Goal: Task Accomplishment & Management: Manage account settings

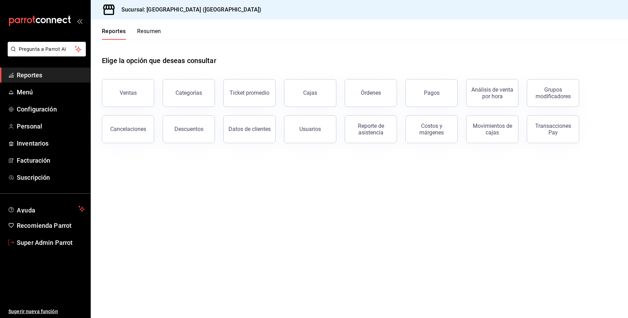
drag, startPoint x: 63, startPoint y: 242, endPoint x: 72, endPoint y: 237, distance: 9.5
click at [63, 242] on span "Super Admin Parrot" at bounding box center [51, 242] width 68 height 9
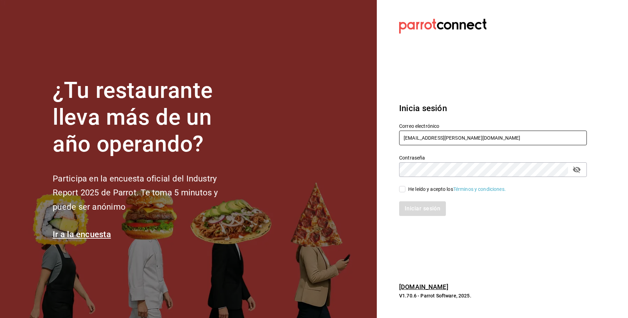
drag, startPoint x: 480, startPoint y: 135, endPoint x: 368, endPoint y: 138, distance: 112.4
click at [368, 138] on div "¿Tu restaurante lleva más de un año operando? Participa en la encuesta oficial …" at bounding box center [314, 159] width 628 height 318
type input "[EMAIL_ADDRESS][DOMAIN_NAME]"
click at [421, 188] on div "He leído y acepto los Términos y condiciones." at bounding box center [457, 189] width 98 height 7
click at [405, 188] on input "He leído y acepto los Términos y condiciones." at bounding box center [402, 189] width 6 height 6
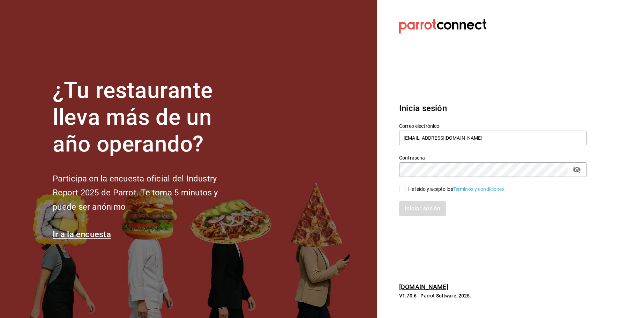
checkbox input "true"
click at [413, 206] on button "Iniciar sesión" at bounding box center [422, 209] width 47 height 15
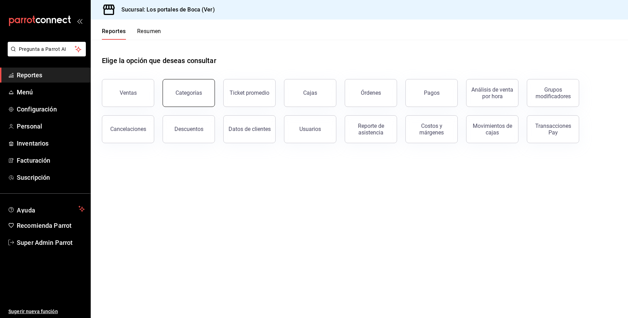
click at [196, 91] on div "Categorías" at bounding box center [188, 93] width 27 height 7
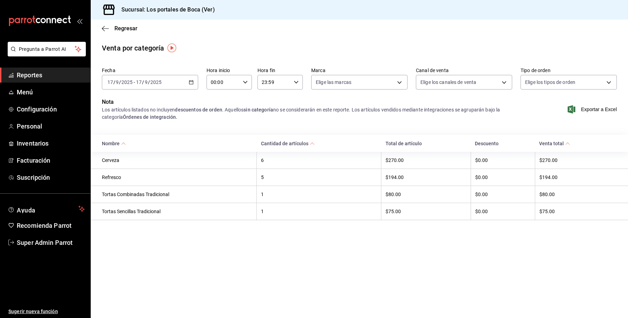
click at [208, 122] on div "Nota Los artículos listados no incluyen descuentos de orden . Aquellos sin cate…" at bounding box center [359, 113] width 537 height 31
click at [117, 27] on span "Regresar" at bounding box center [125, 28] width 23 height 7
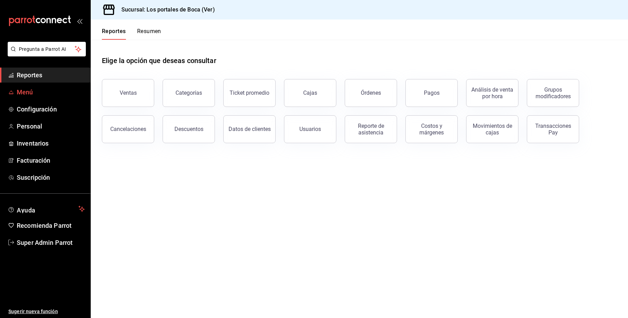
click at [25, 91] on span "Menú" at bounding box center [51, 92] width 68 height 9
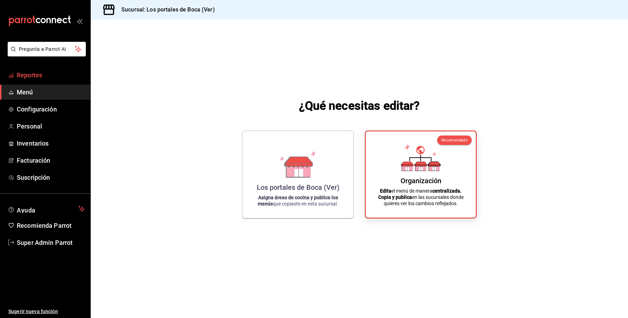
click at [28, 77] on span "Reportes" at bounding box center [51, 74] width 68 height 9
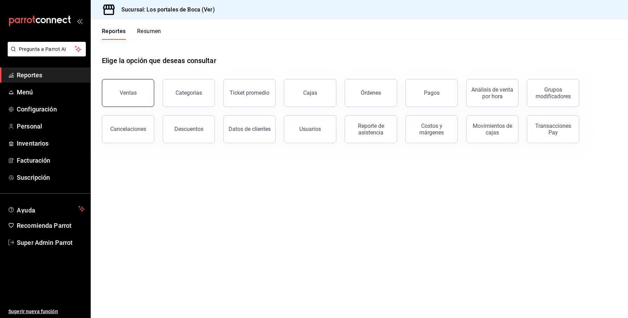
click at [126, 85] on button "Ventas" at bounding box center [128, 93] width 52 height 28
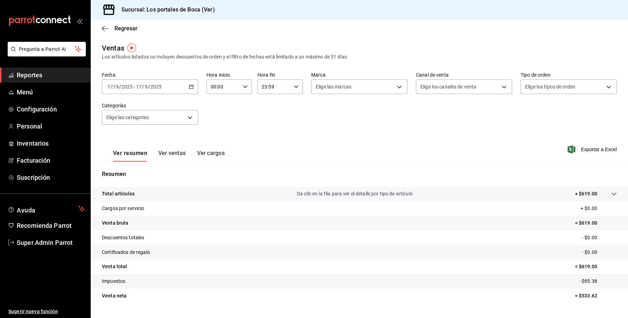
click at [171, 156] on button "Ver ventas" at bounding box center [172, 156] width 28 height 12
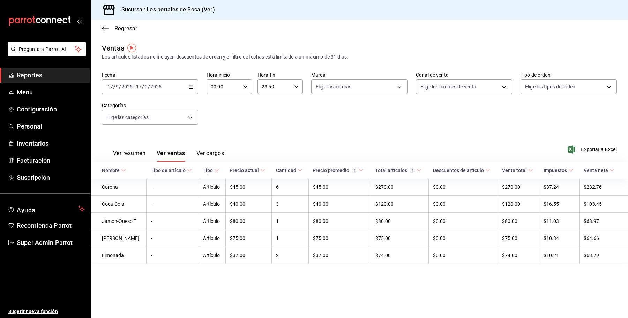
click at [44, 77] on span "Reportes" at bounding box center [51, 74] width 68 height 9
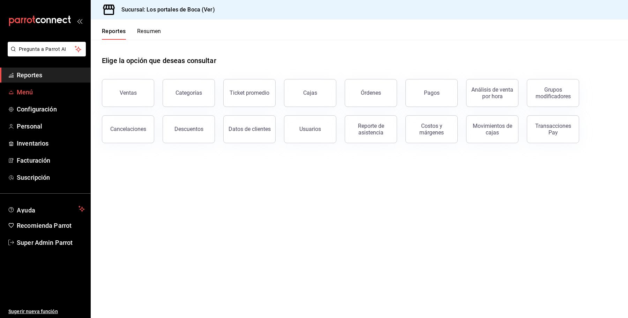
click at [33, 93] on span "Menú" at bounding box center [51, 92] width 68 height 9
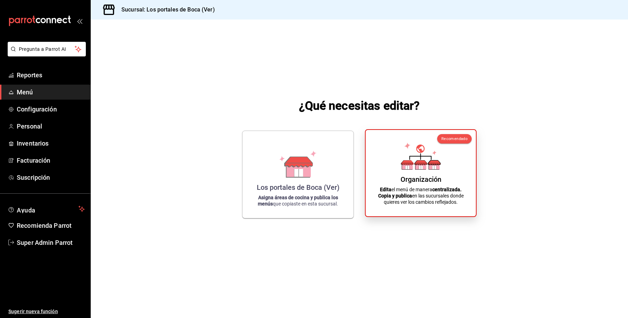
click at [397, 163] on div "Organización Edita el menú de manera centralizada. Copia y publica en las sucur…" at bounding box center [420, 173] width 93 height 75
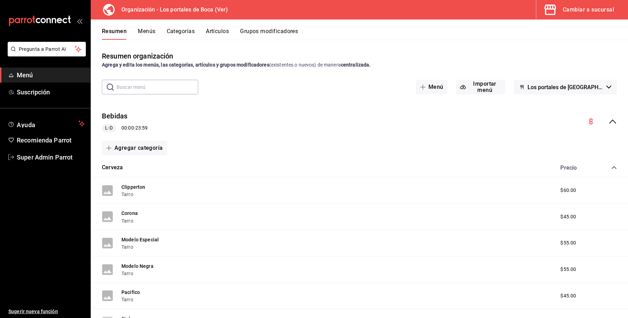
click at [143, 27] on div "Resumen Menús Categorías Artículos Grupos modificadores" at bounding box center [359, 30] width 537 height 20
click at [143, 31] on button "Menús" at bounding box center [146, 34] width 17 height 12
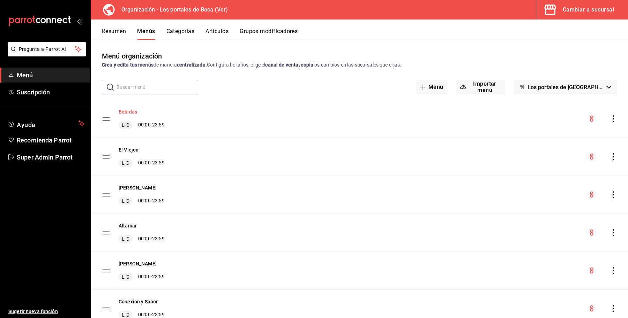
click at [124, 108] on button "Bebidas" at bounding box center [128, 111] width 18 height 7
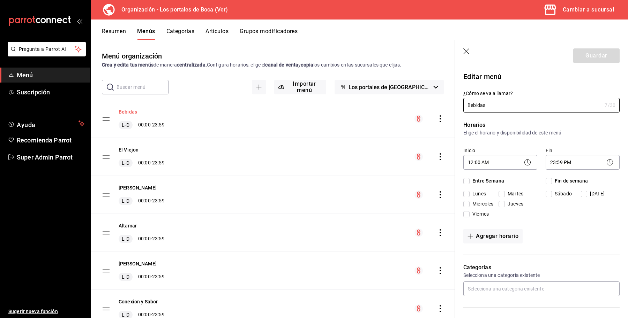
checkbox input "true"
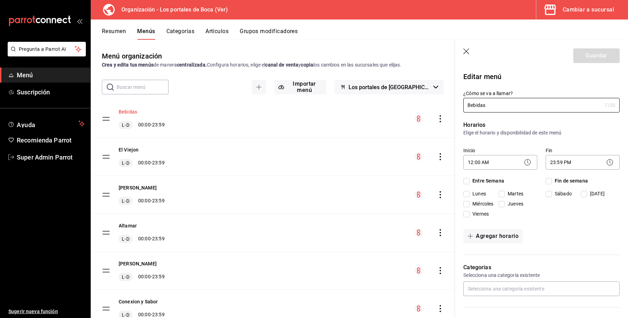
checkbox input "true"
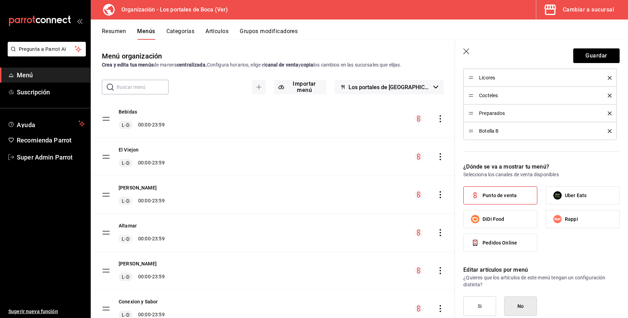
scroll to position [305, 0]
click at [104, 32] on button "Resumen" at bounding box center [114, 34] width 24 height 12
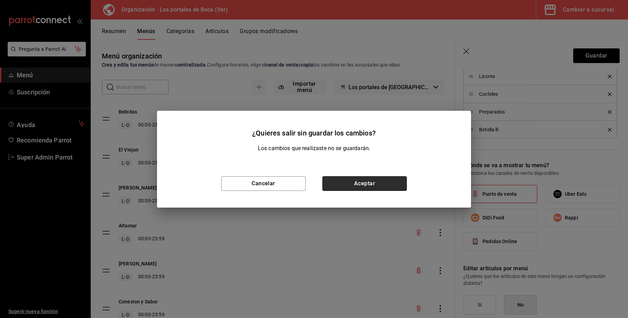
click at [364, 186] on button "Aceptar" at bounding box center [364, 184] width 84 height 15
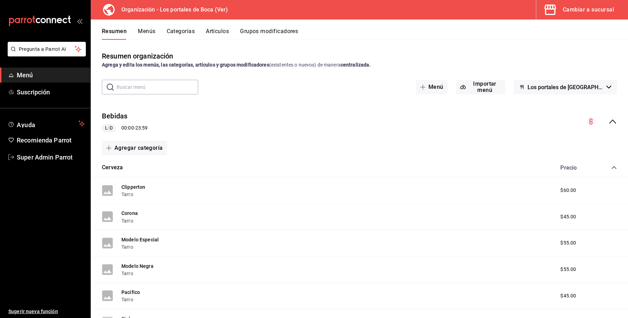
click at [556, 88] on span "Los portales de Boca - Borrador" at bounding box center [565, 87] width 76 height 7
click at [247, 108] on div at bounding box center [314, 159] width 628 height 318
click at [147, 34] on button "Menús" at bounding box center [146, 34] width 17 height 12
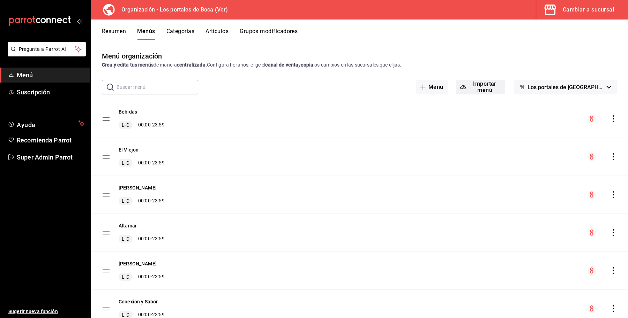
click at [462, 87] on span "button" at bounding box center [464, 87] width 8 height 6
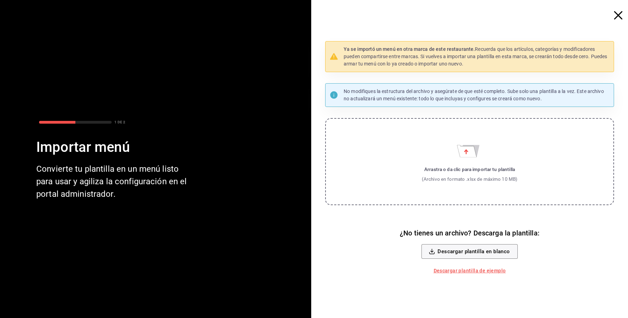
click at [616, 17] on icon "button" at bounding box center [618, 15] width 8 height 8
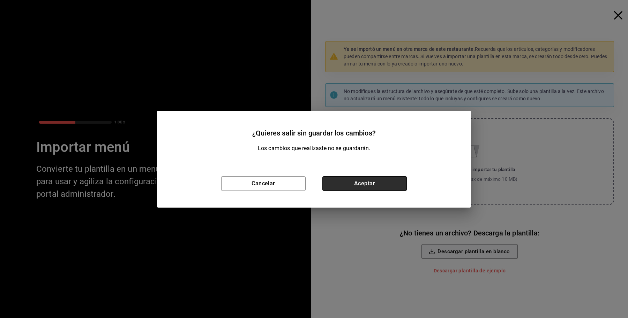
click at [370, 177] on button "Aceptar" at bounding box center [364, 184] width 84 height 15
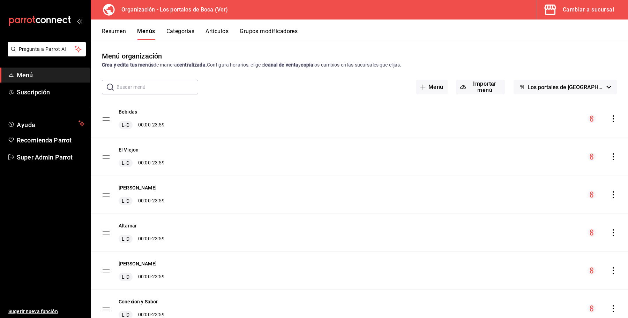
click at [539, 82] on button "Los portales de Boca - Borrador" at bounding box center [565, 87] width 103 height 15
click at [377, 23] on div at bounding box center [314, 159] width 628 height 318
click at [118, 31] on button "Resumen" at bounding box center [114, 34] width 24 height 12
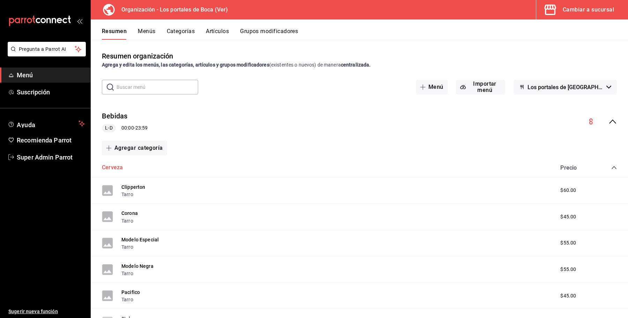
click at [111, 168] on button "Cerveza" at bounding box center [112, 168] width 21 height 8
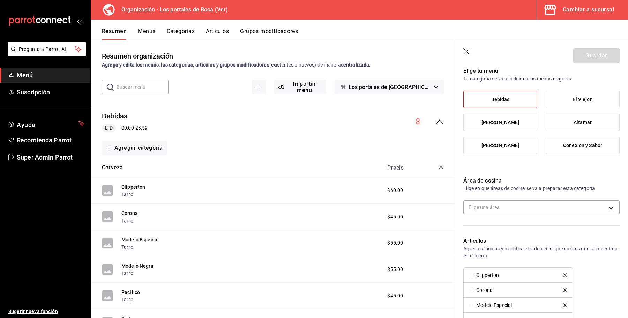
scroll to position [53, 0]
click at [467, 51] on icon "button" at bounding box center [466, 51] width 7 height 7
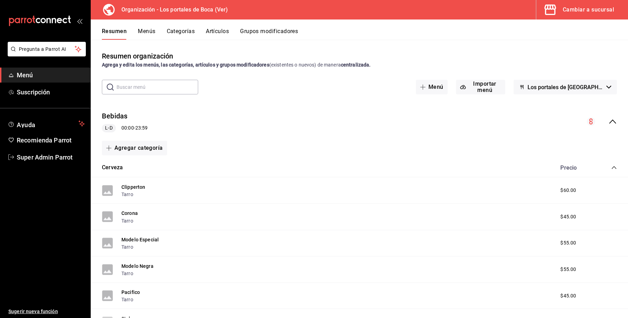
click at [116, 31] on button "Resumen" at bounding box center [114, 34] width 25 height 12
click at [589, 9] on div "Cambiar a sucursal" at bounding box center [588, 10] width 51 height 10
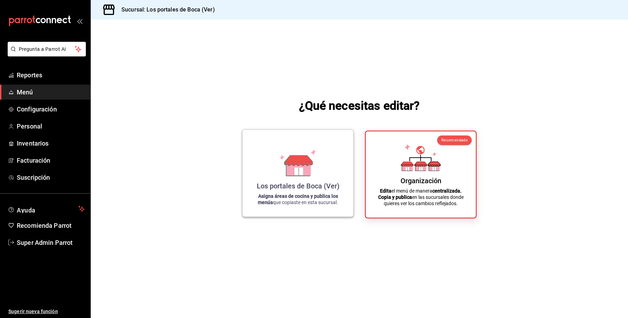
click at [285, 170] on icon at bounding box center [298, 162] width 40 height 27
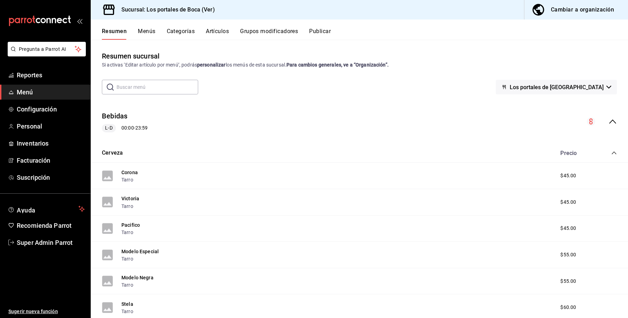
click at [147, 32] on button "Menús" at bounding box center [146, 34] width 17 height 12
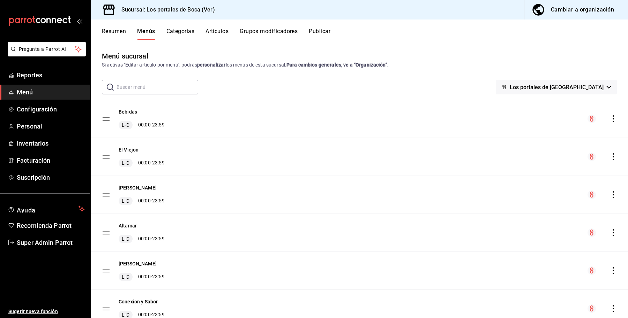
click at [552, 90] on span "Los portales de Boca - Ver" at bounding box center [557, 87] width 94 height 7
click at [541, 61] on div at bounding box center [314, 159] width 628 height 318
click at [30, 77] on span "Reportes" at bounding box center [51, 74] width 68 height 9
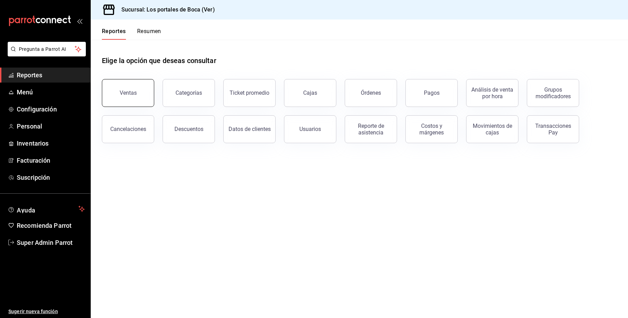
click at [129, 91] on div "Ventas" at bounding box center [128, 93] width 17 height 7
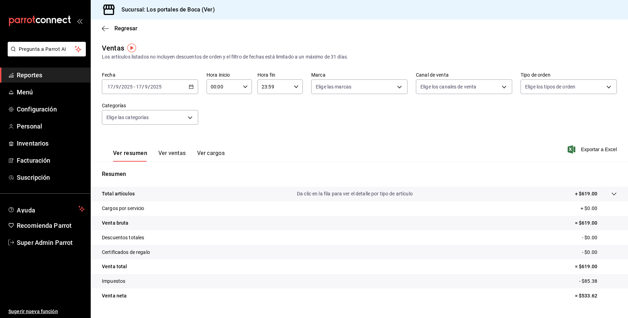
click at [116, 174] on p "Resumen" at bounding box center [359, 174] width 515 height 8
click at [155, 193] on div "Total artículos Da clic en la fila para ver el detalle por tipo de artículo + $…" at bounding box center [349, 193] width 495 height 7
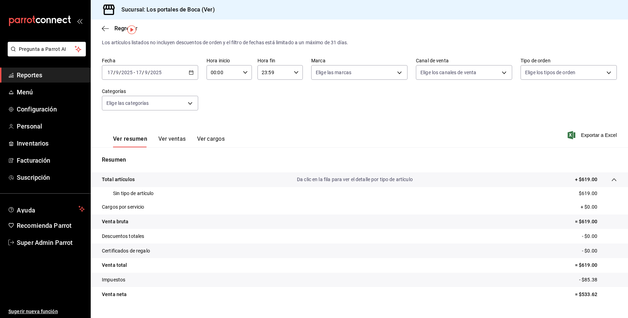
scroll to position [28, 0]
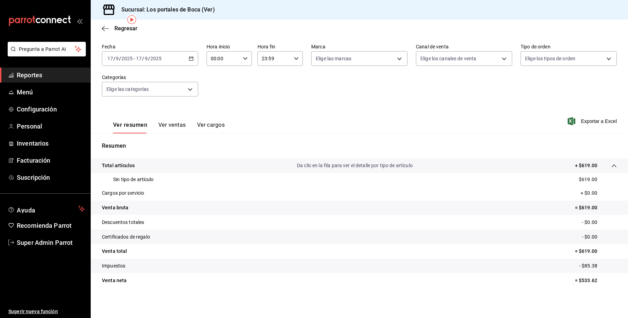
click at [158, 182] on div "Sin tipo de artículo $619.00" at bounding box center [359, 179] width 515 height 13
click at [149, 180] on p "Sin tipo de artículo" at bounding box center [133, 179] width 41 height 7
click at [131, 179] on p "Sin tipo de artículo" at bounding box center [133, 179] width 41 height 7
click at [133, 179] on p "Sin tipo de artículo" at bounding box center [133, 179] width 41 height 7
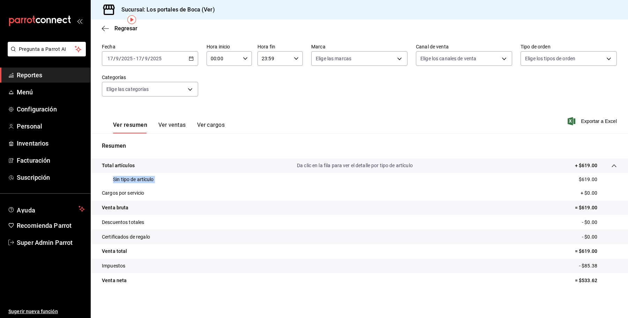
click at [133, 179] on p "Sin tipo de artículo" at bounding box center [133, 179] width 41 height 7
click at [155, 178] on div "Sin tipo de artículo $619.00" at bounding box center [359, 179] width 515 height 13
click at [159, 178] on div "Sin tipo de artículo $619.00" at bounding box center [359, 179] width 515 height 13
click at [146, 180] on p "Sin tipo de artículo" at bounding box center [133, 179] width 41 height 7
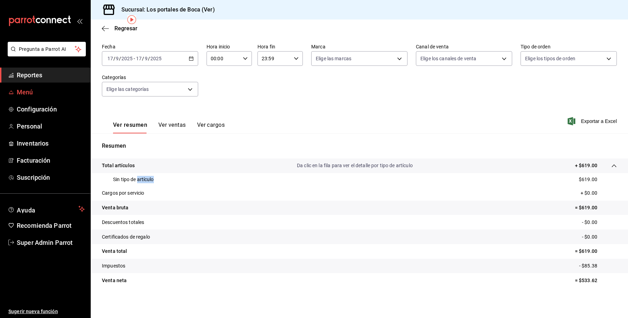
click at [40, 94] on span "Menú" at bounding box center [51, 92] width 68 height 9
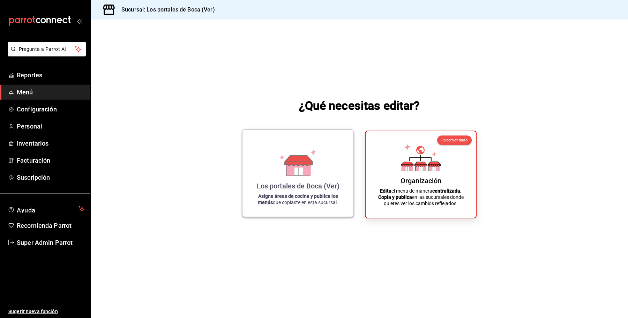
click at [295, 159] on icon at bounding box center [299, 161] width 28 height 10
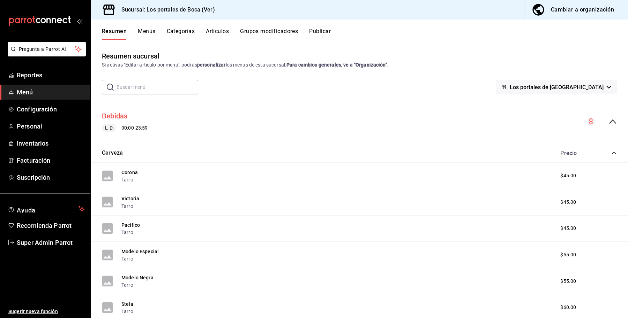
click at [112, 117] on button "Bebidas" at bounding box center [115, 116] width 26 height 10
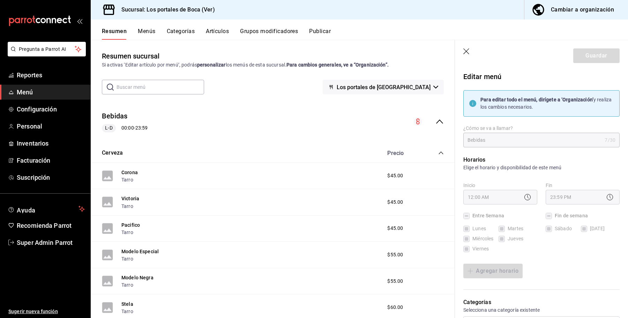
click at [465, 48] on icon "button" at bounding box center [466, 51] width 7 height 7
checkbox input "false"
type input "1758156232441"
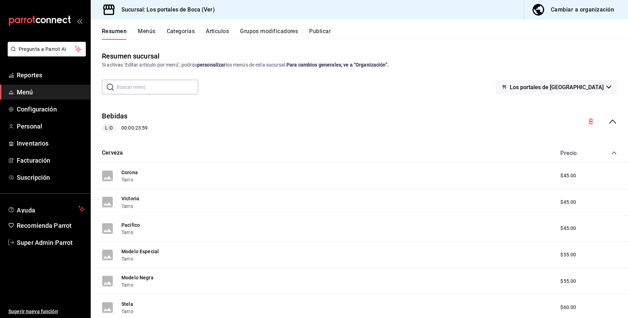
checkbox input "false"
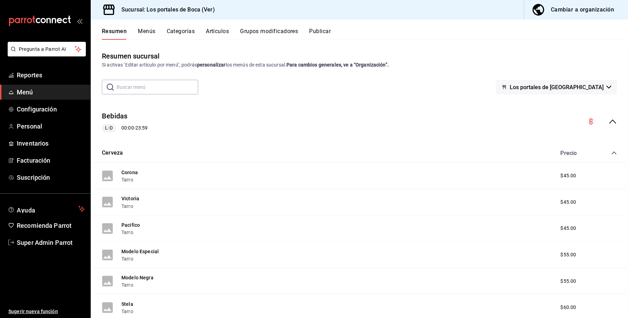
checkbox input "false"
click at [218, 30] on button "Artículos" at bounding box center [217, 34] width 23 height 12
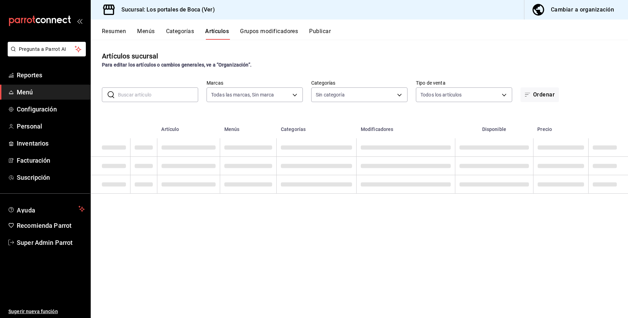
type input "3d32fec7-31fa-41a3-8b0d-c50462704563"
type input "1b6c659a-7616-4a54-8daa-e4eef18bc885,f35d1a42-00a0-464d-bd65-64b7e21a5f61,419ce…"
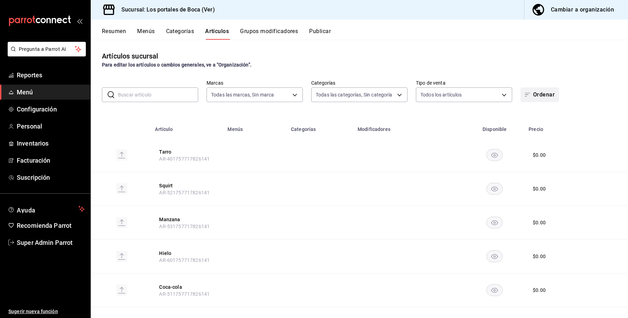
click at [525, 92] on span "button" at bounding box center [529, 95] width 8 height 6
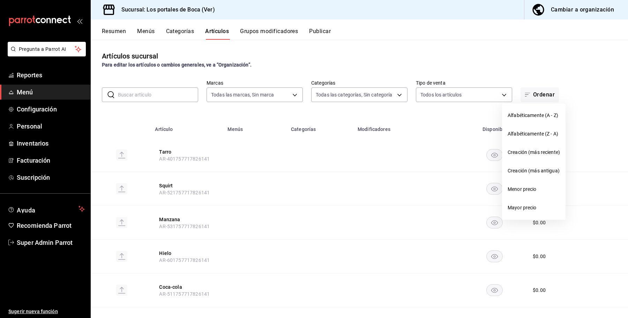
click at [309, 67] on div at bounding box center [314, 159] width 628 height 318
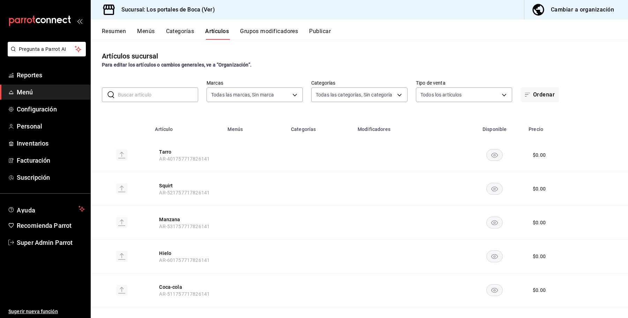
click at [562, 11] on div "Cambiar a organización" at bounding box center [582, 10] width 63 height 10
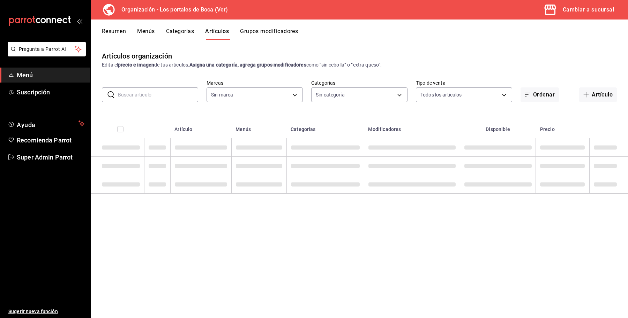
type input "b5ad986e-3551-40cf-bef2-a4391ef287b1"
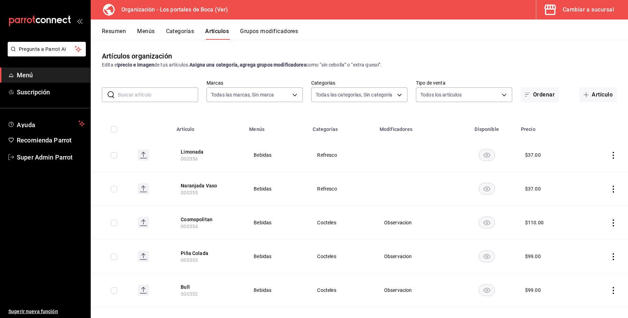
type input "3cb1c7d1-b678-45f1-8822-fafdb096e822,8b9dcd1e-86ce-40be-9bc7-b5ff9750edb9,ba916…"
click at [531, 95] on button "Ordenar" at bounding box center [539, 95] width 38 height 15
click at [529, 72] on div at bounding box center [314, 159] width 628 height 318
click at [580, 91] on button "Artículo" at bounding box center [598, 95] width 38 height 15
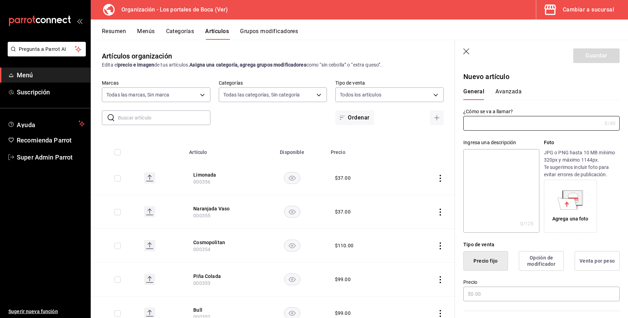
click at [464, 49] on icon "button" at bounding box center [466, 51] width 6 height 6
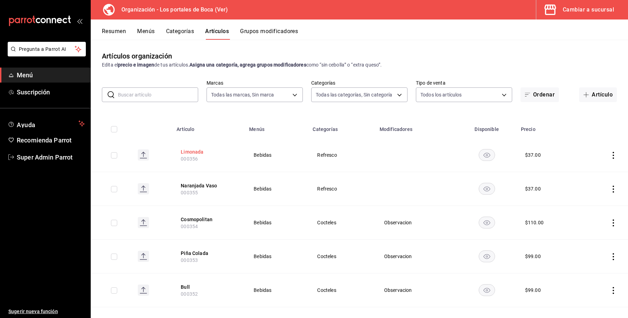
click at [194, 154] on button "Limonada" at bounding box center [209, 152] width 56 height 7
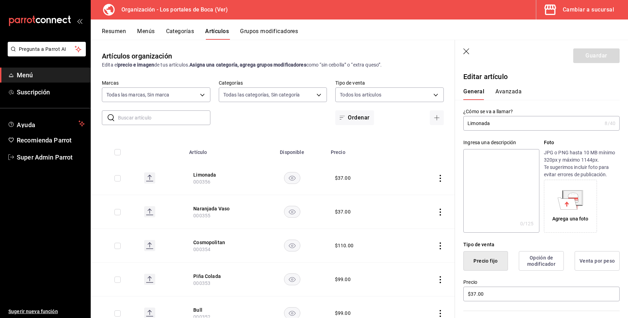
click at [473, 51] on header "Guardar" at bounding box center [541, 54] width 173 height 29
click at [467, 51] on icon "button" at bounding box center [466, 51] width 7 height 7
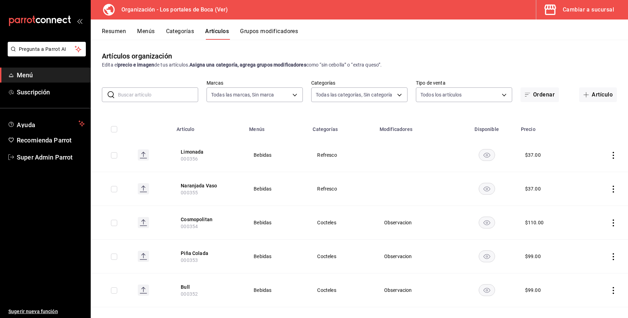
click at [110, 33] on button "Resumen" at bounding box center [114, 34] width 24 height 12
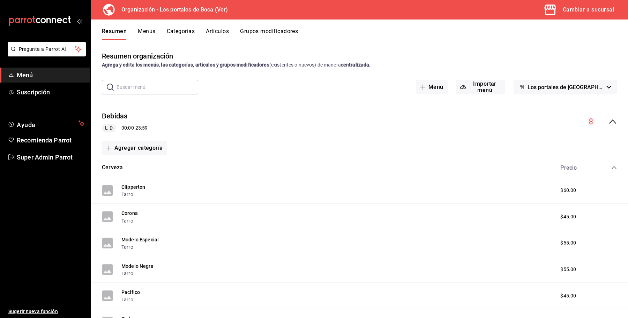
click at [589, 10] on div "Cambiar a sucursal" at bounding box center [588, 10] width 51 height 10
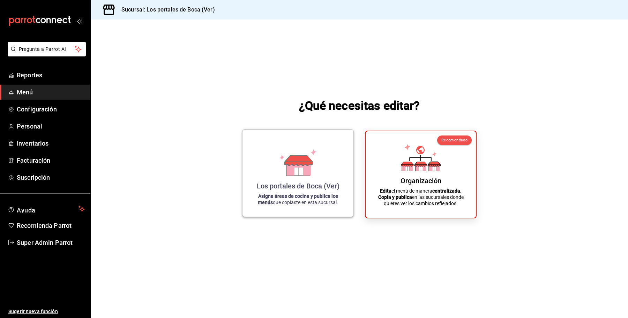
click at [297, 181] on div "Los portales de Boca (Ver) Asigna áreas de cocina y publica los menús que copia…" at bounding box center [298, 173] width 94 height 76
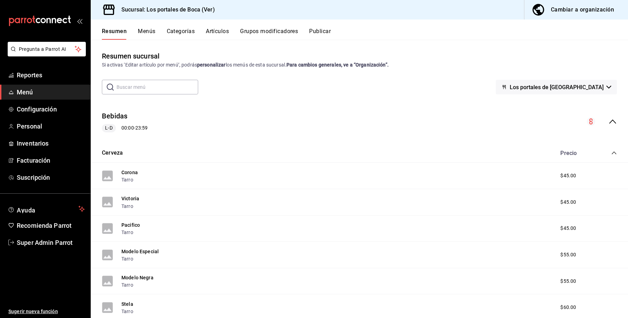
click at [228, 27] on div "Resumen Menús Categorías Artículos Grupos modificadores Publicar" at bounding box center [359, 30] width 537 height 20
click at [219, 34] on button "Artículos" at bounding box center [217, 34] width 23 height 12
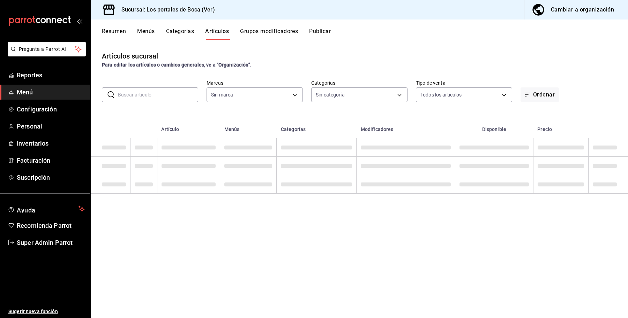
type input "3d32fec7-31fa-41a3-8b0d-c50462704563"
type input "1b6c659a-7616-4a54-8daa-e4eef18bc885,f35d1a42-00a0-464d-bd65-64b7e21a5f61,419ce…"
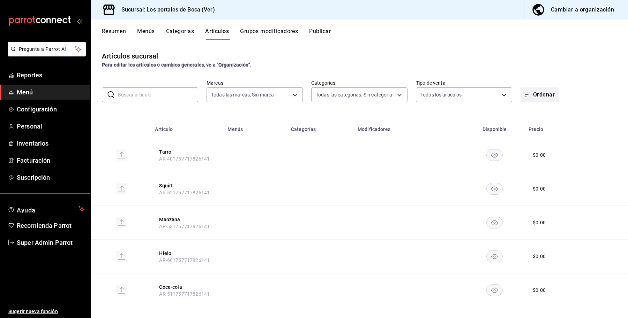
click at [534, 94] on button "Ordenar" at bounding box center [539, 95] width 38 height 15
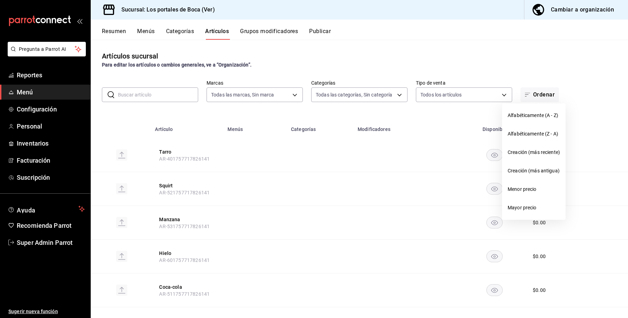
click at [532, 63] on div at bounding box center [314, 159] width 628 height 318
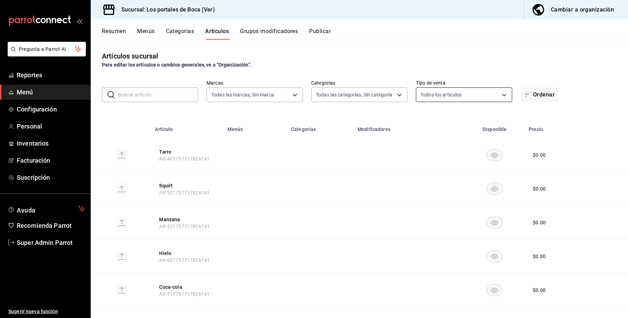
click at [447, 91] on body "Pregunta a Parrot AI Reportes Menú Configuración Personal Inventarios Facturaci…" at bounding box center [314, 159] width 628 height 318
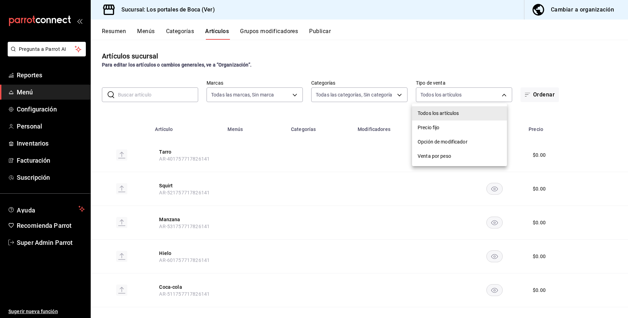
click at [366, 94] on div at bounding box center [314, 159] width 628 height 318
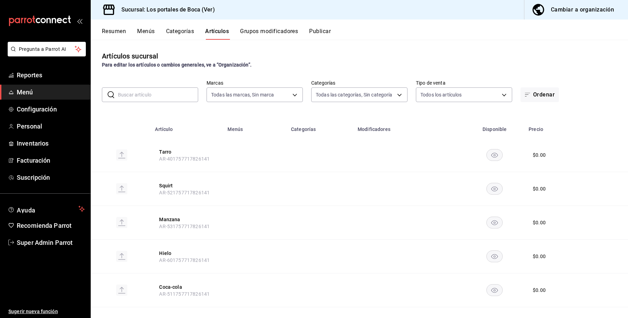
click at [253, 81] on label "Marcas" at bounding box center [255, 83] width 96 height 5
click at [112, 31] on button "Resumen" at bounding box center [114, 34] width 24 height 12
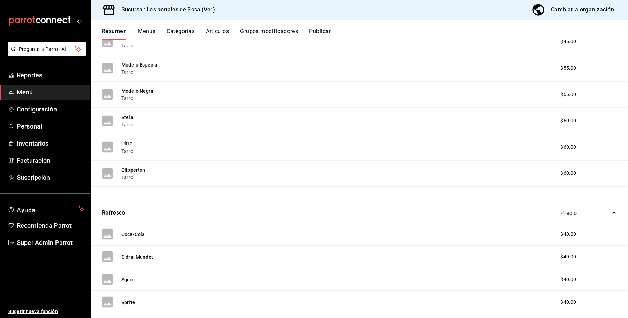
scroll to position [152, 0]
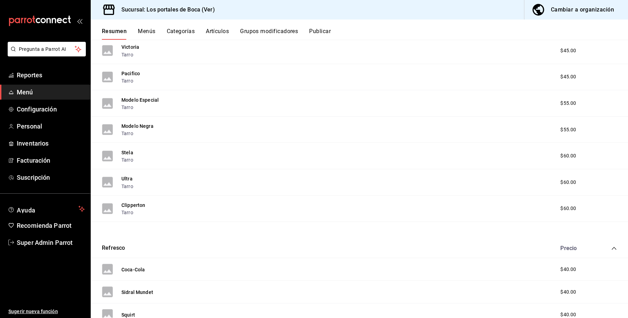
click at [216, 31] on button "Artículos" at bounding box center [217, 34] width 23 height 12
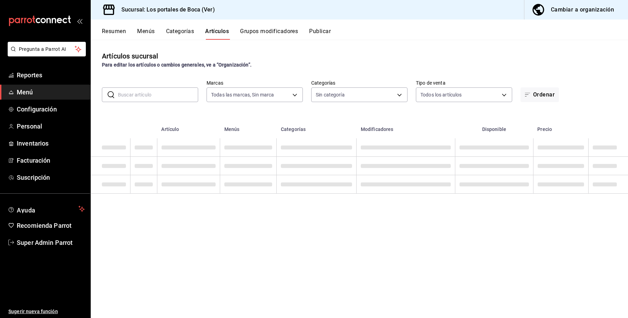
type input "3d32fec7-31fa-41a3-8b0d-c50462704563"
type input "1b6c659a-7616-4a54-8daa-e4eef18bc885,f35d1a42-00a0-464d-bd65-64b7e21a5f61,419ce…"
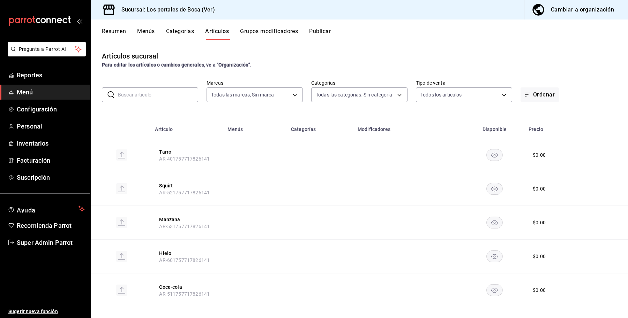
click at [561, 38] on div "Resumen Menús Categorías Artículos Grupos modificadores Publicar" at bounding box center [365, 34] width 526 height 12
click at [36, 76] on span "Reportes" at bounding box center [51, 74] width 68 height 9
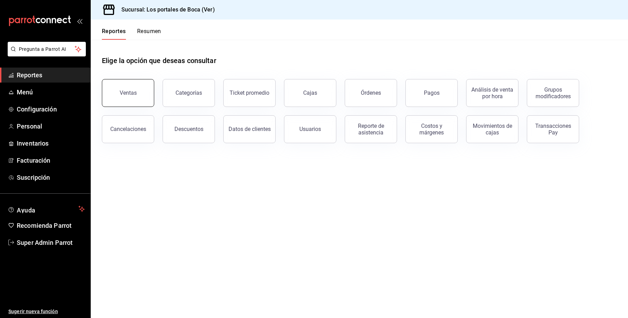
click at [138, 98] on button "Ventas" at bounding box center [128, 93] width 52 height 28
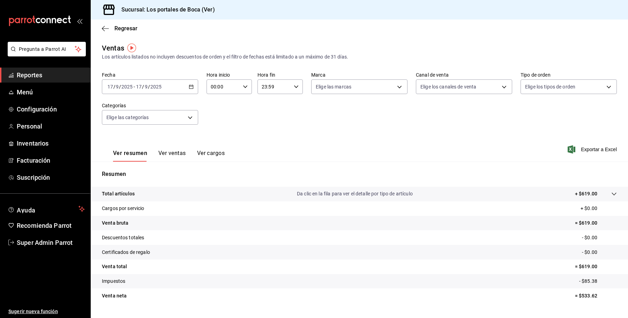
click at [178, 197] on div "Total artículos Da clic en la fila para ver el detalle por tipo de artículo + $…" at bounding box center [349, 193] width 495 height 7
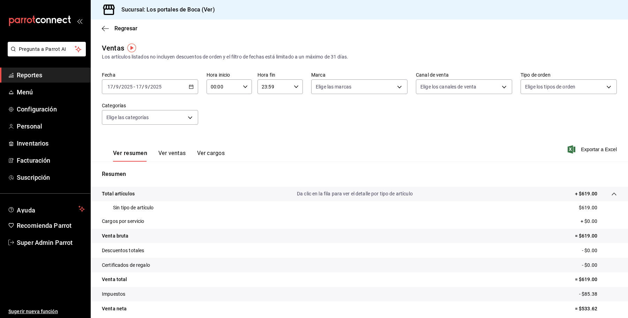
click at [531, 114] on div "Fecha 2025-09-17 17 / 9 / 2025 - 2025-09-17 17 / 9 / 2025 Hora inicio 00:00 Hor…" at bounding box center [359, 102] width 515 height 61
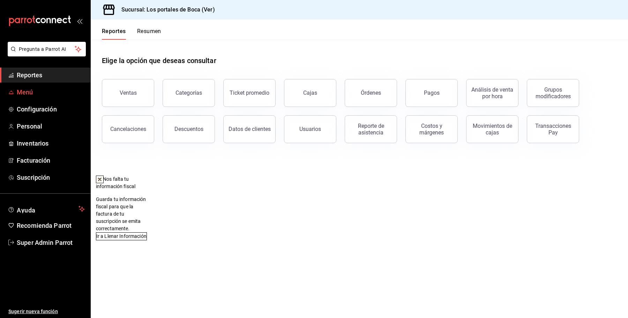
click at [12, 90] on icon "mailbox folders" at bounding box center [11, 93] width 6 height 6
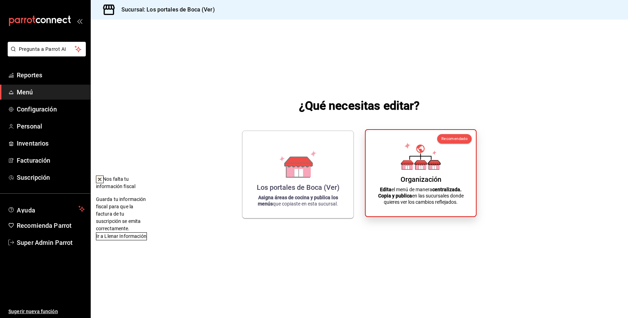
click at [455, 159] on div "Organización Edita el menú de manera centralizada. Copia y publica en las sucur…" at bounding box center [420, 173] width 93 height 75
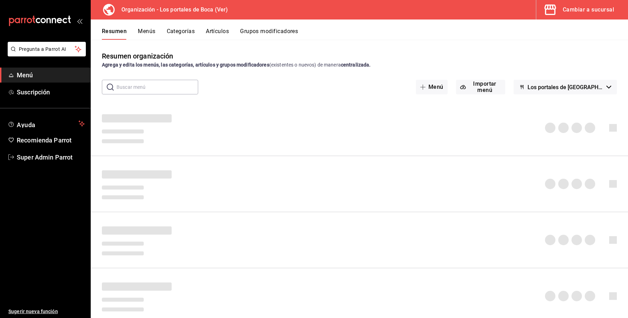
click at [574, 23] on div "Resumen Menús Categorías Artículos Grupos modificadores" at bounding box center [359, 30] width 537 height 20
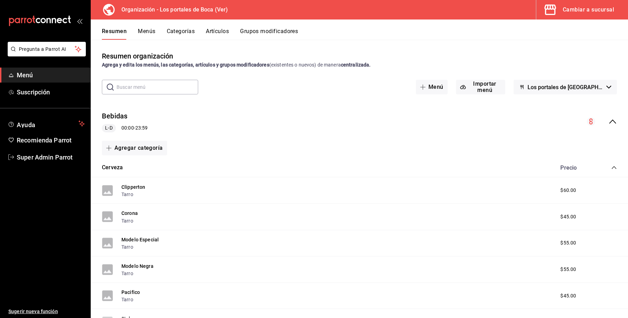
click at [576, 15] on button "Cambiar a sucursal" at bounding box center [579, 10] width 86 height 20
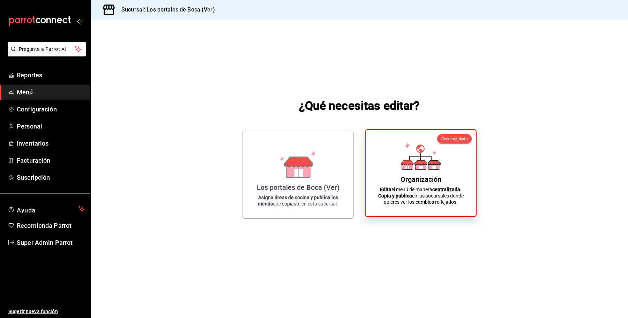
click at [399, 162] on div "Organización Edita el menú de manera centralizada. Copia y publica en las sucur…" at bounding box center [420, 173] width 93 height 75
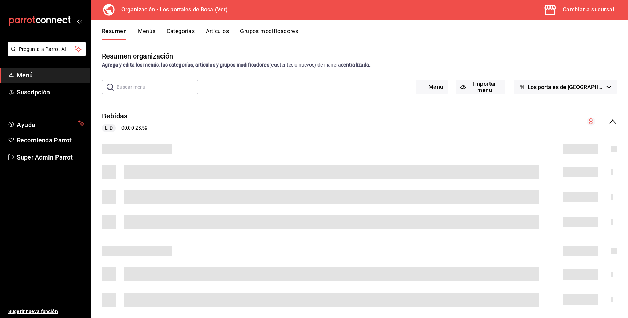
click at [215, 32] on button "Artículos" at bounding box center [217, 34] width 23 height 12
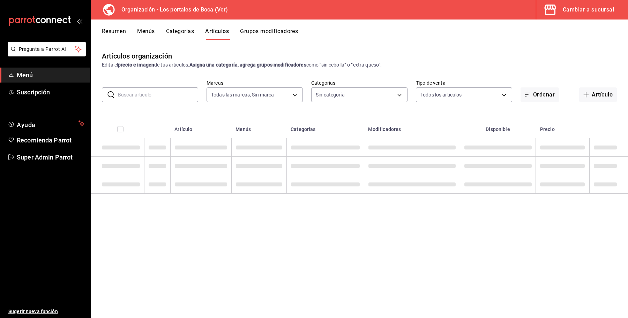
type input "b5ad986e-3551-40cf-bef2-a4391ef287b1"
type input "3cb1c7d1-b678-45f1-8822-fafdb096e822,8b9dcd1e-86ce-40be-9bc7-b5ff9750edb9,ba916…"
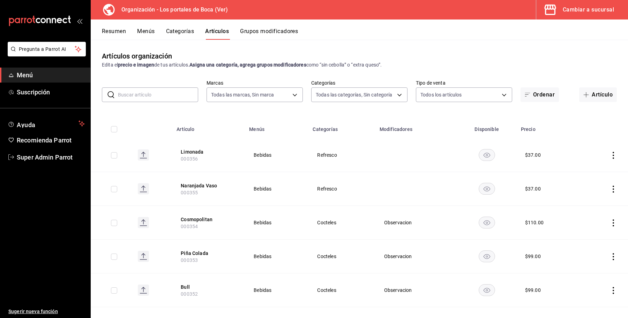
click at [113, 152] on input "checkbox" at bounding box center [114, 155] width 6 height 6
checkbox input "true"
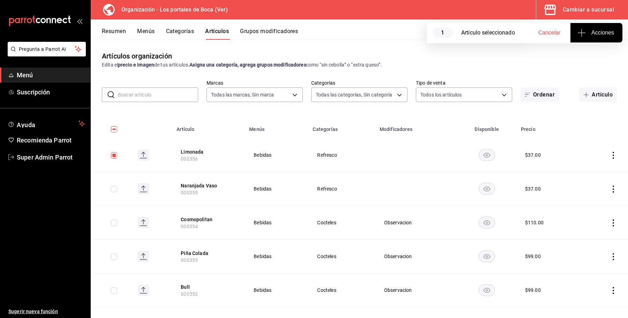
click at [114, 189] on input "checkbox" at bounding box center [114, 189] width 6 height 6
checkbox input "true"
click at [579, 35] on icon "button" at bounding box center [581, 33] width 8 height 8
click at [534, 58] on div at bounding box center [314, 159] width 628 height 318
click at [113, 130] on input "checkbox" at bounding box center [114, 129] width 6 height 6
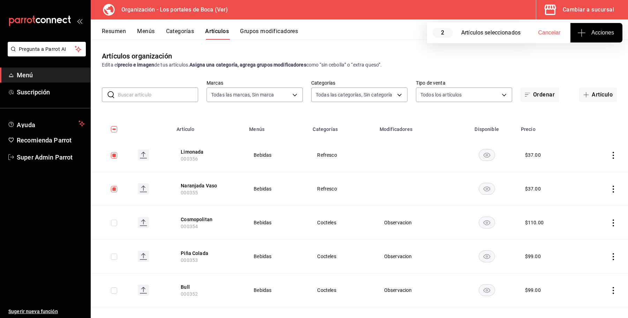
checkbox input "true"
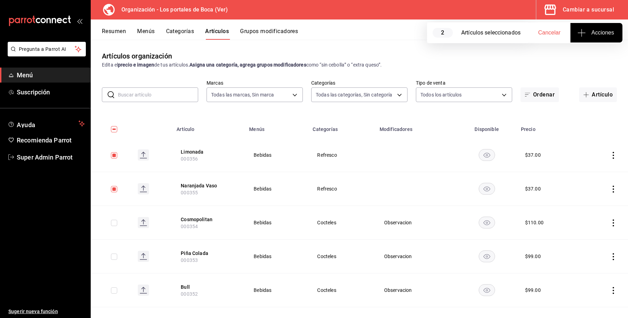
checkbox input "true"
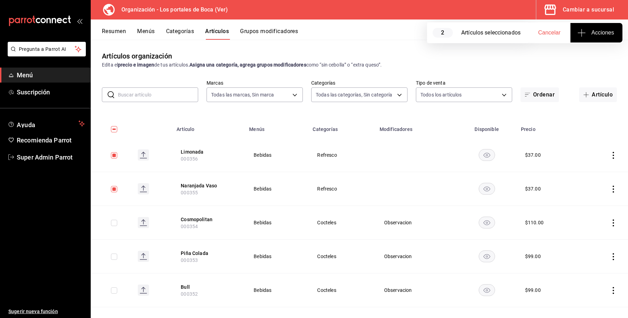
checkbox input "true"
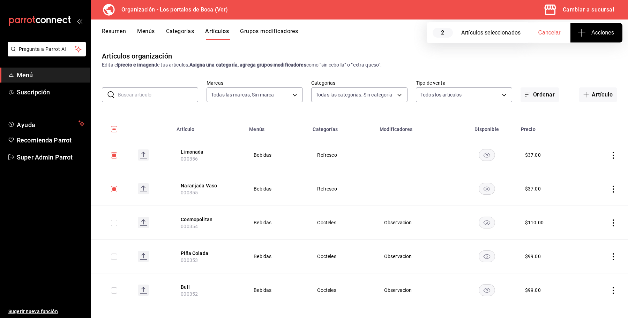
checkbox input "true"
click at [111, 130] on input "checkbox" at bounding box center [114, 129] width 6 height 6
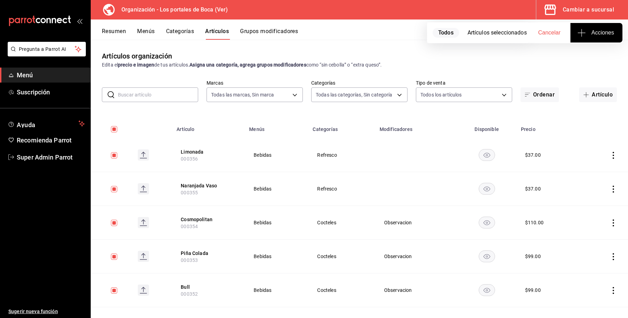
checkbox input "false"
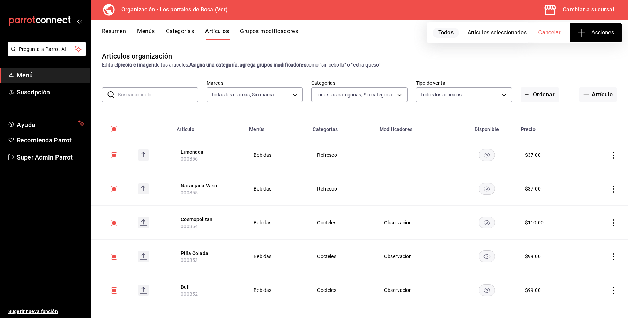
checkbox input "false"
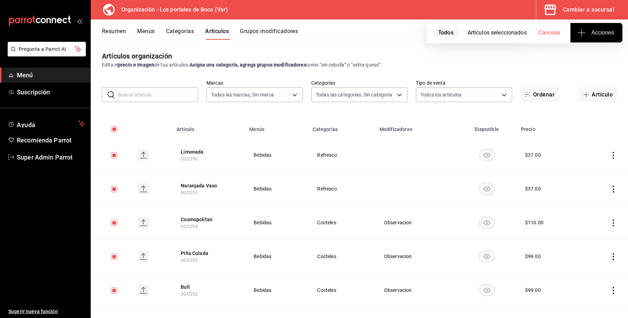
checkbox input "false"
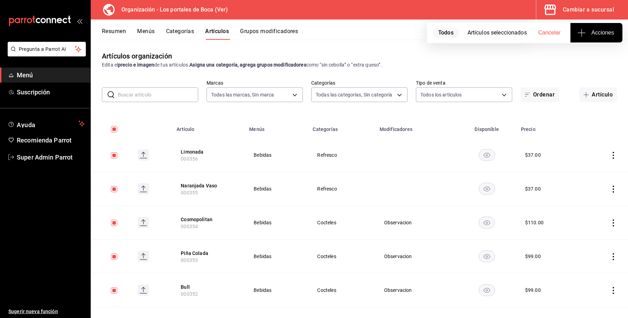
checkbox input "false"
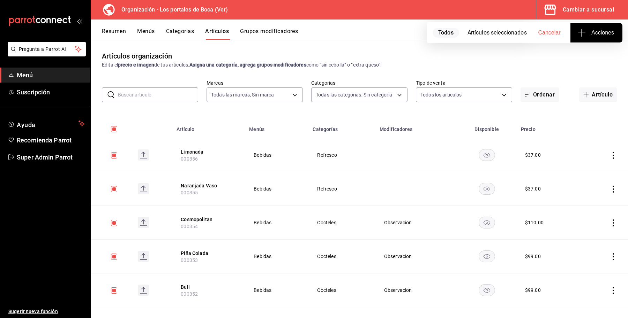
checkbox input "false"
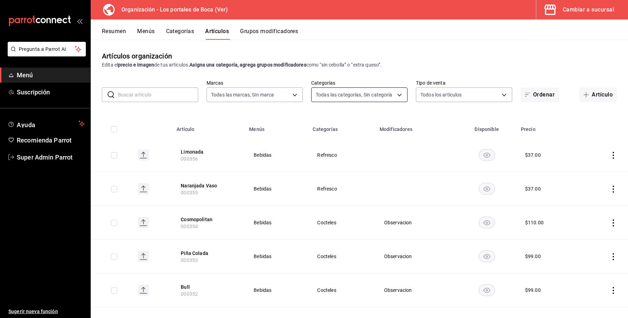
click at [332, 93] on body "Pregunta a Parrot AI Menú Suscripción Ayuda Recomienda Parrot Super Admin Parro…" at bounding box center [314, 159] width 628 height 318
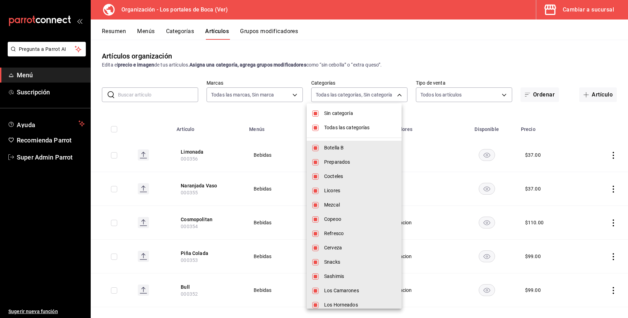
click at [315, 111] on input "checkbox" at bounding box center [315, 114] width 6 height 6
checkbox input "false"
click at [315, 129] on input "checkbox" at bounding box center [315, 128] width 6 height 6
checkbox input "false"
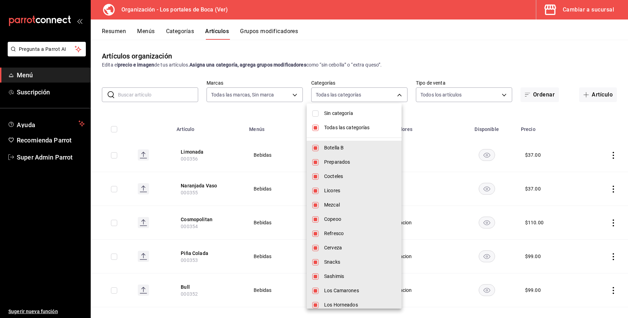
checkbox input "false"
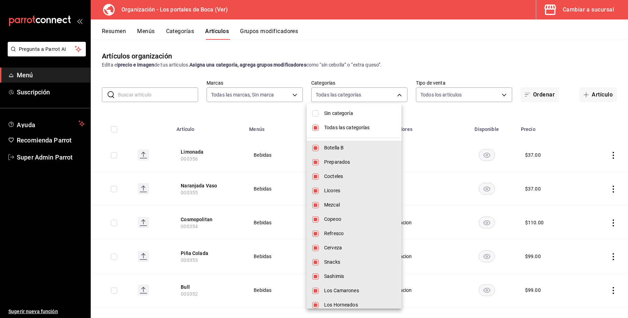
checkbox input "false"
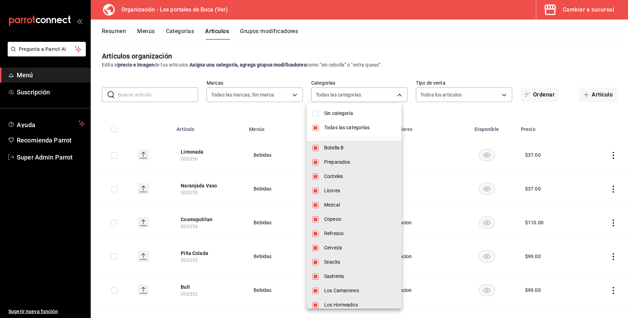
checkbox input "false"
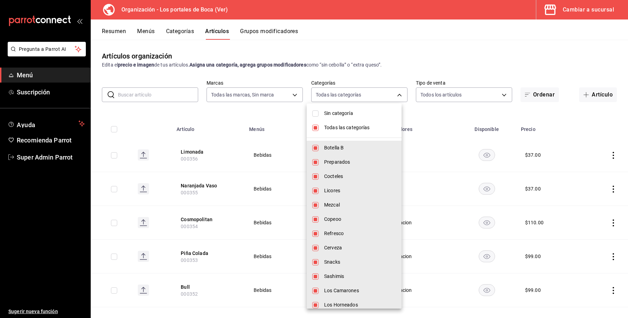
checkbox input "false"
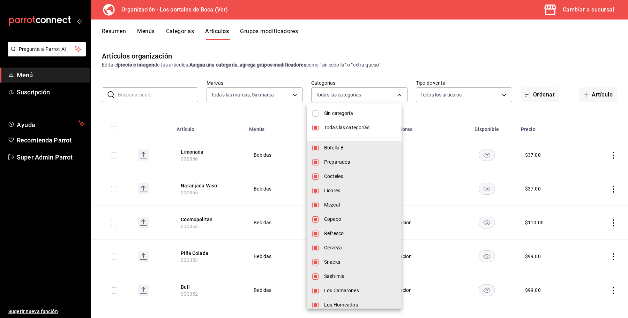
checkbox input "false"
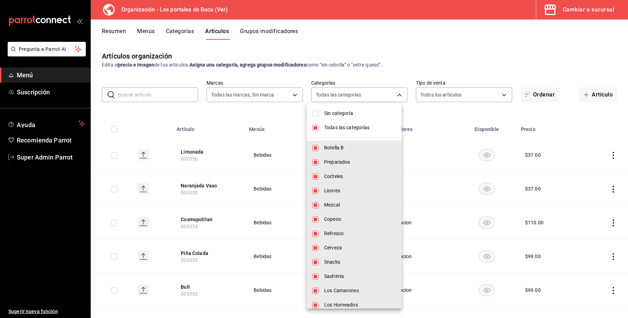
checkbox input "false"
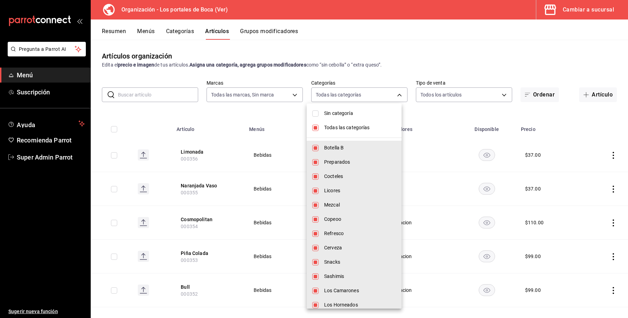
checkbox input "false"
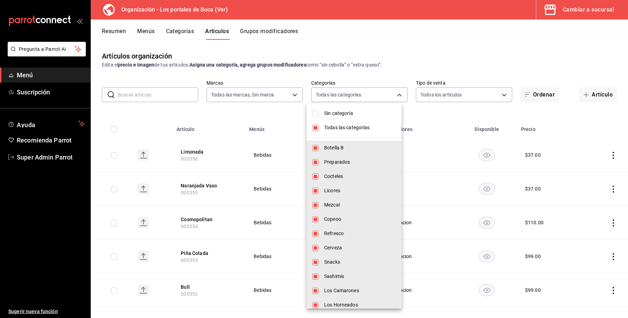
checkbox input "false"
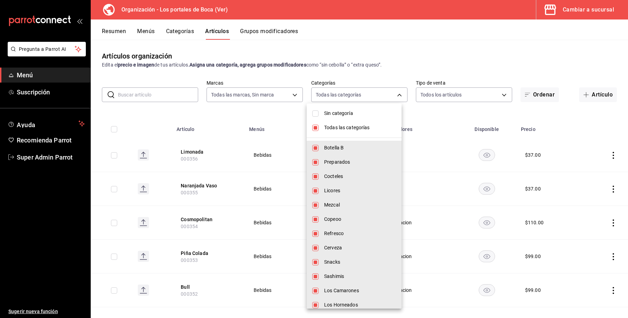
checkbox input "false"
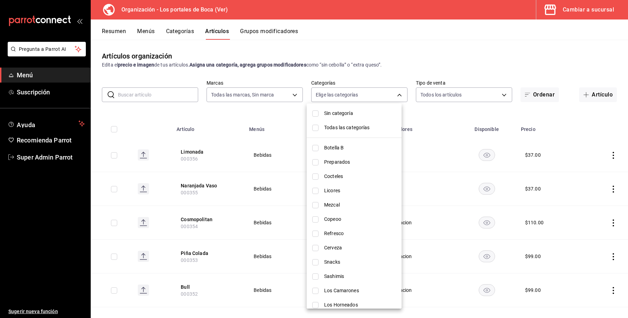
click at [313, 177] on input "checkbox" at bounding box center [315, 177] width 6 height 6
checkbox input "true"
type input "ba916622-032d-470d-b827-0a4b875e5c11"
click at [468, 44] on div at bounding box center [314, 159] width 628 height 318
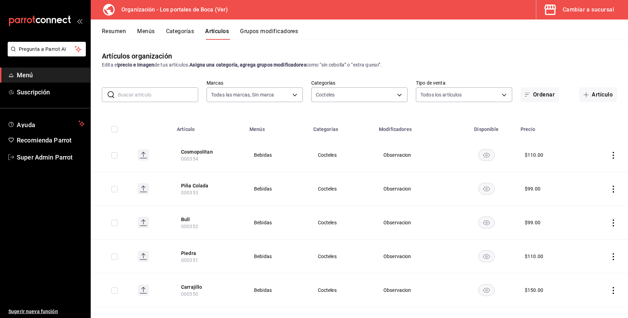
click at [112, 126] on input "checkbox" at bounding box center [114, 129] width 6 height 6
checkbox input "true"
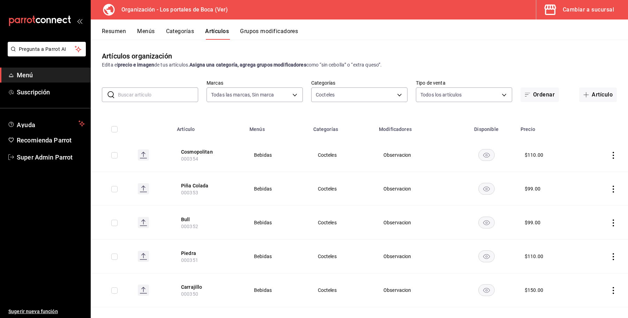
checkbox input "true"
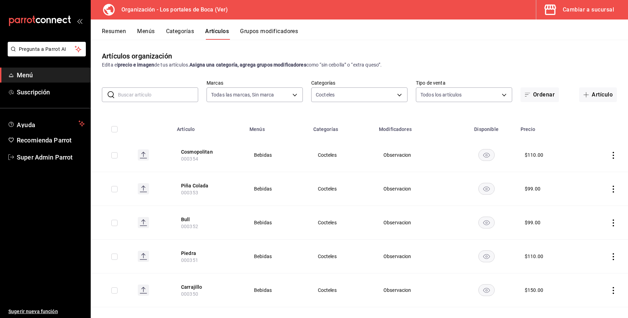
checkbox input "true"
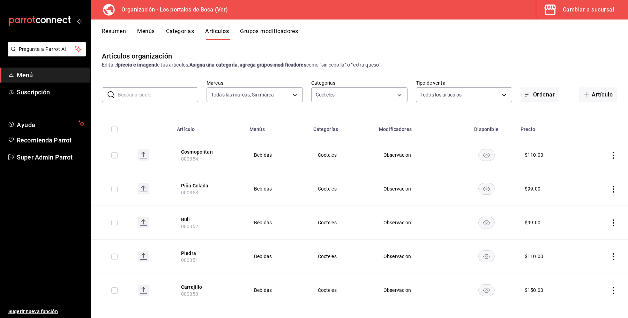
checkbox input "true"
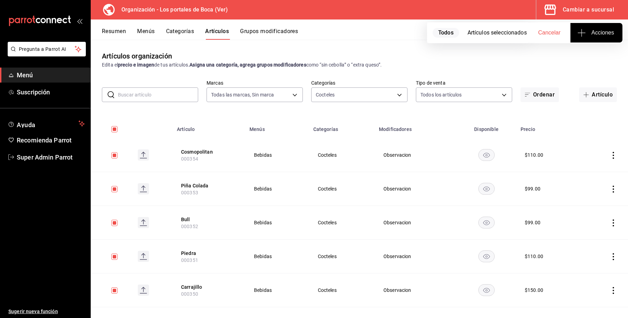
click at [488, 35] on div "Artículos seleccionados" at bounding box center [498, 33] width 63 height 8
click at [449, 37] on span "Todos" at bounding box center [446, 33] width 27 height 10
click at [587, 28] on button "Acciones" at bounding box center [596, 33] width 52 height 20
click at [592, 55] on span "Agregar tipo" at bounding box center [596, 54] width 41 height 7
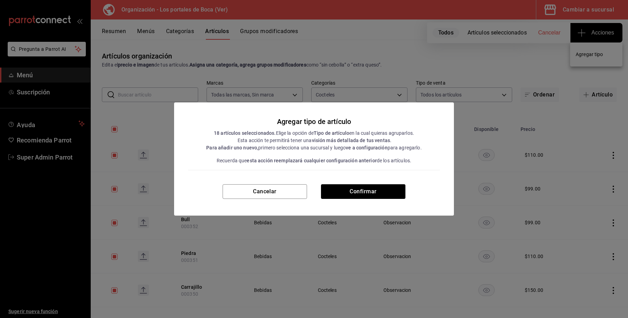
click at [595, 39] on div "Agregar tipo de artículo 18 artículos seleccionados. Elige la opción de Tipo de…" at bounding box center [314, 159] width 628 height 318
click at [347, 192] on button "Confirmar" at bounding box center [363, 192] width 84 height 15
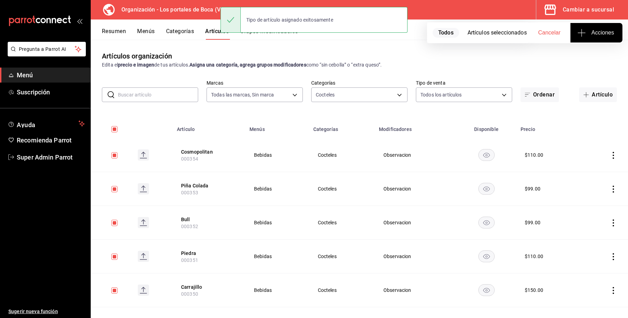
click at [512, 32] on div "Artículos seleccionados" at bounding box center [498, 33] width 63 height 8
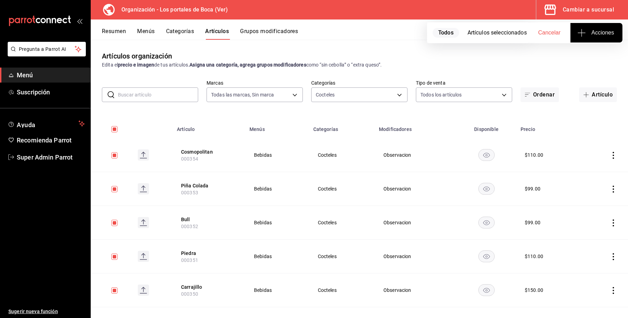
click at [44, 295] on ul "Sugerir nueva función" at bounding box center [45, 242] width 90 height 154
click at [579, 9] on div "Cambiar a sucursal" at bounding box center [588, 10] width 51 height 10
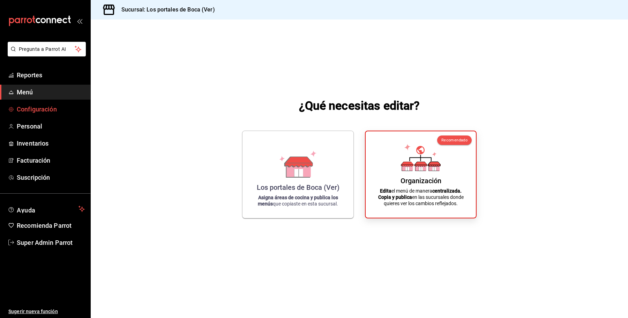
click at [47, 109] on span "Configuración" at bounding box center [51, 109] width 68 height 9
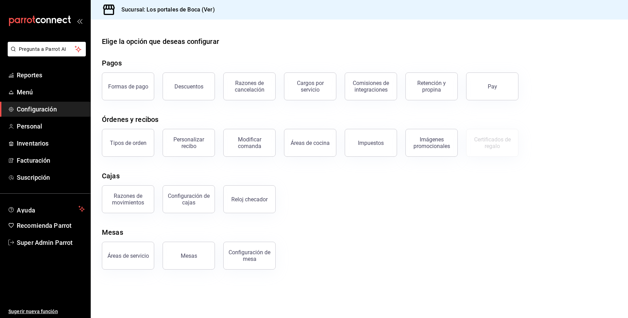
click at [529, 230] on div "Mesas" at bounding box center [359, 232] width 515 height 10
click at [563, 217] on div "Elige la opción que deseas configurar Pagos Formas de pago Descuentos Razones d…" at bounding box center [359, 153] width 537 height 234
click at [268, 305] on main "Elige la opción que deseas configurar Pagos Formas de pago Descuentos Razones d…" at bounding box center [359, 169] width 537 height 299
click at [204, 292] on main "Elige la opción que deseas configurar Pagos Formas de pago Descuentos Razones d…" at bounding box center [359, 169] width 537 height 299
click at [24, 128] on span "Personal" at bounding box center [51, 126] width 68 height 9
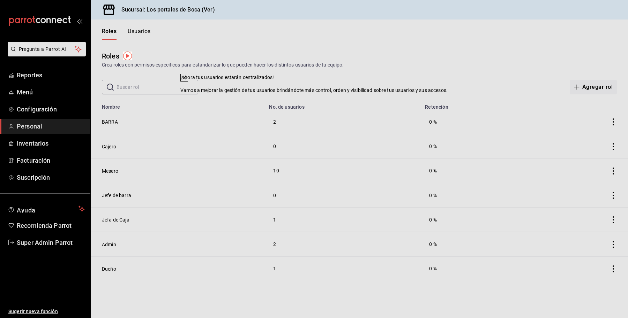
click at [29, 107] on div "¡Ahora tus usuarios estarán centralizados! Vamos a mejorar la gestión de tus us…" at bounding box center [314, 159] width 628 height 318
click at [31, 107] on div "¡Ahora tus usuarios estarán centralizados! Vamos a mejorar la gestión de tus us…" at bounding box center [314, 159] width 628 height 318
click at [188, 82] on button at bounding box center [184, 78] width 8 height 8
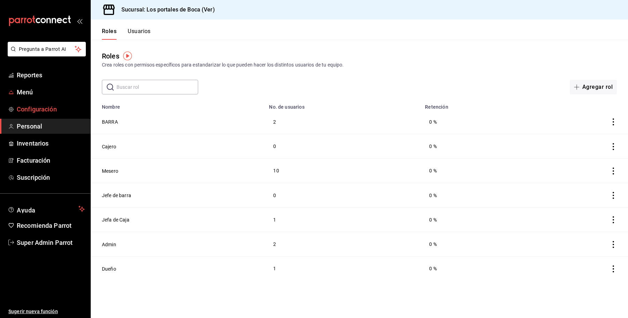
click at [32, 102] on ul "Reportes Menú Configuración Personal Inventarios Facturación Suscripción" at bounding box center [45, 127] width 90 height 118
click at [32, 110] on span "Configuración" at bounding box center [51, 109] width 68 height 9
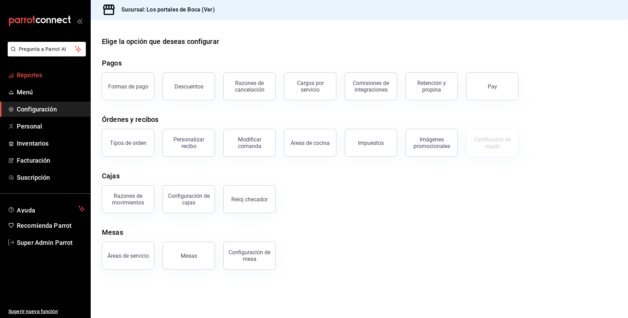
click at [38, 74] on span "Reportes" at bounding box center [51, 74] width 68 height 9
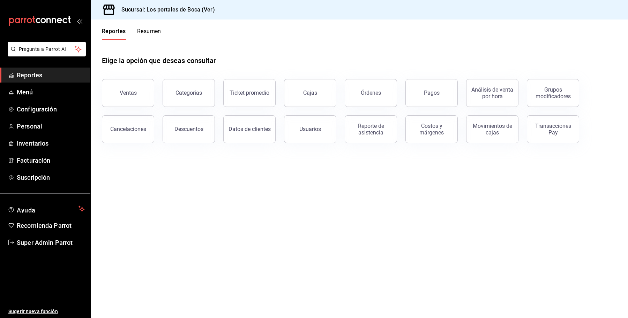
click at [127, 86] on button "Ventas" at bounding box center [128, 93] width 52 height 28
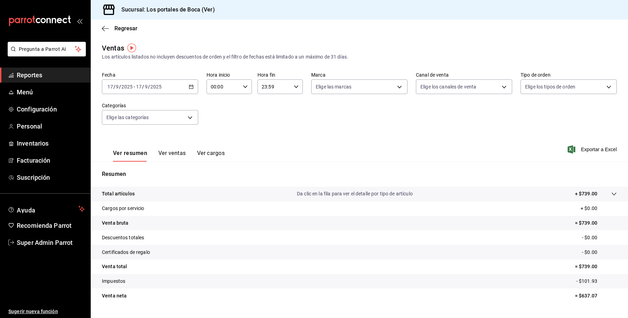
click at [153, 196] on div "Total artículos Da clic en la fila para ver el detalle por tipo de artículo + $…" at bounding box center [349, 193] width 495 height 7
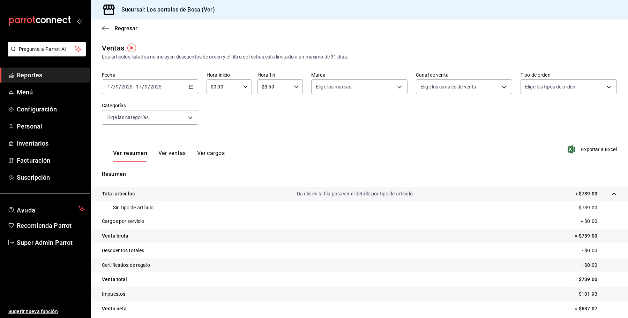
click at [153, 86] on input "2025" at bounding box center [156, 87] width 12 height 6
click at [134, 154] on span "Mes actual" at bounding box center [135, 154] width 54 height 7
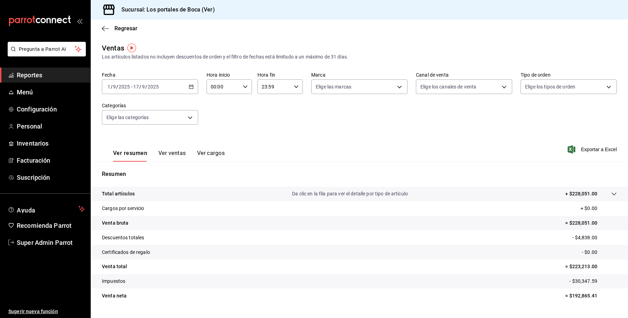
click at [227, 213] on tr "Cargos por servicio + $0.00" at bounding box center [359, 209] width 537 height 15
click at [224, 195] on div "Total artículos Da clic en la fila para ver el detalle por tipo de artículo + $…" at bounding box center [349, 193] width 495 height 7
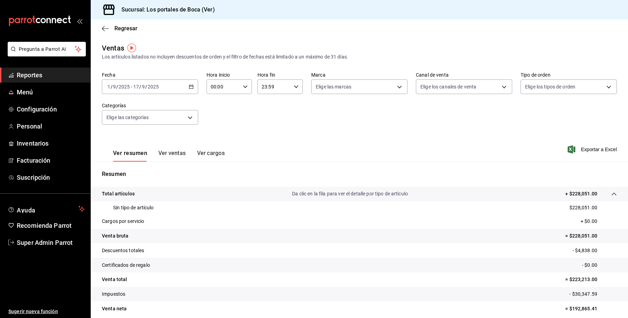
click at [134, 221] on p "Cargos por servicio" at bounding box center [123, 221] width 43 height 7
click at [145, 211] on p "Sin tipo de artículo" at bounding box center [133, 207] width 41 height 7
click at [173, 213] on div "Sin tipo de artículo $228,051.00" at bounding box center [359, 208] width 515 height 13
click at [232, 148] on div "Ver resumen Ver ventas Ver cargos Exportar a Excel" at bounding box center [359, 147] width 537 height 29
click at [592, 150] on span "Exportar a Excel" at bounding box center [593, 149] width 48 height 8
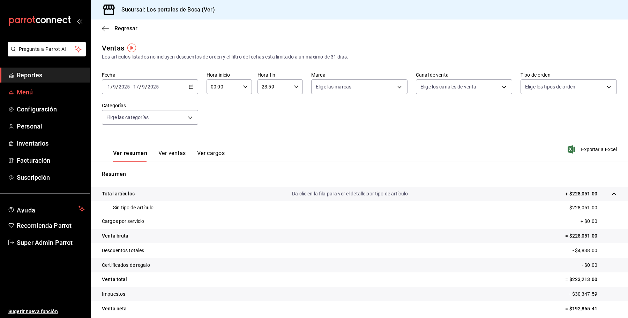
click at [35, 98] on link "Menú" at bounding box center [45, 92] width 90 height 15
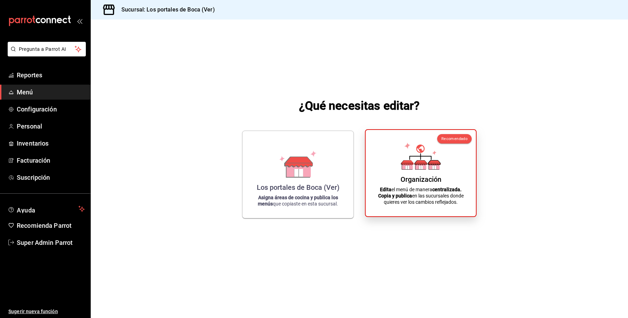
click at [378, 173] on div "Organización Edita el menú de manera centralizada. Copia y publica en las sucur…" at bounding box center [420, 173] width 93 height 75
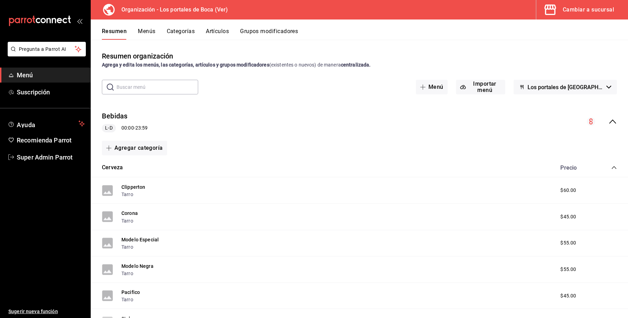
drag, startPoint x: 60, startPoint y: 72, endPoint x: 47, endPoint y: 81, distance: 15.7
click at [60, 72] on span "Menú" at bounding box center [51, 74] width 68 height 9
click at [584, 11] on div "Cambiar a sucursal" at bounding box center [588, 10] width 51 height 10
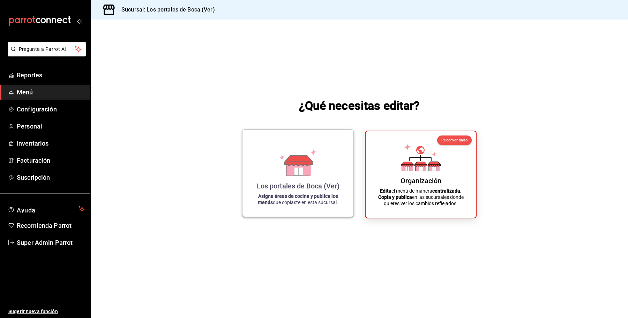
click at [285, 150] on icon at bounding box center [298, 162] width 40 height 27
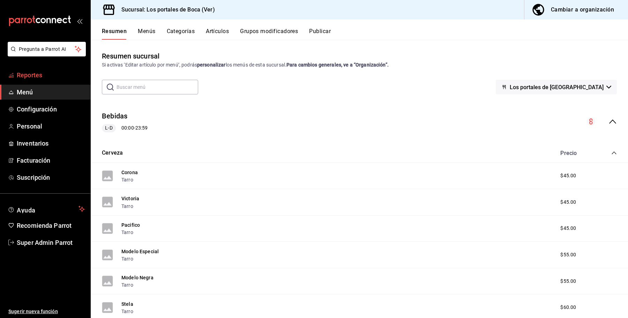
click at [40, 76] on span "Reportes" at bounding box center [51, 74] width 68 height 9
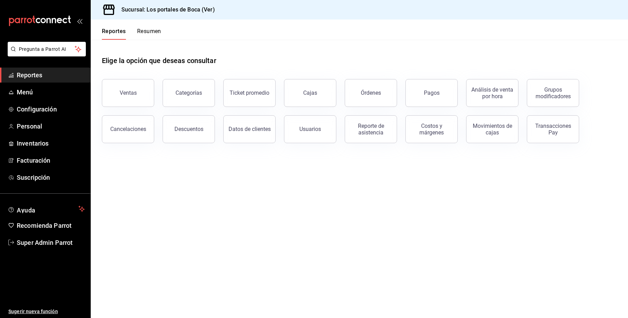
click at [194, 90] on div "Categorías" at bounding box center [188, 93] width 27 height 7
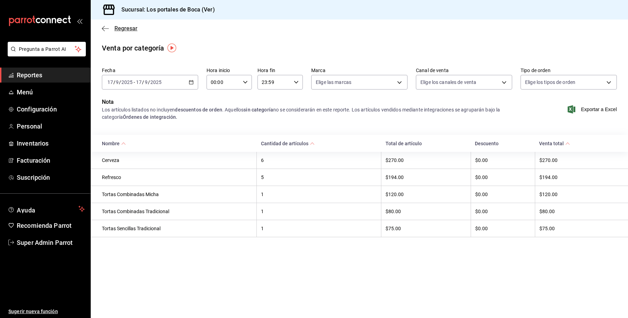
click at [113, 29] on span "Regresar" at bounding box center [120, 28] width 36 height 7
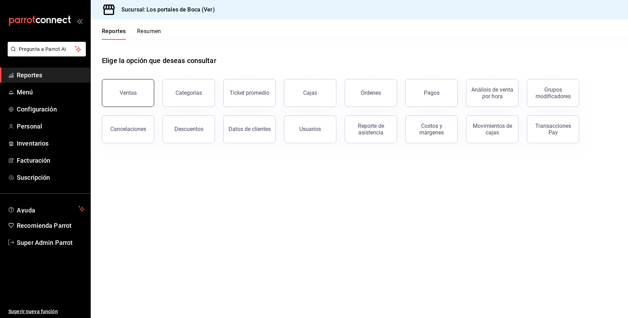
click at [134, 87] on button "Ventas" at bounding box center [128, 93] width 52 height 28
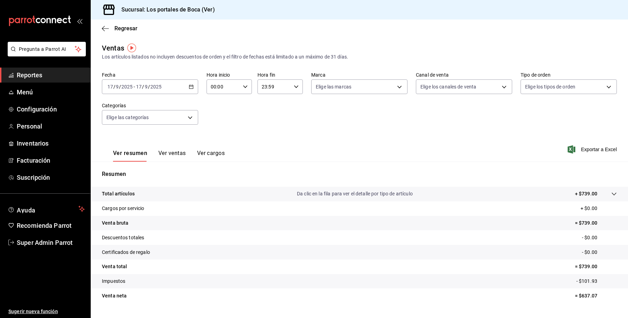
click at [380, 200] on tr "Total artículos Da clic en la fila para ver el detalle por tipo de artículo + $…" at bounding box center [359, 194] width 537 height 15
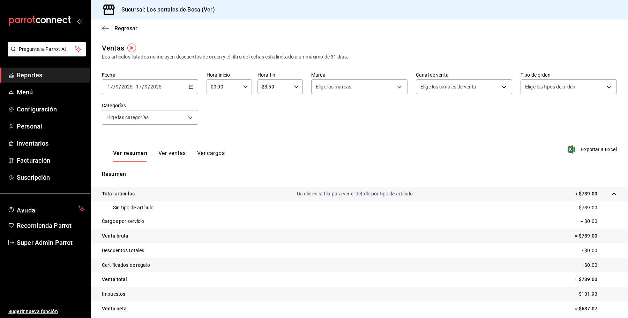
click at [170, 210] on div "Sin tipo de artículo $739.00" at bounding box center [359, 208] width 515 height 13
click at [140, 220] on p "Cargos por servicio" at bounding box center [123, 221] width 43 height 7
click at [272, 218] on tr "Cargos por servicio + $0.00" at bounding box center [359, 222] width 537 height 15
click at [278, 205] on div "Sin tipo de artículo $739.00" at bounding box center [359, 208] width 515 height 13
click at [162, 80] on div "[DATE] [DATE] - [DATE] [DATE]" at bounding box center [150, 87] width 96 height 15
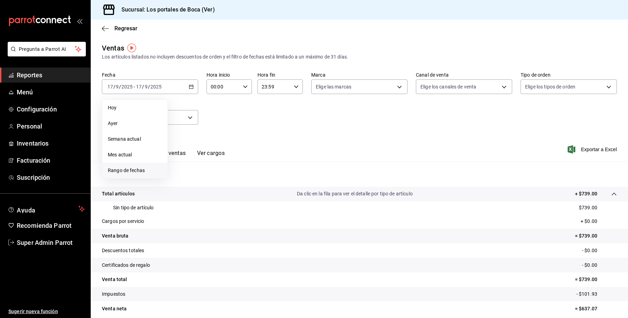
click at [142, 173] on span "Rango de fechas" at bounding box center [135, 170] width 54 height 7
click at [250, 115] on div at bounding box center [251, 112] width 22 height 8
click at [245, 112] on icon "button" at bounding box center [244, 112] width 8 height 8
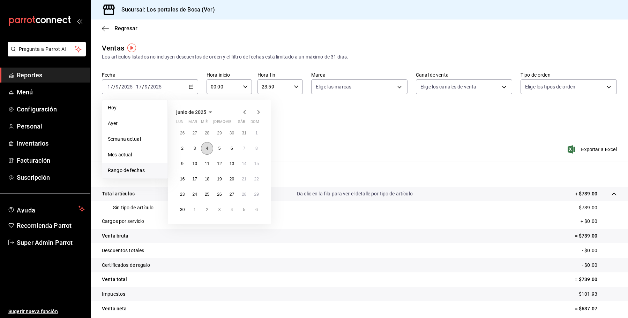
click at [205, 149] on button "4" at bounding box center [207, 148] width 12 height 13
click at [260, 115] on icon "button" at bounding box center [258, 112] width 8 height 8
click at [243, 110] on icon "button" at bounding box center [244, 112] width 8 height 8
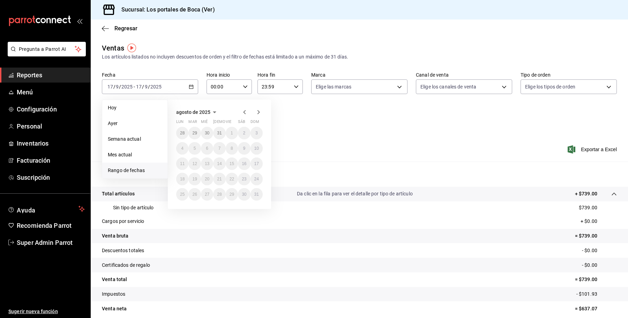
click at [245, 115] on icon "button" at bounding box center [244, 112] width 8 height 8
click at [220, 162] on abbr "15" at bounding box center [219, 164] width 5 height 5
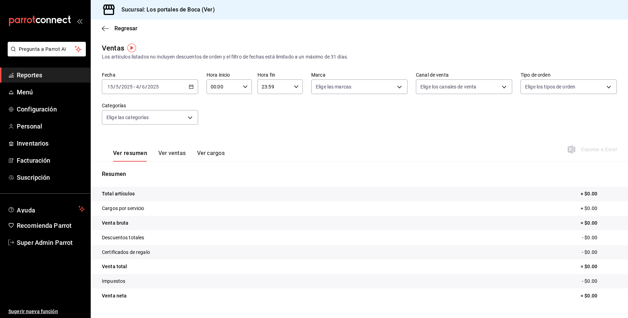
click at [202, 189] on tr "Total artículos + $0.00" at bounding box center [359, 194] width 537 height 15
click at [177, 80] on div "2025-05-15 15 / 5 / 2025 - 2025-06-04 4 / 6 / 2025" at bounding box center [150, 87] width 96 height 15
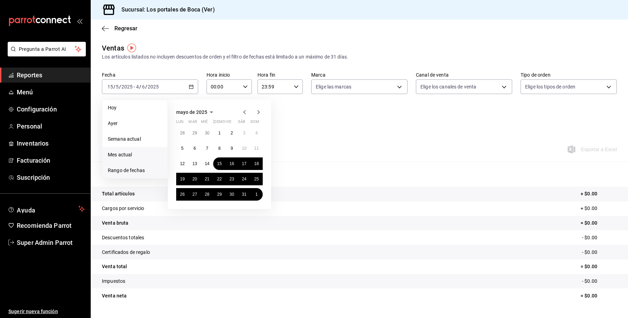
click at [135, 157] on span "Mes actual" at bounding box center [135, 154] width 54 height 7
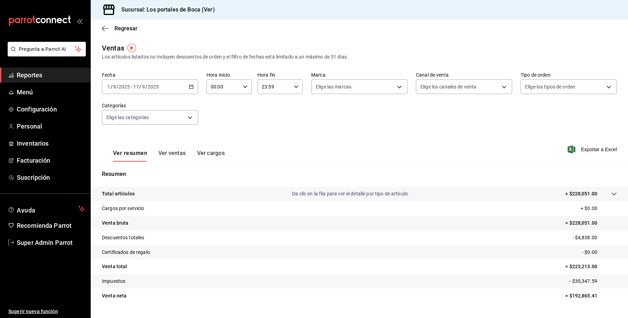
click at [288, 211] on tr "Cargos por servicio + $0.00" at bounding box center [359, 209] width 537 height 15
click at [278, 197] on div "Total artículos Da clic en la fila para ver el detalle por tipo de artículo + $…" at bounding box center [349, 193] width 495 height 7
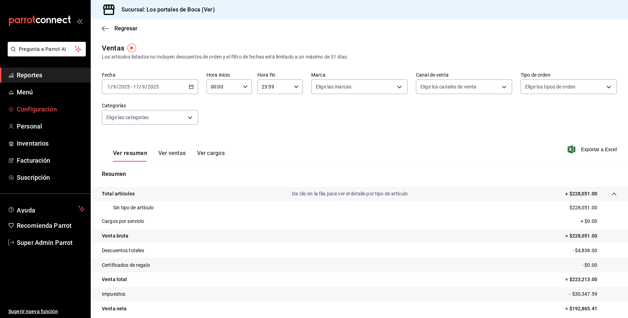
click at [41, 104] on link "Configuración" at bounding box center [45, 109] width 90 height 15
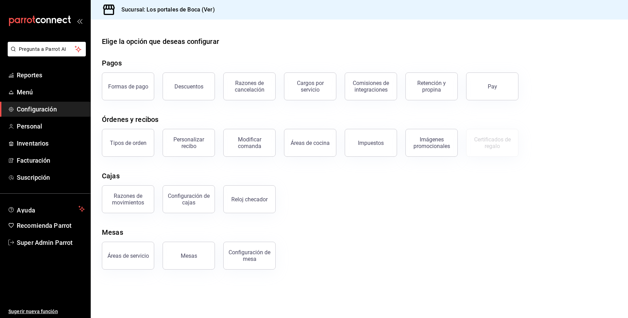
click at [487, 185] on div "Razones de movimientos Configuración de cajas Reloj checador" at bounding box center [354, 195] width 523 height 36
click at [69, 291] on ul "Sugerir nueva función" at bounding box center [45, 284] width 90 height 68
click at [28, 70] on link "Reportes" at bounding box center [45, 75] width 90 height 15
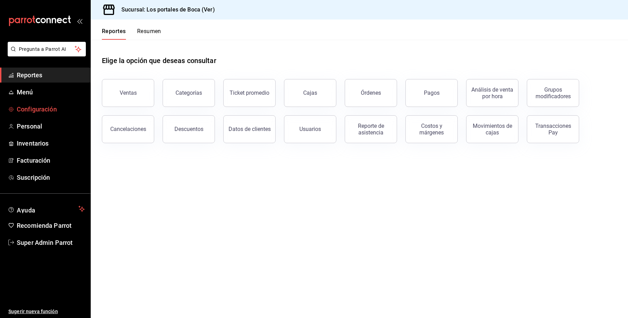
click at [18, 105] on span "Configuración" at bounding box center [51, 109] width 68 height 9
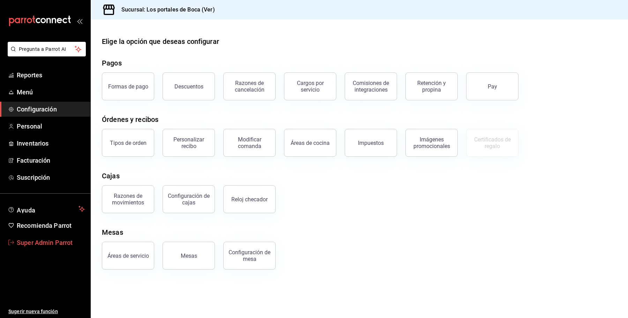
click at [37, 243] on span "Super Admin Parrot" at bounding box center [51, 242] width 68 height 9
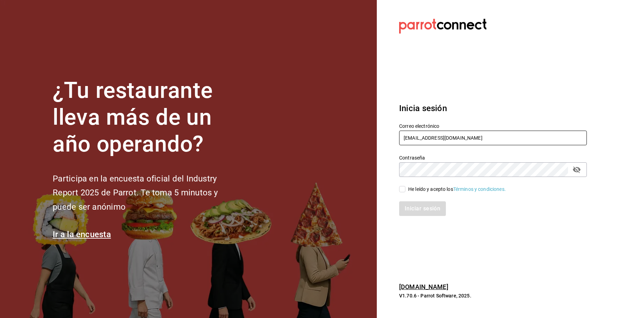
click at [451, 140] on input "[EMAIL_ADDRESS][DOMAIN_NAME]" at bounding box center [493, 138] width 188 height 15
click at [502, 133] on input "[EMAIL_ADDRESS][DOMAIN_NAME]" at bounding box center [493, 138] width 188 height 15
click at [408, 186] on div "He leído y acepto los Términos y condiciones." at bounding box center [457, 189] width 98 height 7
click at [405, 186] on input "He leído y acepto los Términos y condiciones." at bounding box center [402, 189] width 6 height 6
checkbox input "true"
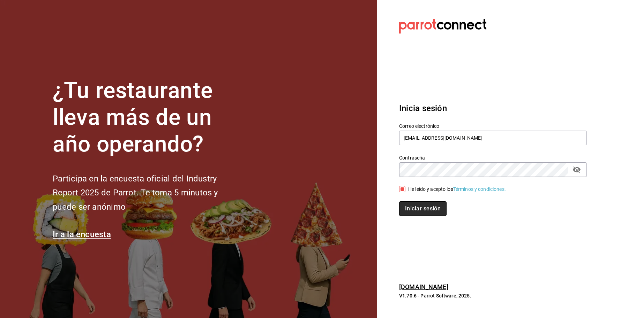
click at [407, 210] on button "Iniciar sesión" at bounding box center [422, 209] width 47 height 15
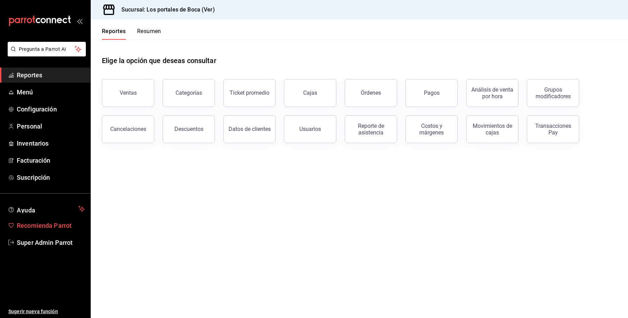
click at [60, 233] on link "Recomienda Parrot" at bounding box center [45, 225] width 90 height 15
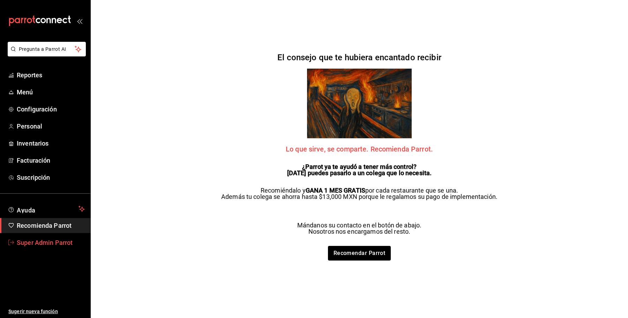
click at [47, 240] on span "Super Admin Parrot" at bounding box center [51, 242] width 68 height 9
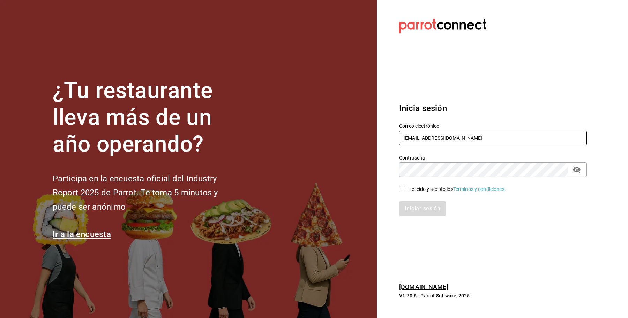
drag, startPoint x: 482, startPoint y: 138, endPoint x: 436, endPoint y: 82, distance: 72.1
click at [388, 138] on section "Datos incorrectos. Verifica que tu Correo o Contraseña estén bien escritos. Ini…" at bounding box center [490, 159] width 227 height 318
paste input "airepaz@laferia"
type input "airepaz@laferia.com"
click at [433, 196] on div "Iniciar sesión" at bounding box center [489, 204] width 196 height 23
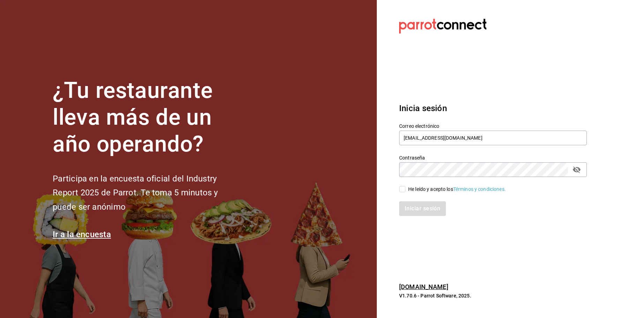
click at [427, 186] on div "He leído y acepto los Términos y condiciones." at bounding box center [457, 189] width 98 height 7
click at [405, 186] on input "He leído y acepto los Términos y condiciones." at bounding box center [402, 189] width 6 height 6
checkbox input "true"
click at [416, 206] on button "Iniciar sesión" at bounding box center [422, 209] width 47 height 15
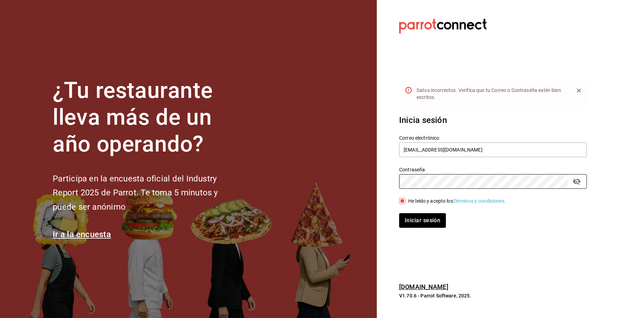
click at [388, 179] on section "Datos incorrectos. Verifica que tu Correo o Contraseña estén bien escritos. Ini…" at bounding box center [490, 159] width 227 height 318
click at [422, 220] on button "Iniciar sesión" at bounding box center [422, 220] width 47 height 15
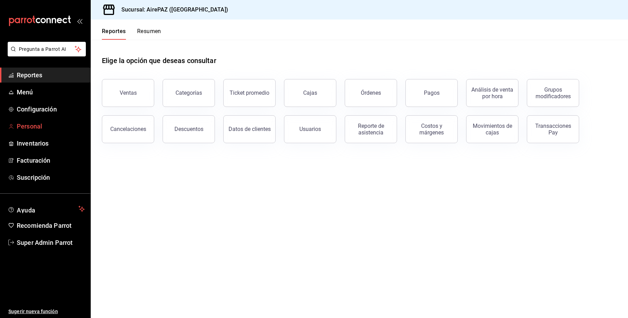
click at [37, 127] on span "Personal" at bounding box center [51, 126] width 68 height 9
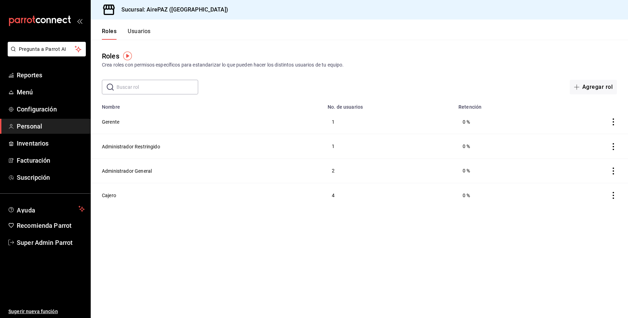
click at [140, 33] on button "Usuarios" at bounding box center [139, 34] width 23 height 12
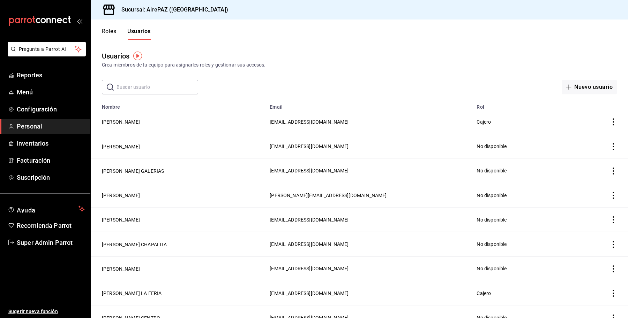
click at [110, 31] on button "Roles" at bounding box center [109, 34] width 14 height 12
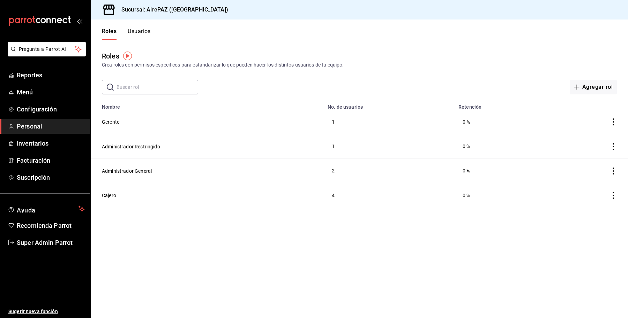
click at [146, 31] on button "Usuarios" at bounding box center [139, 34] width 23 height 12
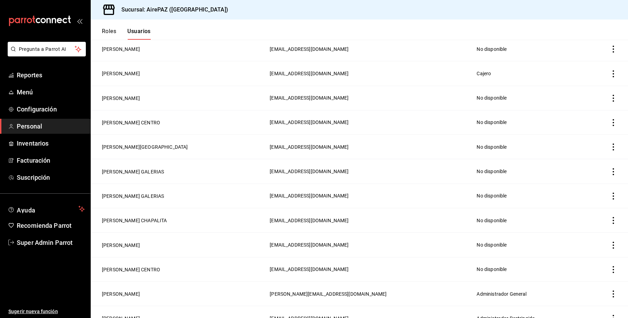
scroll to position [874, 0]
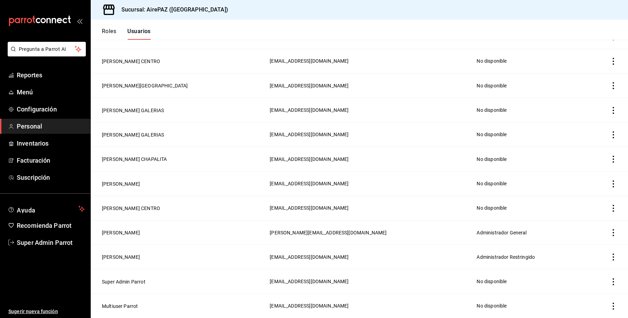
click at [110, 29] on button "Roles" at bounding box center [109, 34] width 14 height 12
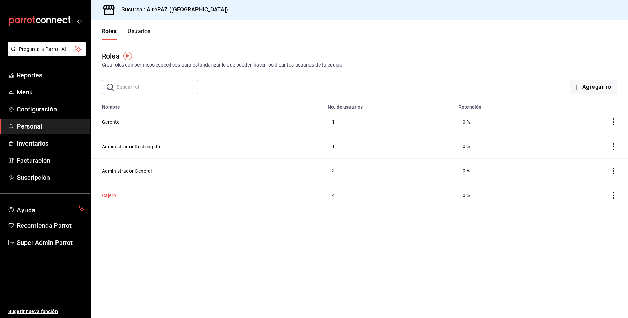
click at [113, 198] on button "Cajero" at bounding box center [109, 195] width 14 height 7
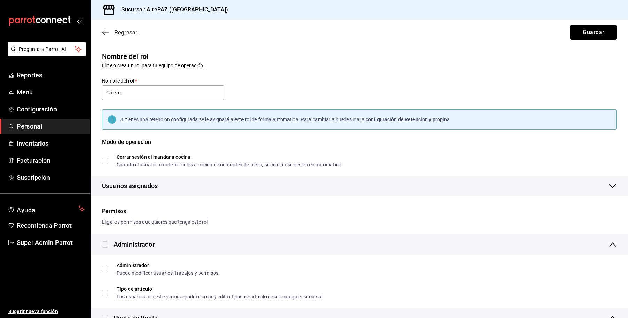
click at [120, 31] on span "Regresar" at bounding box center [125, 32] width 23 height 7
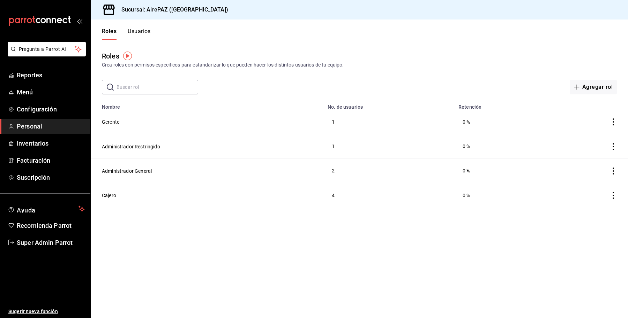
click at [140, 28] on button "Usuarios" at bounding box center [139, 34] width 23 height 12
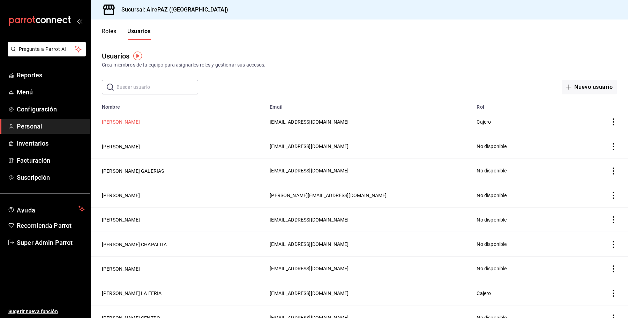
click at [140, 124] on button "GISELLE BIBRIESCA FERIA" at bounding box center [121, 122] width 38 height 7
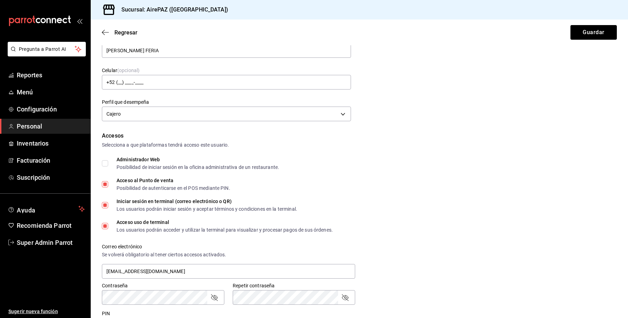
scroll to position [87, 0]
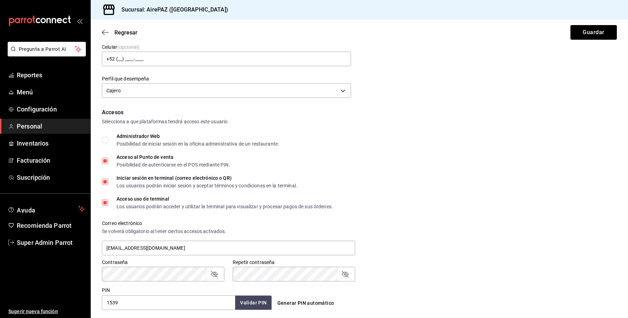
click at [115, 36] on div "Regresar Guardar" at bounding box center [359, 33] width 537 height 26
click at [134, 27] on div "Regresar Guardar" at bounding box center [359, 33] width 537 height 26
click at [130, 31] on span "Regresar" at bounding box center [125, 32] width 23 height 7
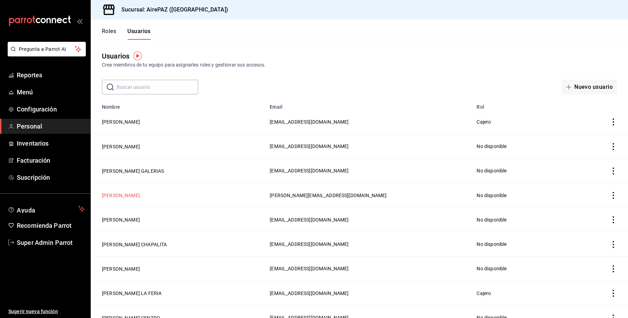
click at [136, 197] on button "Ricardo Villavicencio" at bounding box center [121, 195] width 38 height 7
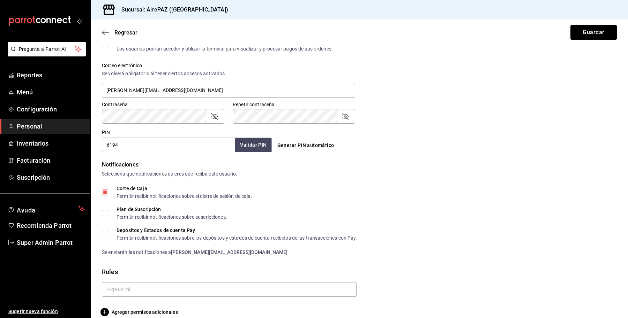
scroll to position [254, 0]
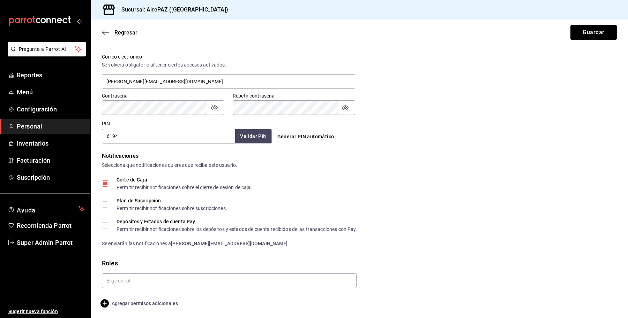
click at [147, 304] on span "Agregar permisos adicionales" at bounding box center [140, 304] width 76 height 8
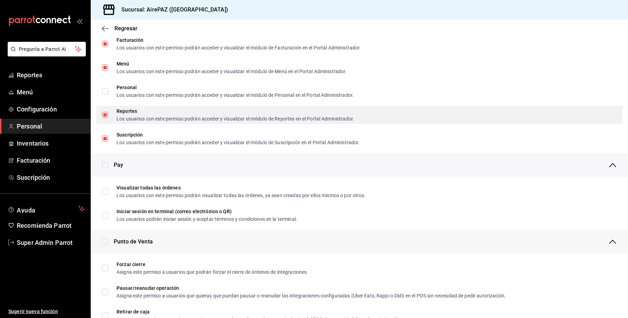
scroll to position [384, 0]
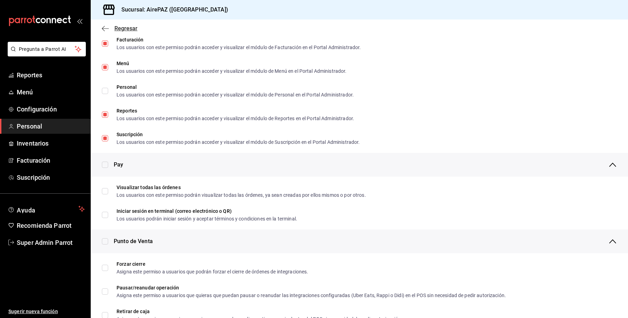
click at [114, 26] on span "Regresar" at bounding box center [125, 28] width 23 height 7
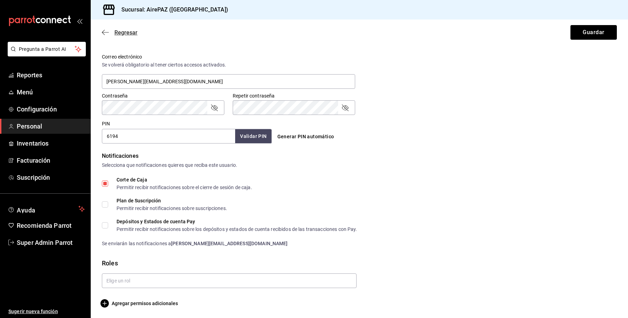
click at [127, 35] on span "Regresar" at bounding box center [125, 32] width 23 height 7
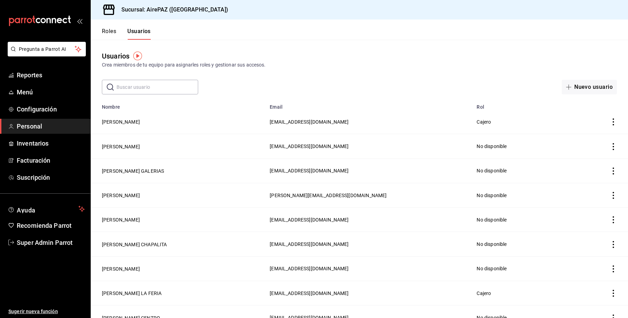
click at [170, 86] on input "text" at bounding box center [158, 87] width 82 height 14
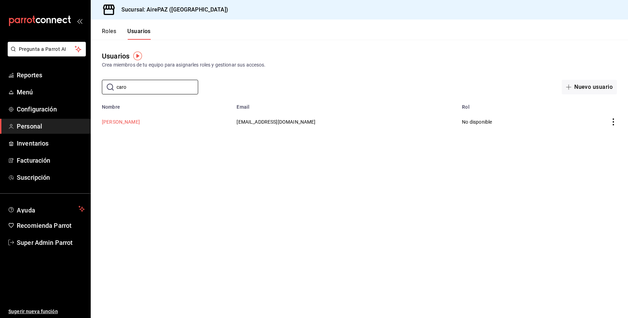
type input "caro"
click at [124, 125] on button "CARO MORETT" at bounding box center [121, 122] width 38 height 7
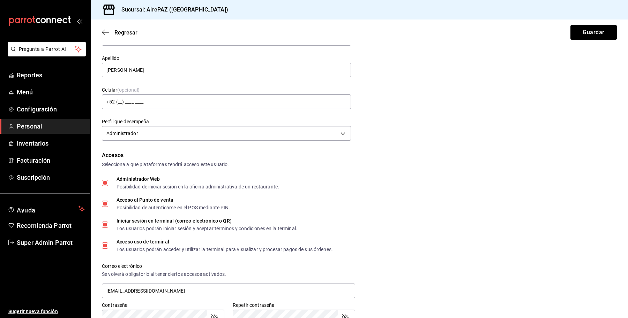
scroll to position [44, 0]
click at [69, 244] on span "Super Admin Parrot" at bounding box center [51, 242] width 68 height 9
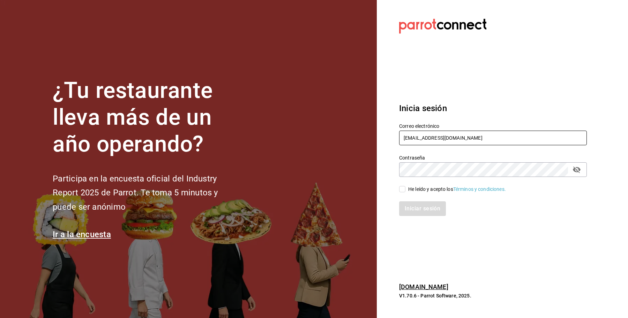
drag, startPoint x: 473, startPoint y: 140, endPoint x: 346, endPoint y: 140, distance: 126.6
click at [346, 140] on div "¿Tu restaurante lleva más de un año operando? Participa en la encuesta oficial …" at bounding box center [314, 159] width 628 height 318
type input "[EMAIL_ADDRESS][DOMAIN_NAME]"
click at [418, 186] on div "He leído y acepto los Términos y condiciones." at bounding box center [493, 190] width 188 height 8
click at [410, 195] on div "Iniciar sesión" at bounding box center [489, 204] width 196 height 23
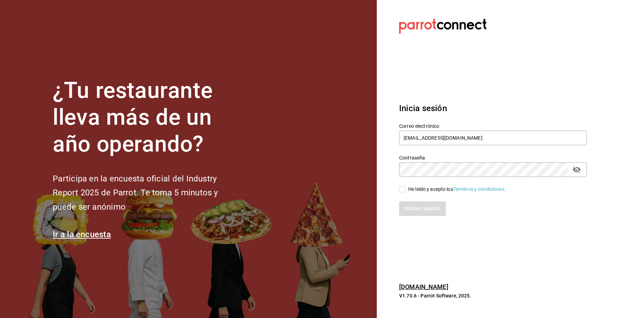
click at [395, 184] on div "He leído y acepto los Términos y condiciones." at bounding box center [489, 185] width 196 height 16
click at [402, 189] on input "He leído y acepto los Términos y condiciones." at bounding box center [402, 189] width 6 height 6
checkbox input "true"
click at [413, 210] on button "Iniciar sesión" at bounding box center [422, 209] width 47 height 15
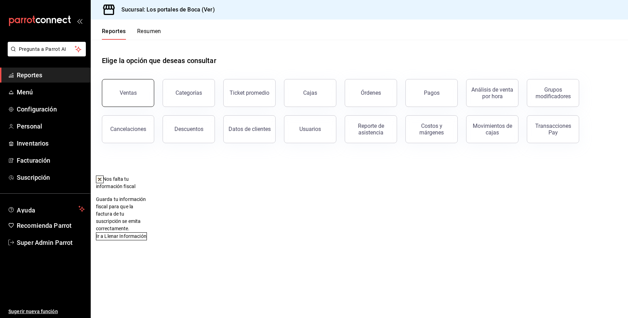
click at [127, 95] on div "Ventas" at bounding box center [128, 93] width 17 height 7
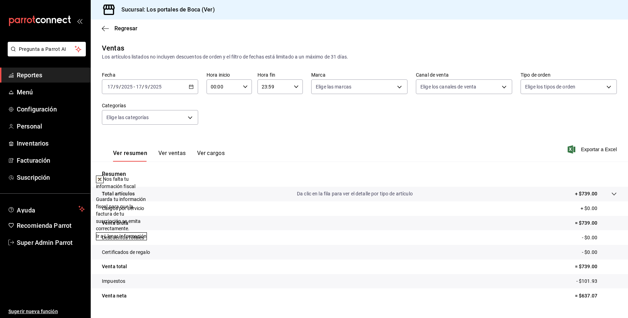
click at [104, 176] on button at bounding box center [100, 180] width 8 height 8
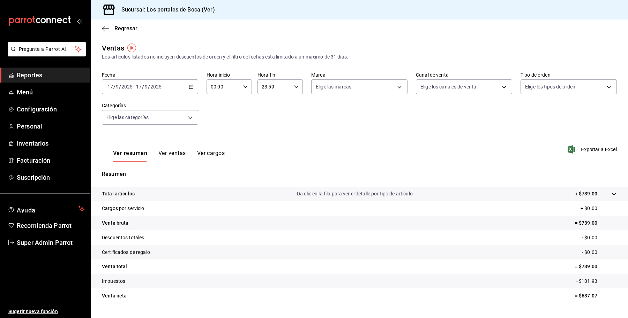
click at [302, 194] on p "Da clic en la fila para ver el detalle por tipo de artículo" at bounding box center [355, 193] width 116 height 7
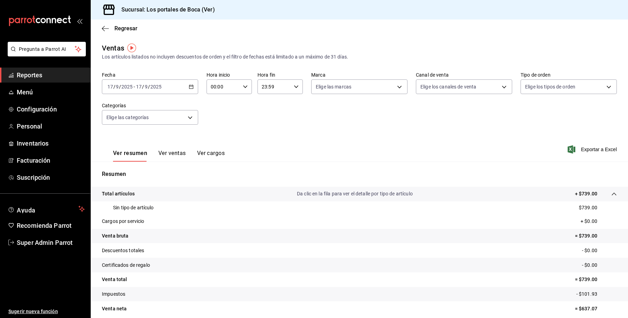
click at [302, 194] on p "Da clic en la fila para ver el detalle por tipo de artículo" at bounding box center [355, 193] width 116 height 7
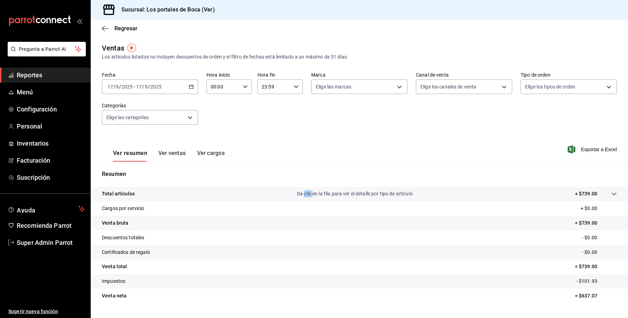
click at [302, 194] on p "Da clic en la fila para ver el detalle por tipo de artículo" at bounding box center [355, 193] width 116 height 7
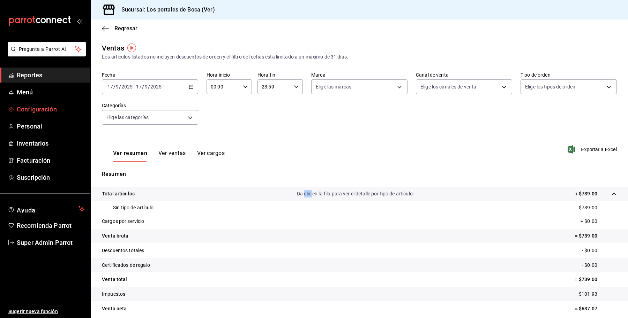
click at [30, 116] on link "Configuración" at bounding box center [45, 109] width 90 height 15
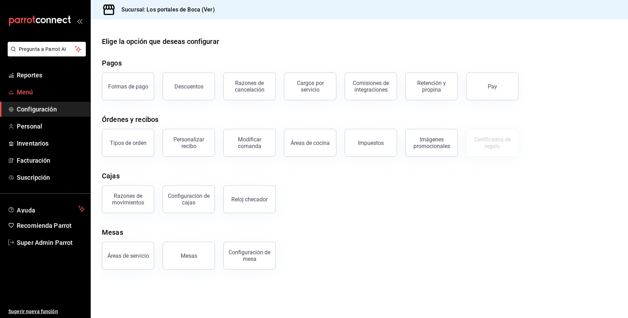
click at [47, 91] on span "Menú" at bounding box center [51, 92] width 68 height 9
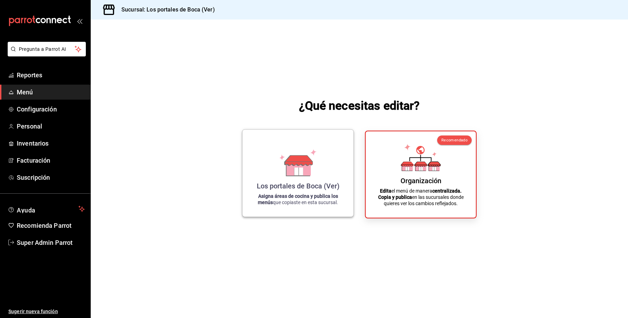
click at [275, 155] on div "Los portales de Boca (Ver) Asigna áreas de cocina y publica los menús que copia…" at bounding box center [298, 173] width 94 height 76
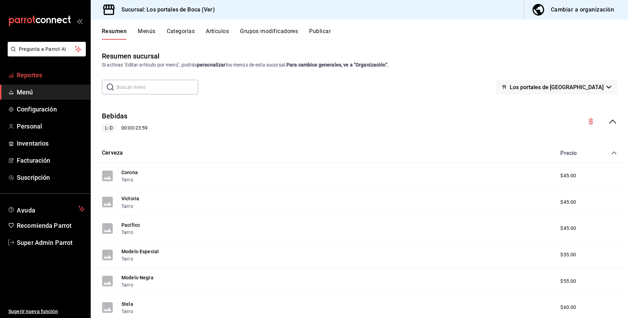
click at [32, 73] on span "Reportes" at bounding box center [51, 74] width 68 height 9
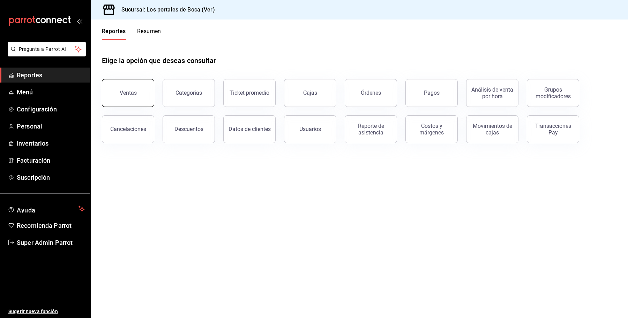
click at [123, 86] on button "Ventas" at bounding box center [128, 93] width 52 height 28
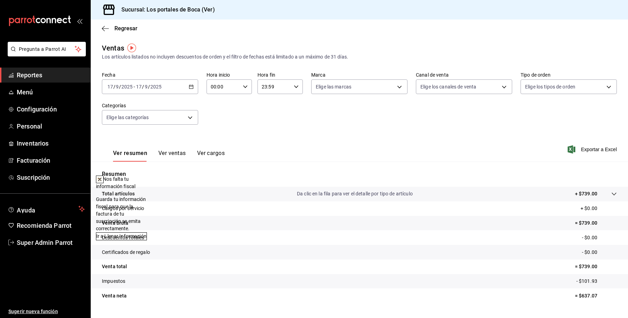
click at [104, 178] on button at bounding box center [100, 180] width 8 height 8
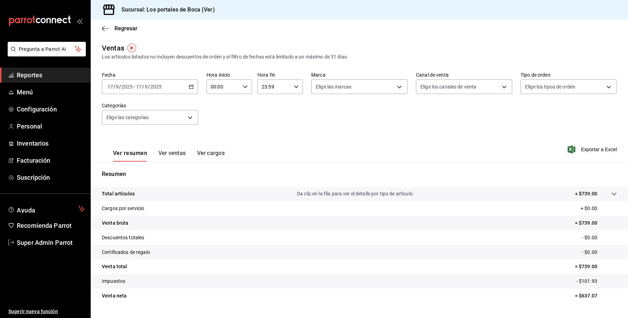
click at [279, 194] on div "Total artículos Da clic en la fila para ver el detalle por tipo de artículo + $…" at bounding box center [349, 193] width 495 height 7
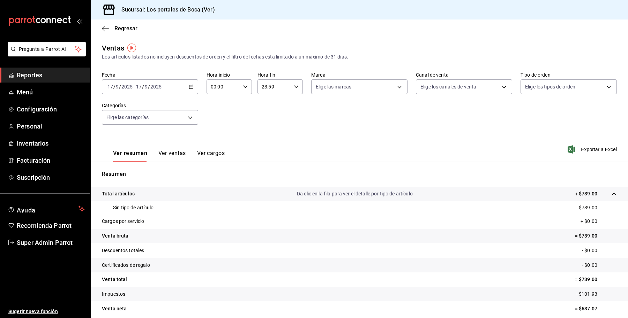
click at [300, 212] on div "Sin tipo de artículo $739.00" at bounding box center [359, 208] width 515 height 13
click at [41, 112] on span "Configuración" at bounding box center [51, 109] width 68 height 9
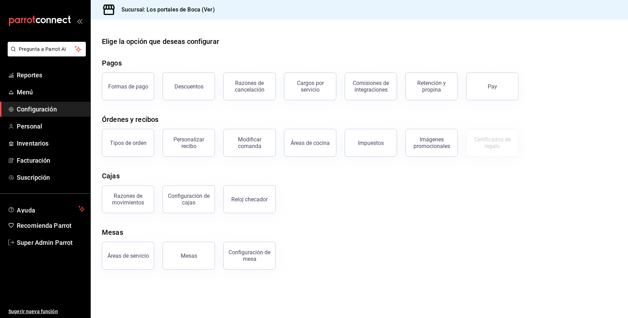
click at [51, 103] on link "Configuración" at bounding box center [45, 109] width 90 height 15
click at [37, 112] on span "Configuración" at bounding box center [51, 109] width 68 height 9
click at [33, 90] on span "Menú" at bounding box center [51, 92] width 68 height 9
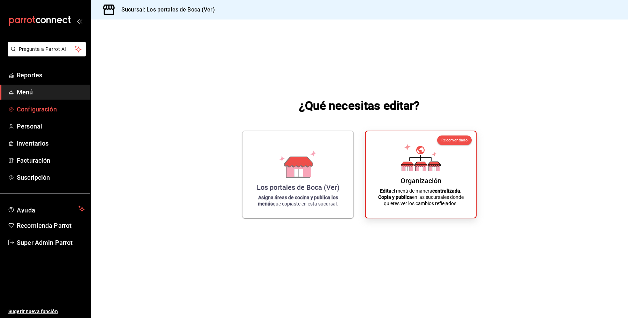
click at [32, 107] on span "Configuración" at bounding box center [51, 109] width 68 height 9
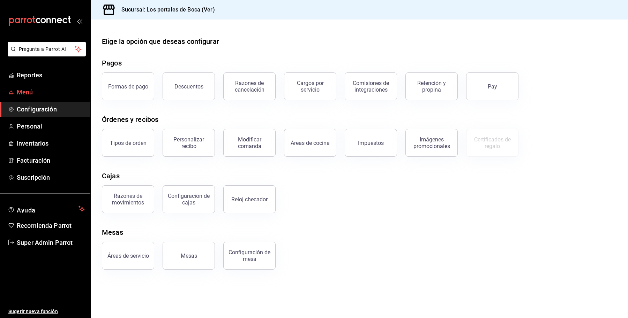
click at [28, 91] on span "Menú" at bounding box center [51, 92] width 68 height 9
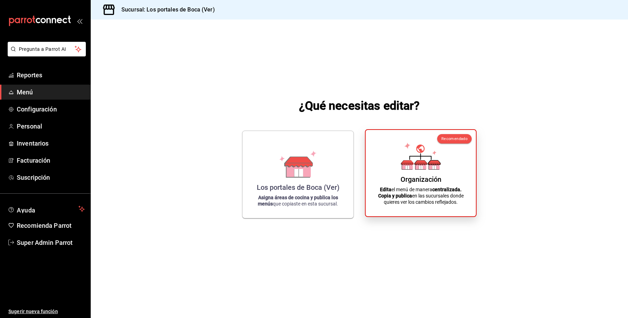
click at [411, 159] on icon at bounding box center [421, 156] width 40 height 27
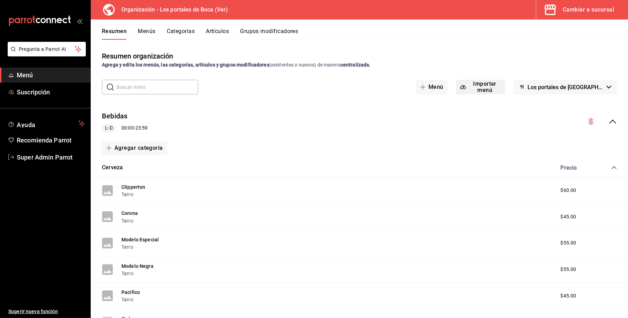
click at [486, 87] on button "Importar menú" at bounding box center [481, 87] width 50 height 15
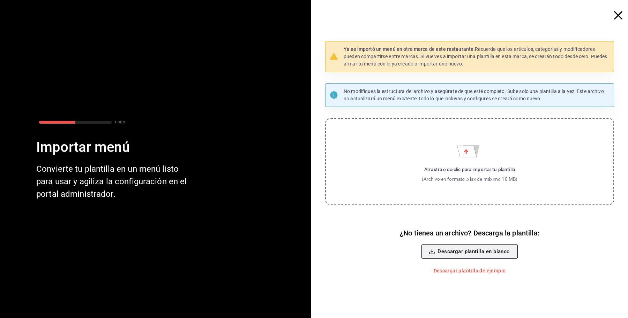
click at [465, 249] on button "Descargar plantilla en blanco" at bounding box center [469, 252] width 96 height 15
click at [614, 16] on icon "button" at bounding box center [618, 15] width 8 height 8
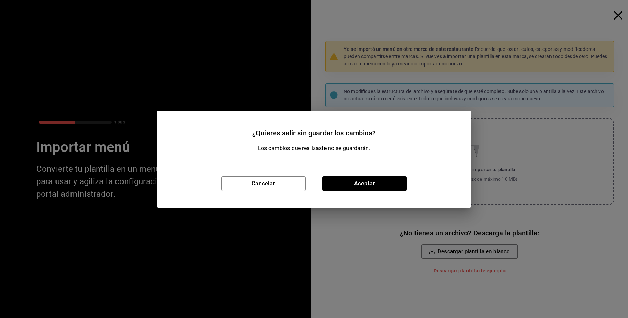
click at [373, 182] on button "Aceptar" at bounding box center [364, 184] width 84 height 15
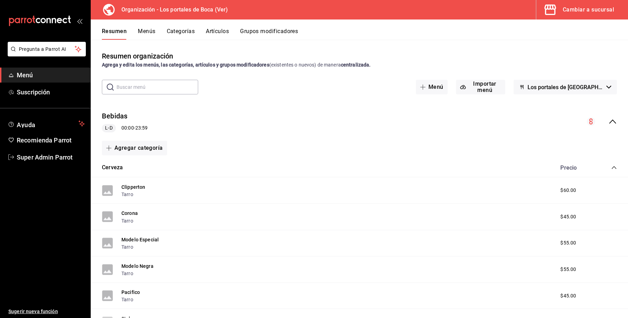
click at [32, 78] on span "Menú" at bounding box center [51, 74] width 68 height 9
click at [181, 33] on button "Categorías" at bounding box center [181, 34] width 28 height 12
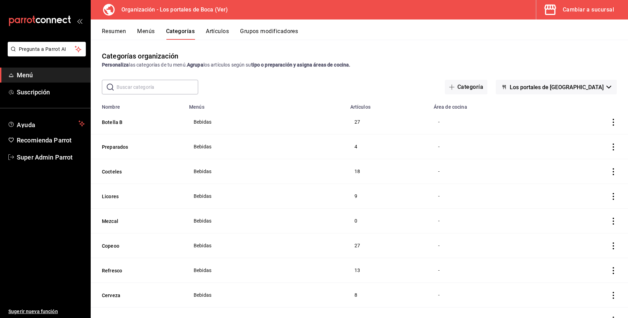
click at [571, 13] on div "Cambiar a sucursal" at bounding box center [588, 10] width 51 height 10
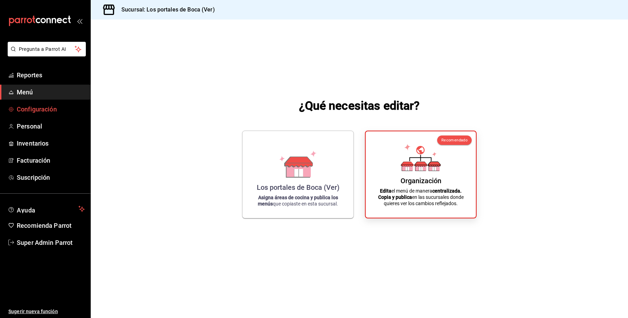
click at [37, 107] on span "Configuración" at bounding box center [51, 109] width 68 height 9
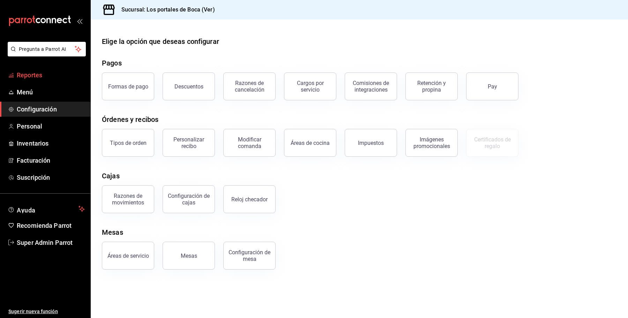
click at [33, 73] on span "Reportes" at bounding box center [51, 74] width 68 height 9
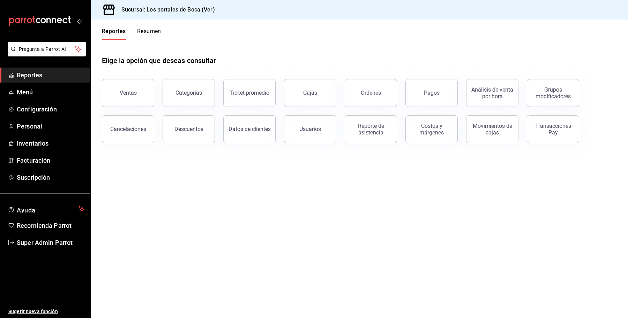
click at [362, 93] on div "Órdenes" at bounding box center [371, 93] width 20 height 7
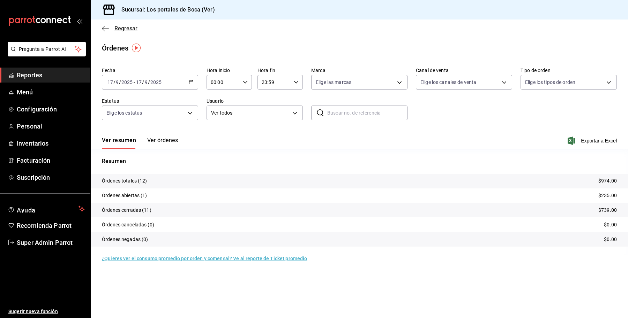
click at [126, 27] on span "Regresar" at bounding box center [125, 28] width 23 height 7
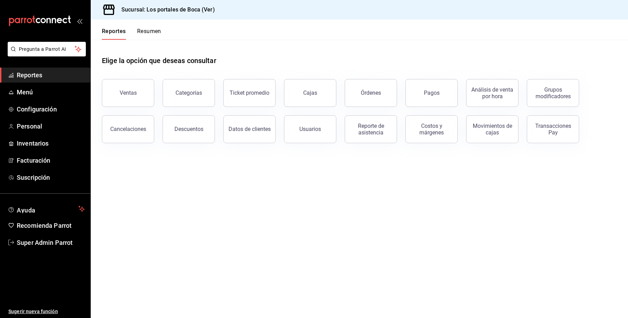
drag, startPoint x: 133, startPoint y: 133, endPoint x: 135, endPoint y: 129, distance: 4.4
click at [133, 133] on button "Cancelaciones" at bounding box center [128, 129] width 52 height 28
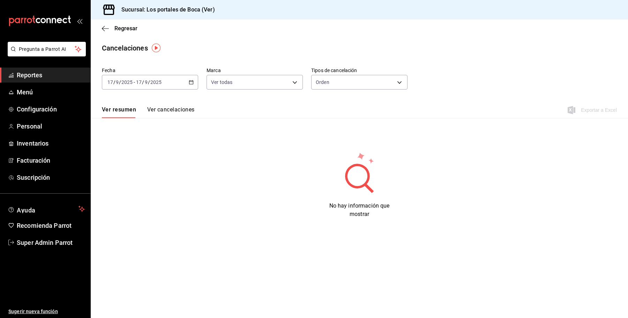
click at [164, 109] on button "Ver cancelaciones" at bounding box center [170, 112] width 47 height 12
click at [147, 76] on div "2025-09-17 17 / 9 / 2025 - 2025-09-17 17 / 9 / 2025" at bounding box center [150, 82] width 96 height 15
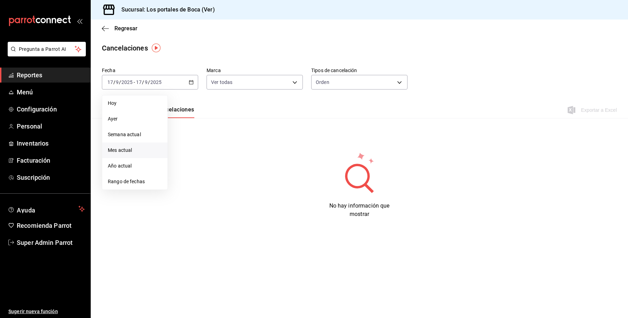
click at [140, 152] on span "Mes actual" at bounding box center [135, 150] width 54 height 7
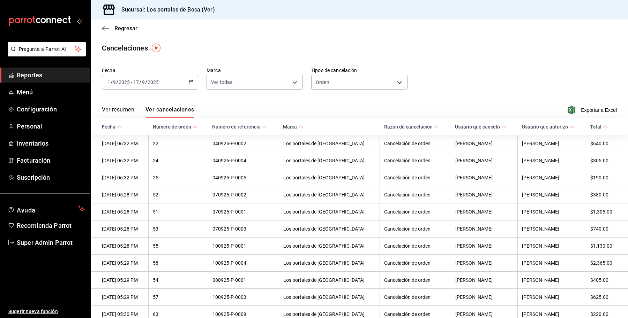
click at [267, 128] on span "Número de referencia" at bounding box center [239, 127] width 55 height 6
click at [248, 84] on body "Pregunta a Parrot AI Reportes Menú Configuración Personal Inventarios Facturaci…" at bounding box center [314, 159] width 628 height 318
click at [336, 82] on div at bounding box center [314, 159] width 628 height 318
click at [336, 82] on body "Pregunta a Parrot AI Reportes Menú Configuración Personal Inventarios Facturaci…" at bounding box center [314, 159] width 628 height 318
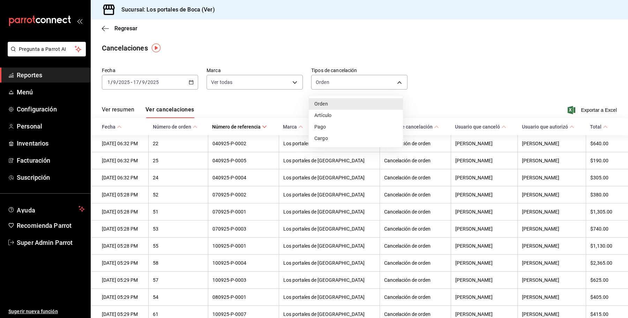
click at [336, 82] on div at bounding box center [314, 159] width 628 height 318
click at [336, 82] on body "Pregunta a Parrot AI Reportes Menú Configuración Personal Inventarios Facturaci…" at bounding box center [314, 159] width 628 height 318
click at [336, 118] on li "Artículo" at bounding box center [356, 116] width 94 height 12
type input "ORDER_ITEM"
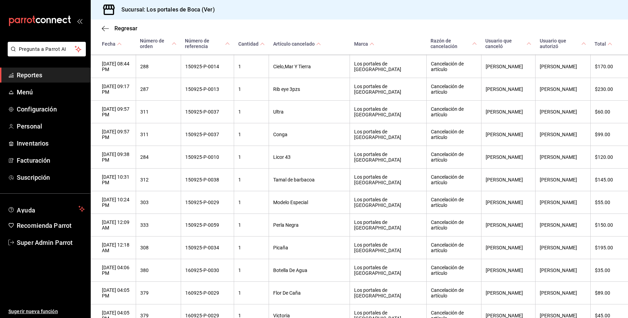
scroll to position [5006, 0]
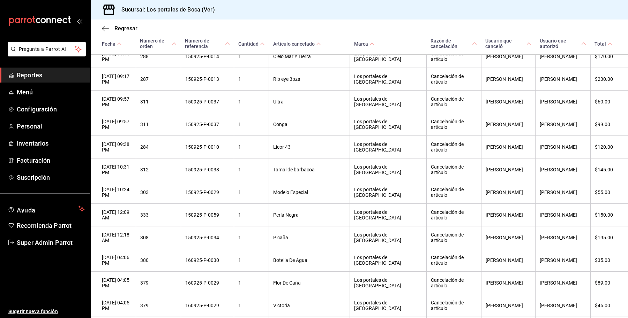
drag, startPoint x: 269, startPoint y: 207, endPoint x: 254, endPoint y: 208, distance: 15.4
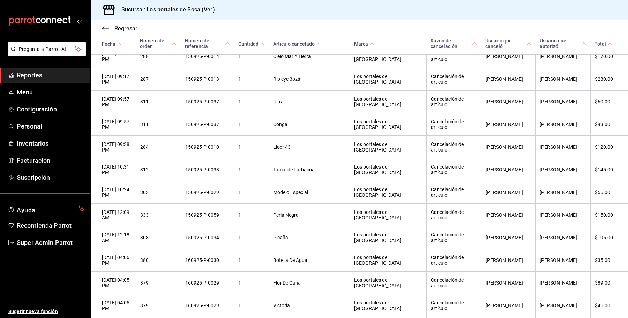
drag, startPoint x: 220, startPoint y: 204, endPoint x: 184, endPoint y: 204, distance: 36.3
copy tr "150925-P-0006"
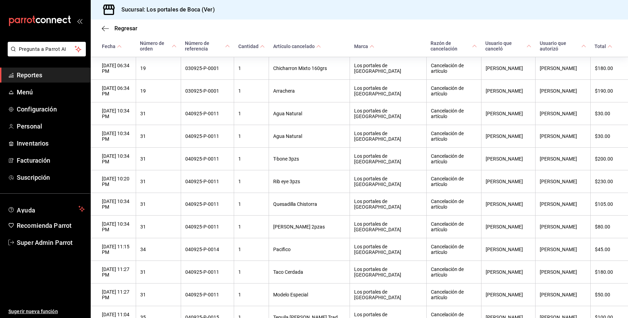
scroll to position [0, 0]
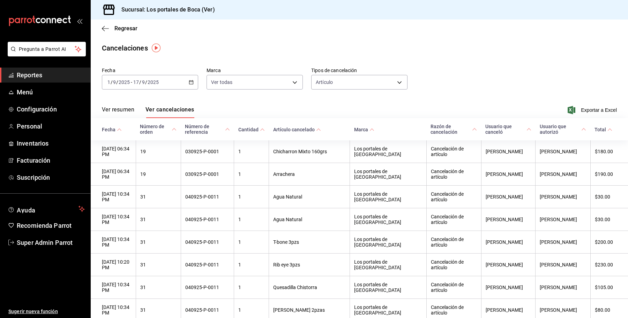
click at [156, 88] on div "2025-09-01 1 / 9 / 2025 - 2025-09-17 17 / 9 / 2025" at bounding box center [150, 82] width 96 height 15
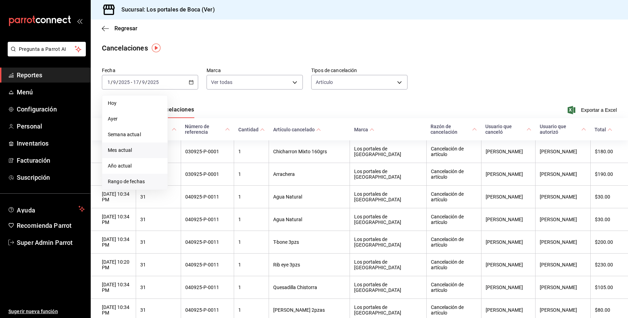
click at [135, 182] on span "Rango de fechas" at bounding box center [135, 181] width 54 height 7
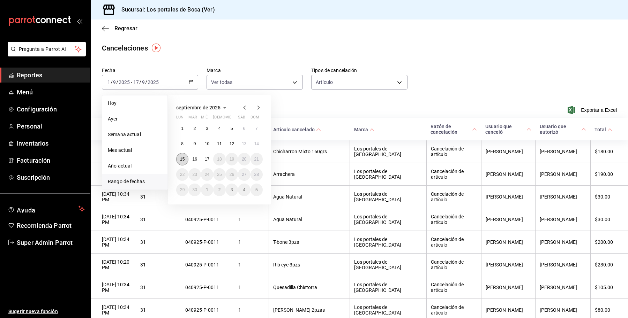
click at [182, 158] on abbr "15" at bounding box center [182, 159] width 5 height 5
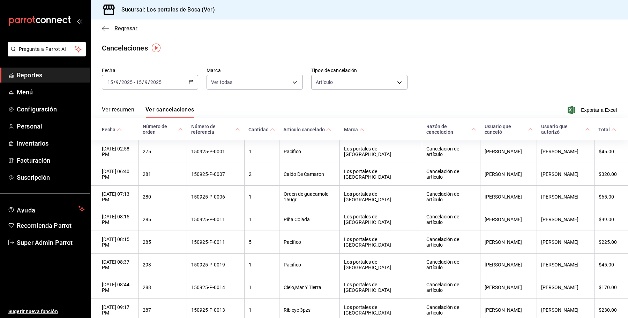
click at [119, 30] on span "Regresar" at bounding box center [125, 28] width 23 height 7
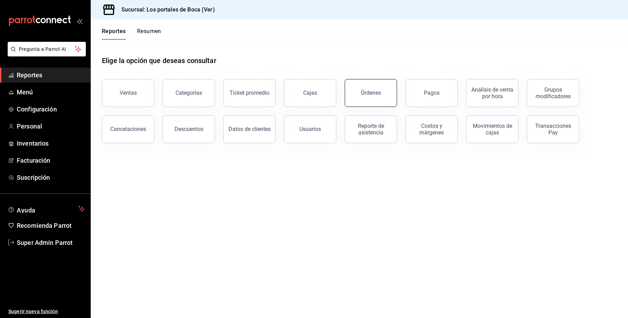
click at [360, 91] on button "Órdenes" at bounding box center [371, 93] width 52 height 28
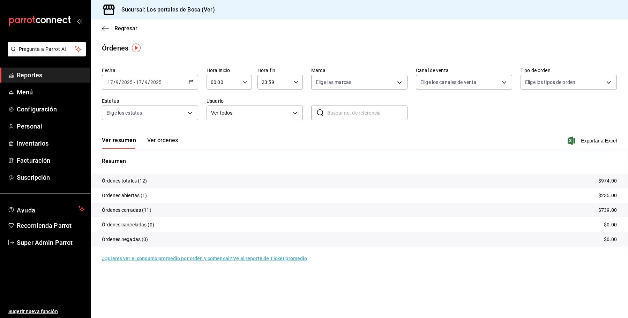
click at [373, 119] on input "text" at bounding box center [367, 113] width 80 height 14
paste input "150925-P-0006"
click at [170, 143] on button "Ver órdenes" at bounding box center [162, 143] width 31 height 12
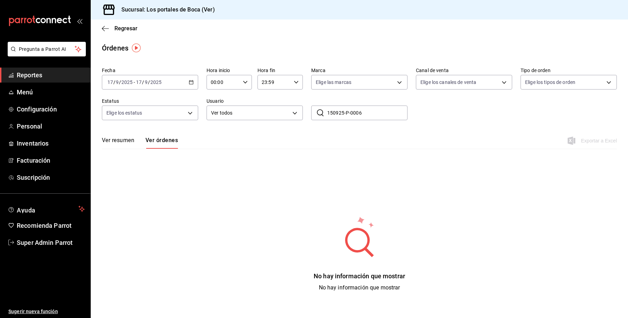
click at [332, 112] on input "150925-P-0006" at bounding box center [367, 113] width 80 height 14
type input "150925-P-0006"
click at [168, 83] on div "2025-09-17 17 / 9 / 2025 - 2025-09-17 17 / 9 / 2025" at bounding box center [150, 82] width 96 height 15
click at [137, 149] on span "Mes actual" at bounding box center [135, 150] width 54 height 7
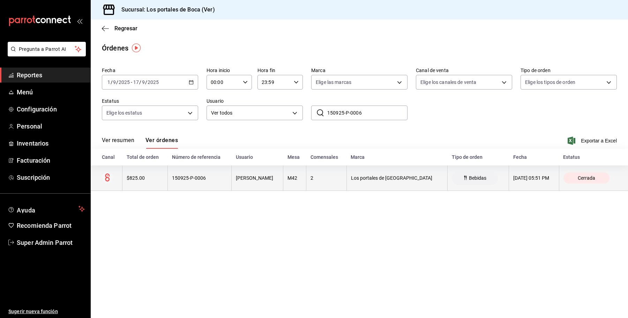
click at [262, 180] on div "JORGE YEPEZ" at bounding box center [257, 178] width 43 height 6
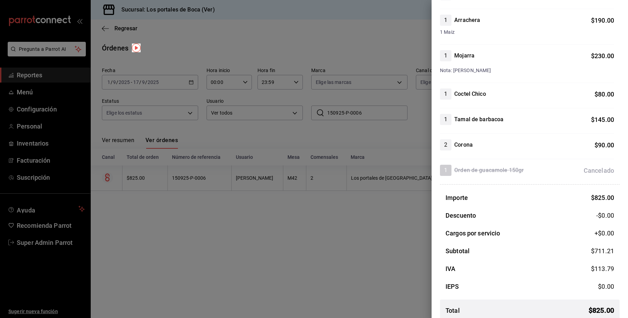
scroll to position [102, 0]
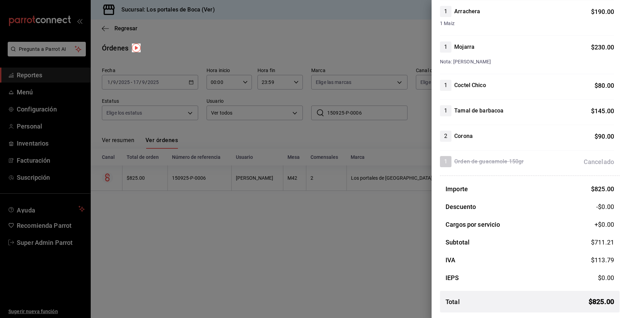
click at [268, 235] on div at bounding box center [314, 159] width 628 height 318
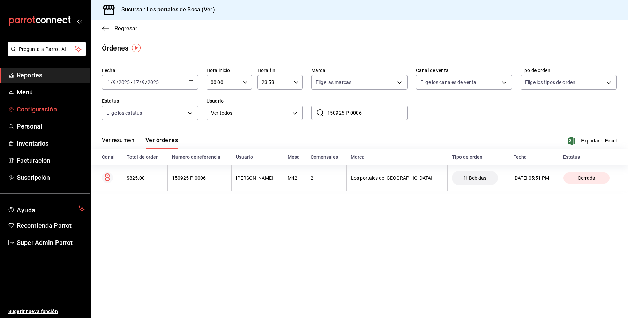
click at [52, 107] on span "Configuración" at bounding box center [51, 109] width 68 height 9
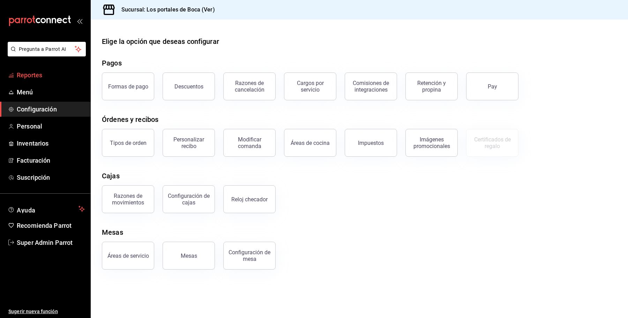
click at [56, 73] on span "Reportes" at bounding box center [51, 74] width 68 height 9
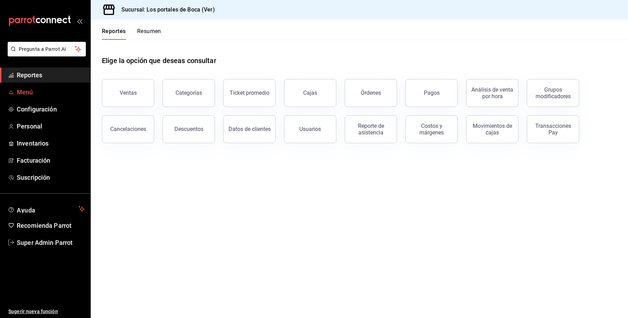
click at [23, 95] on span "Menú" at bounding box center [51, 92] width 68 height 9
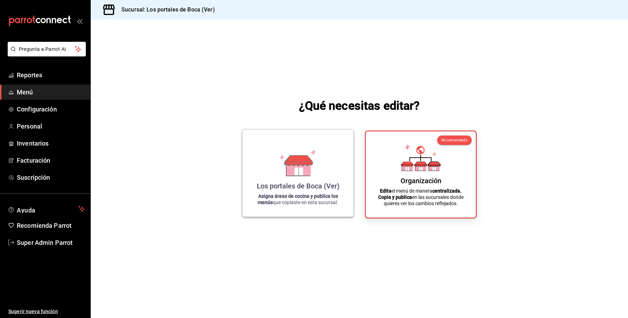
click at [323, 178] on div "Los portales de Boca (Ver) Asigna áreas de cocina y publica los menús que copia…" at bounding box center [298, 173] width 94 height 76
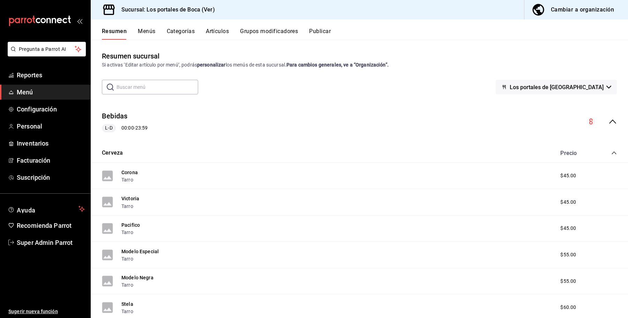
click at [217, 31] on button "Artículos" at bounding box center [217, 34] width 23 height 12
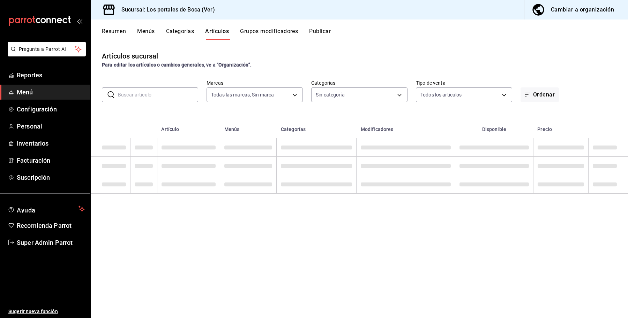
type input "3d32fec7-31fa-41a3-8b0d-c50462704563"
type input "1b6c659a-7616-4a54-8daa-e4eef18bc885,f35d1a42-00a0-464d-bd65-64b7e21a5f61,419ce…"
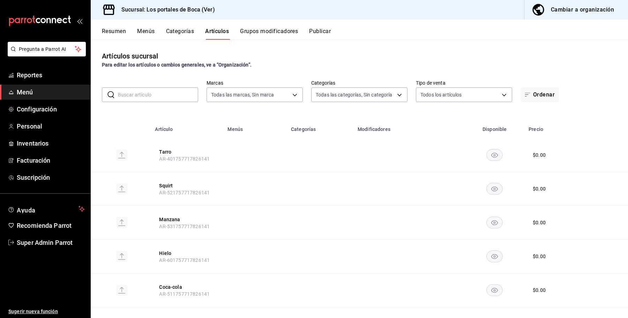
click at [152, 106] on div "Artículos sucursal Para editar los artículos o cambios generales, ve a “Organiz…" at bounding box center [359, 179] width 537 height 278
click at [149, 94] on input "text" at bounding box center [158, 95] width 80 height 14
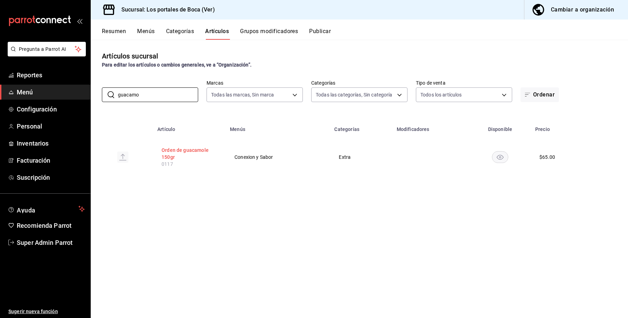
type input "guacamo"
click at [181, 149] on button "Orden de guacamole 150gr" at bounding box center [190, 154] width 56 height 14
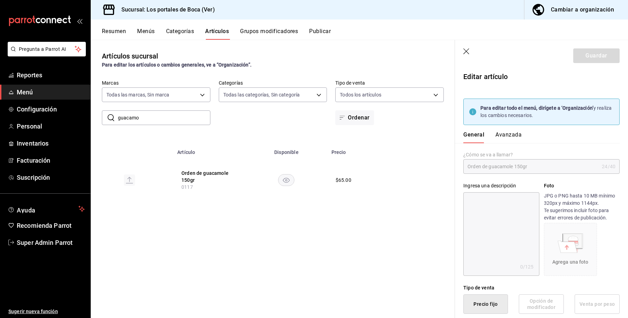
type input "$65.00"
type input "E48"
type input "90101500"
radio input "true"
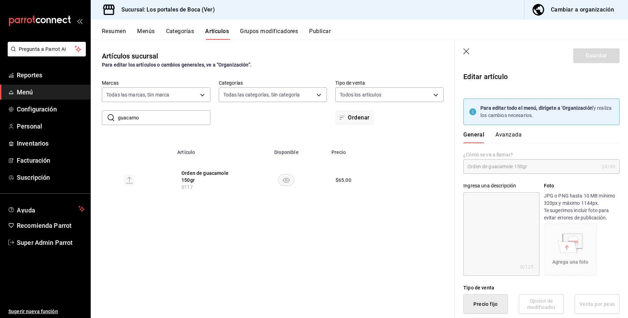
type input "2ddd0e10-cf80-44bc-97c3-f218cfd0faab"
click at [510, 132] on button "Avanzada" at bounding box center [508, 138] width 26 height 12
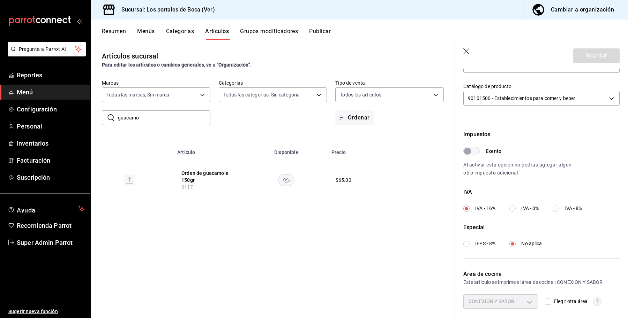
scroll to position [217, 0]
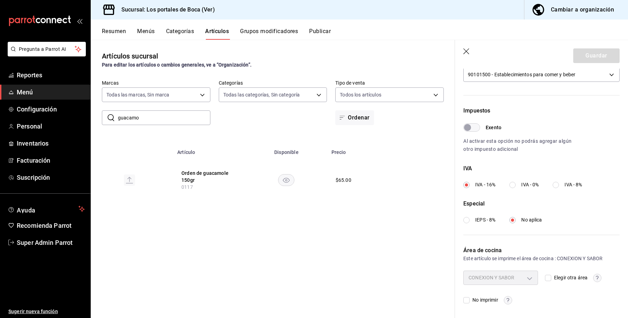
click at [545, 276] on input "Elegir otra área" at bounding box center [548, 278] width 6 height 6
checkbox input "true"
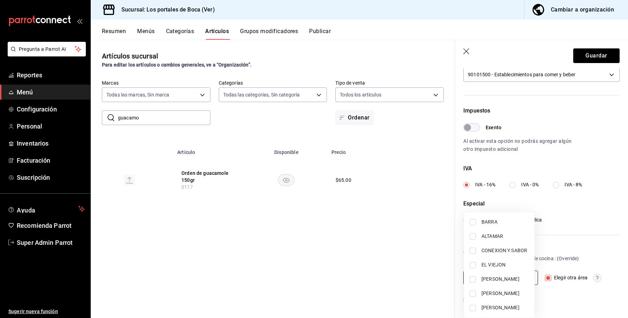
click at [531, 277] on body "Pregunta a Parrot AI Reportes Menú Configuración Personal Inventarios Facturaci…" at bounding box center [314, 159] width 628 height 318
click at [541, 277] on div at bounding box center [314, 159] width 628 height 318
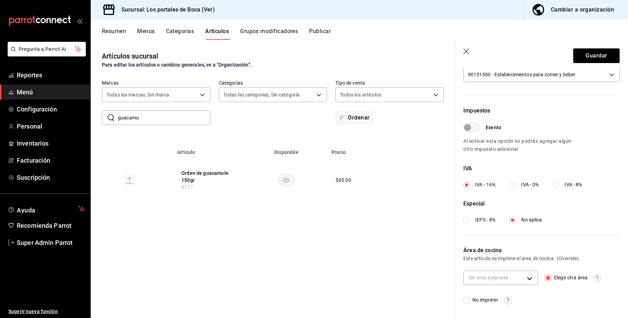
click at [545, 277] on input "Elegir otra área" at bounding box center [548, 278] width 6 height 6
checkbox input "false"
type input "2ddd0e10-cf80-44bc-97c3-f218cfd0faab"
click at [467, 53] on icon "button" at bounding box center [466, 51] width 7 height 7
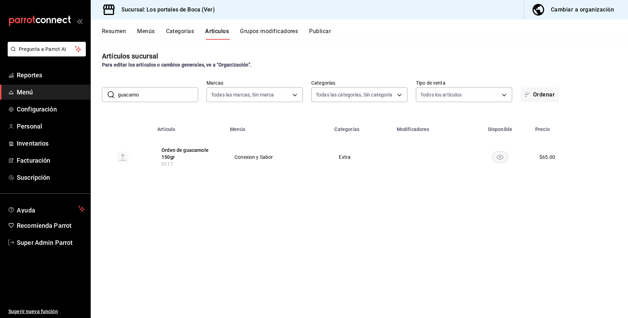
click at [189, 32] on button "Categorías" at bounding box center [180, 34] width 28 height 12
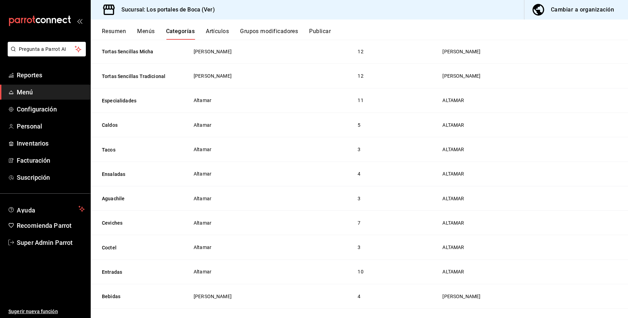
scroll to position [719, 0]
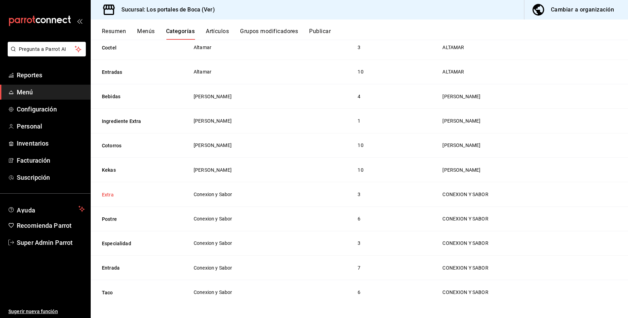
click at [114, 194] on button "Extra" at bounding box center [137, 195] width 70 height 7
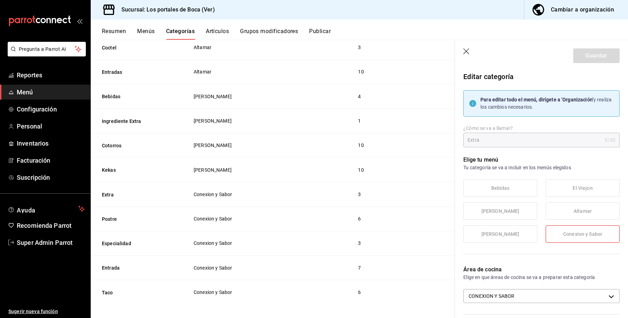
click at [466, 48] on icon "button" at bounding box center [466, 51] width 7 height 7
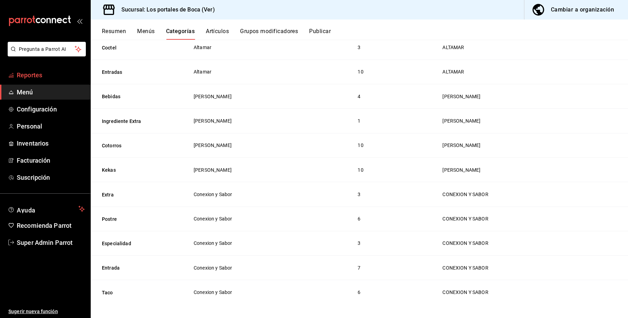
click at [37, 74] on span "Reportes" at bounding box center [51, 74] width 68 height 9
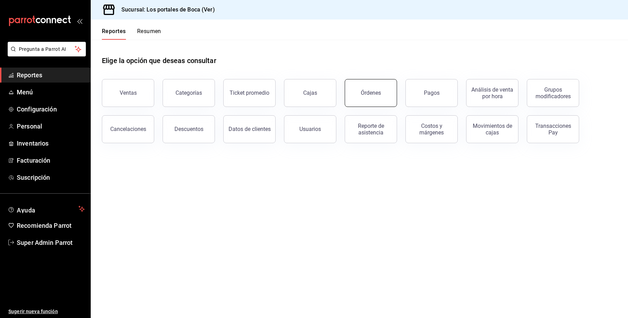
click at [376, 86] on button "Órdenes" at bounding box center [371, 93] width 52 height 28
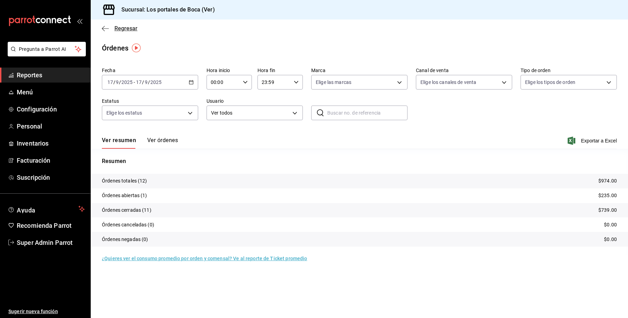
click at [128, 29] on span "Regresar" at bounding box center [125, 28] width 23 height 7
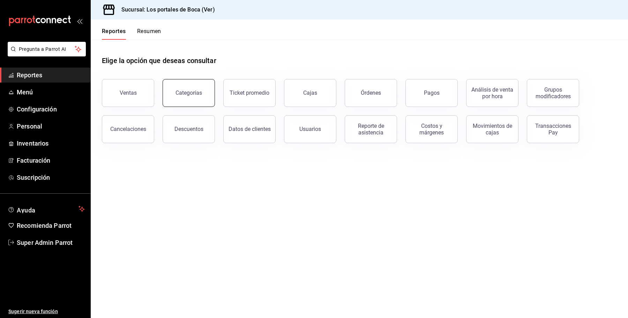
click at [201, 84] on button "Categorías" at bounding box center [189, 93] width 52 height 28
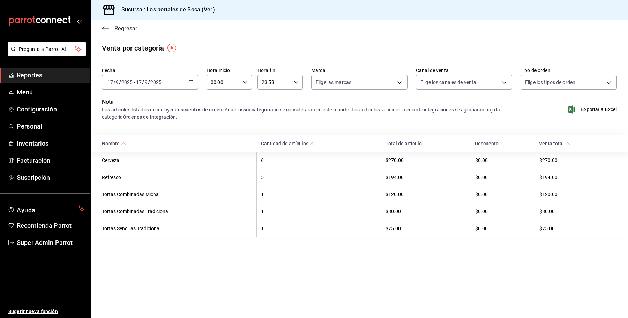
click at [115, 30] on span "Regresar" at bounding box center [125, 28] width 23 height 7
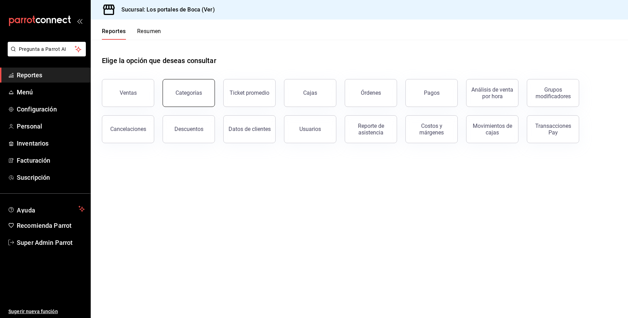
click at [207, 91] on button "Categorías" at bounding box center [189, 93] width 52 height 28
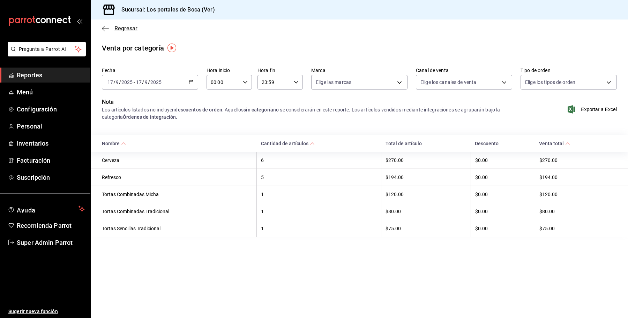
click at [114, 30] on span "Regresar" at bounding box center [125, 28] width 23 height 7
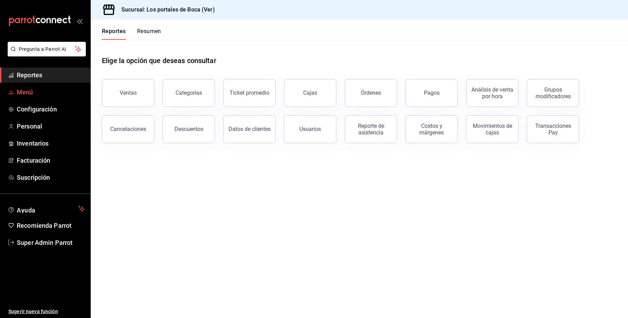
click at [25, 95] on span "Menú" at bounding box center [51, 92] width 68 height 9
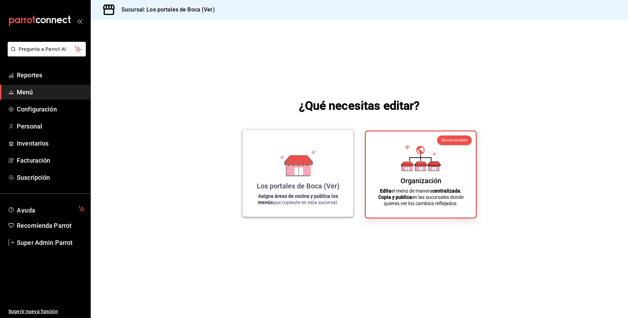
click at [309, 179] on div "Los portales de Boca (Ver) Asigna áreas de cocina y publica los menús que copia…" at bounding box center [298, 173] width 94 height 76
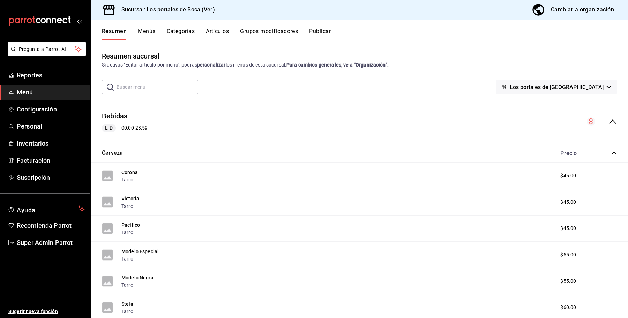
click at [184, 31] on button "Categorías" at bounding box center [181, 34] width 28 height 12
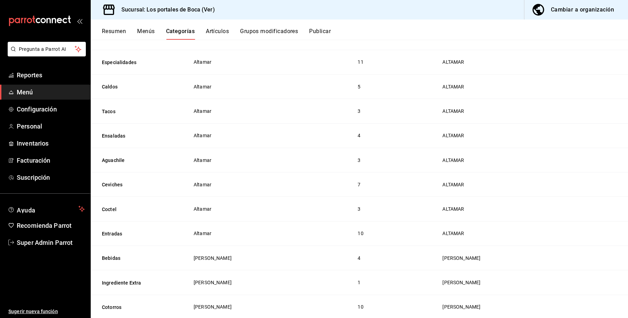
scroll to position [544, 0]
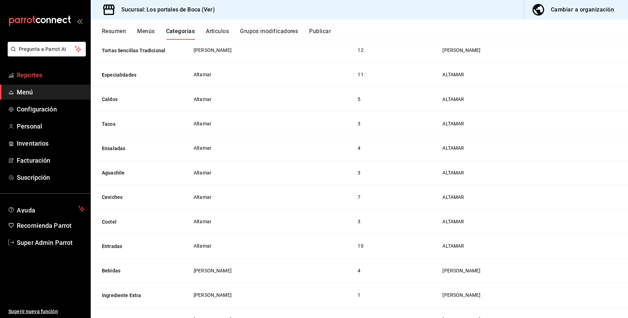
click at [31, 75] on span "Reportes" at bounding box center [51, 74] width 68 height 9
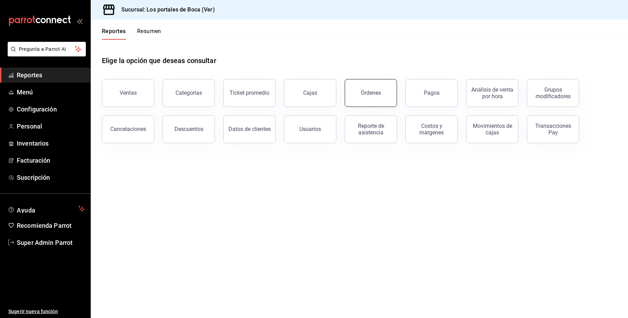
click at [369, 96] on button "Órdenes" at bounding box center [371, 93] width 52 height 28
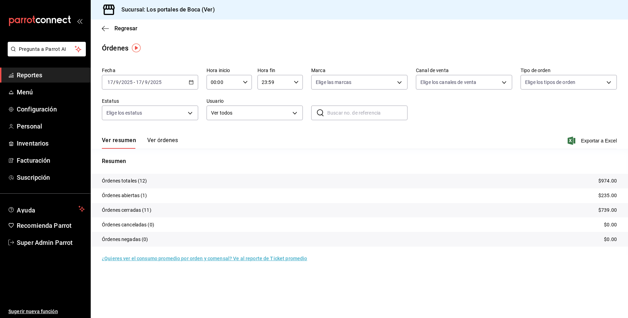
click at [388, 111] on input "text" at bounding box center [367, 113] width 80 height 14
type input "150925-p-0006"
click at [159, 138] on button "Ver órdenes" at bounding box center [162, 143] width 31 height 12
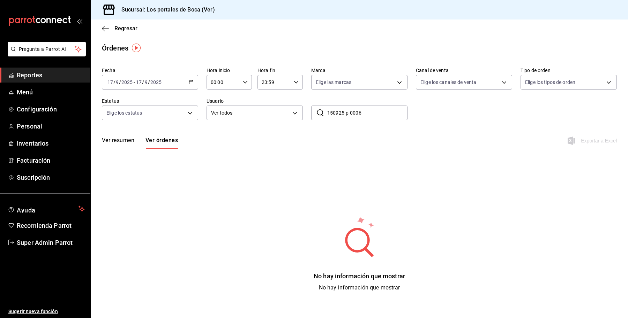
click at [152, 86] on div "2025-09-17 17 / 9 / 2025 - 2025-09-17 17 / 9 / 2025" at bounding box center [150, 82] width 96 height 15
click at [133, 155] on li "Mes actual" at bounding box center [134, 151] width 65 height 16
click at [327, 112] on input "150925-p-0006" at bounding box center [367, 113] width 80 height 14
drag, startPoint x: 369, startPoint y: 117, endPoint x: 325, endPoint y: 117, distance: 43.3
click at [325, 117] on div "​ 150925-p-0006 ​" at bounding box center [359, 113] width 96 height 15
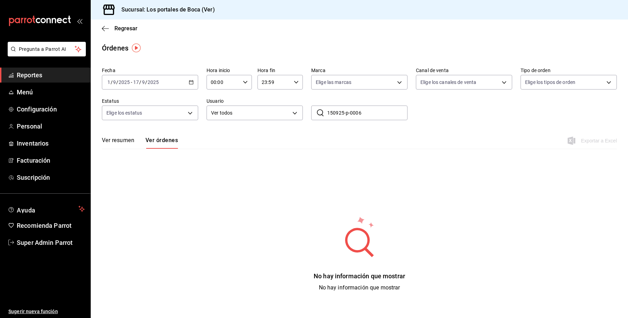
click at [565, 74] on div "Elige los tipos de orden" at bounding box center [568, 80] width 96 height 17
click at [559, 79] on body "Pregunta a Parrot AI Reportes Menú Configuración Personal Inventarios Facturaci…" at bounding box center [314, 159] width 628 height 318
click at [467, 107] on div at bounding box center [314, 159] width 628 height 318
click at [152, 82] on input "2025" at bounding box center [153, 83] width 12 height 6
click at [285, 137] on div "Ver resumen Ver órdenes Exportar a Excel" at bounding box center [359, 139] width 515 height 20
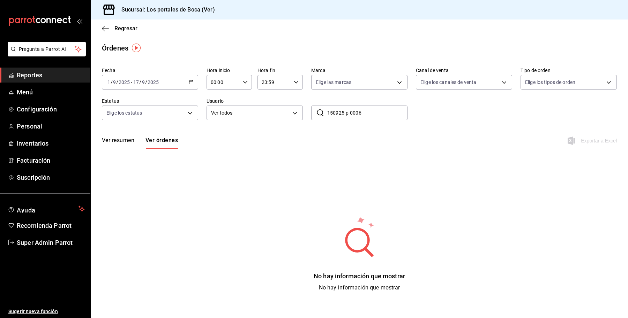
click at [151, 80] on input "2025" at bounding box center [153, 83] width 12 height 6
click at [233, 135] on div "Ver resumen Ver órdenes Exportar a Excel" at bounding box center [359, 139] width 515 height 20
drag, startPoint x: 365, startPoint y: 110, endPoint x: 279, endPoint y: 109, distance: 85.8
click at [279, 109] on div "Fecha 2025-09-01 1 / 9 / 2025 - 2025-09-17 17 / 9 / 2025 Hora inicio 00:00 Hora…" at bounding box center [359, 97] width 515 height 64
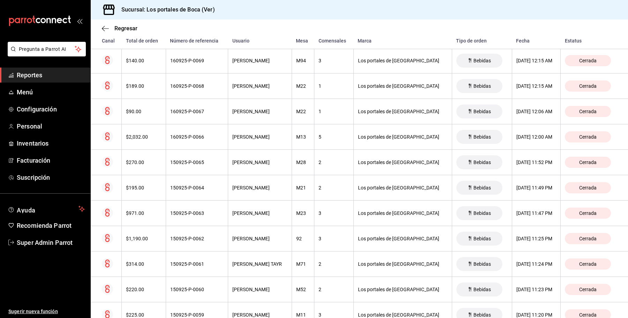
scroll to position [3191, 0]
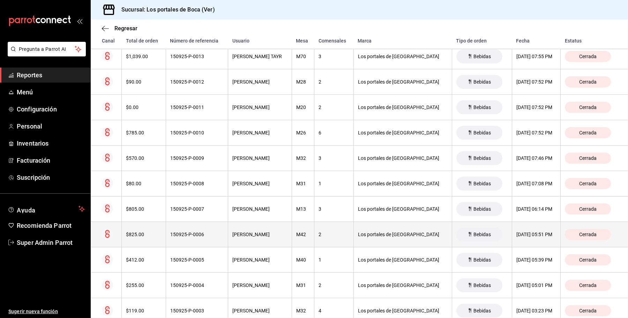
click at [232, 238] on div "JORGE YEPEZ" at bounding box center [259, 235] width 55 height 6
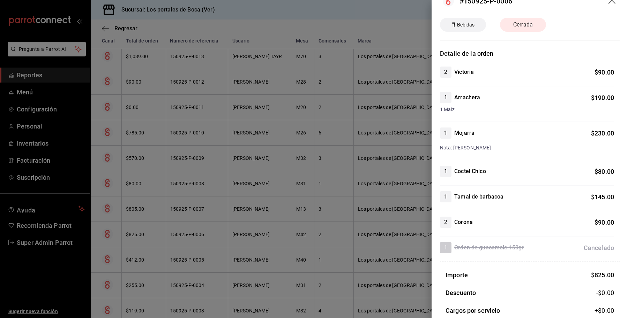
scroll to position [0, 0]
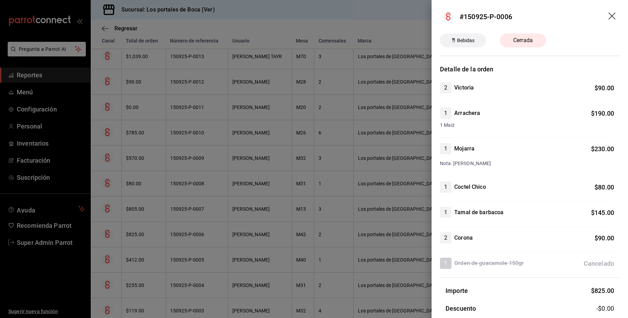
click at [44, 247] on div at bounding box center [314, 159] width 628 height 318
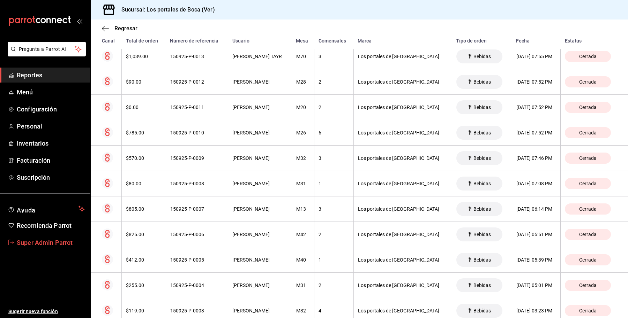
click at [43, 241] on span "Super Admin Parrot" at bounding box center [51, 242] width 68 height 9
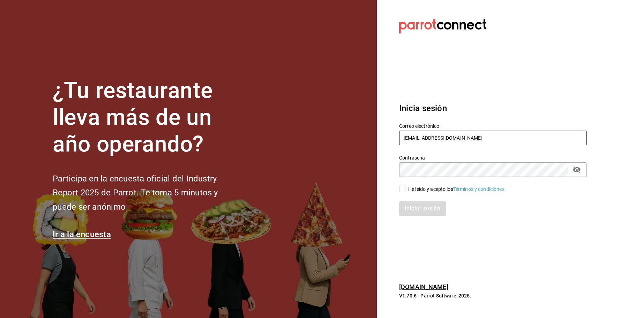
drag, startPoint x: 493, startPoint y: 137, endPoint x: 406, endPoint y: 121, distance: 87.6
click at [397, 132] on div "Correo electrónico losportalesdeboca@veracruz.com" at bounding box center [489, 131] width 196 height 32
paste input "hotellepanto@buenavista"
type input "hotellepanto@buenavista.com"
click at [438, 187] on div "He leído y acepto los Términos y condiciones." at bounding box center [457, 189] width 98 height 7
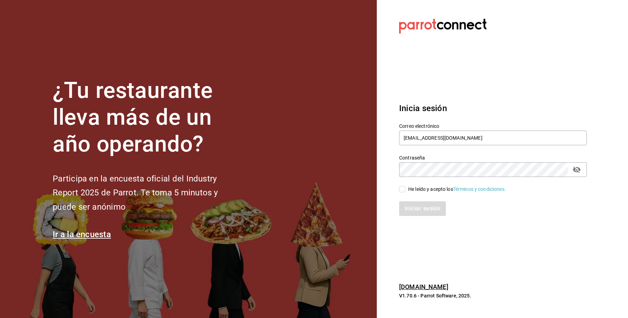
click at [405, 187] on input "He leído y acepto los Términos y condiciones." at bounding box center [402, 189] width 6 height 6
checkbox input "true"
click at [427, 205] on button "Iniciar sesión" at bounding box center [422, 209] width 47 height 15
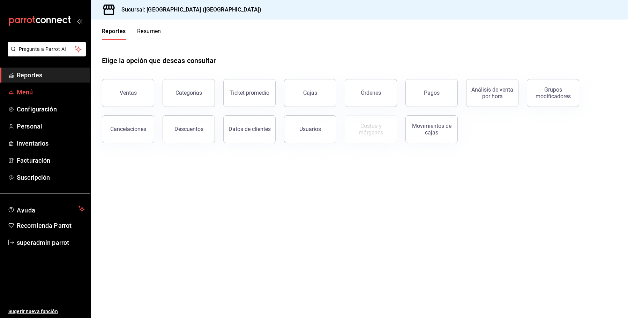
click at [32, 90] on span "Menú" at bounding box center [51, 92] width 68 height 9
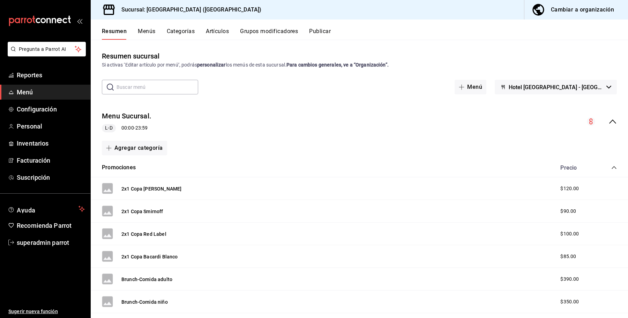
click at [589, 7] on div "Cambiar a organización" at bounding box center [582, 10] width 63 height 10
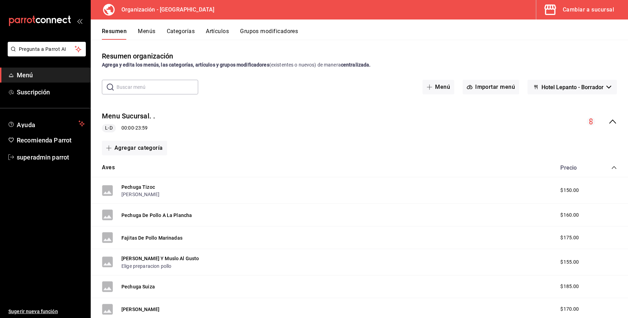
click at [582, 6] on div "Cambiar a sucursal" at bounding box center [588, 10] width 51 height 10
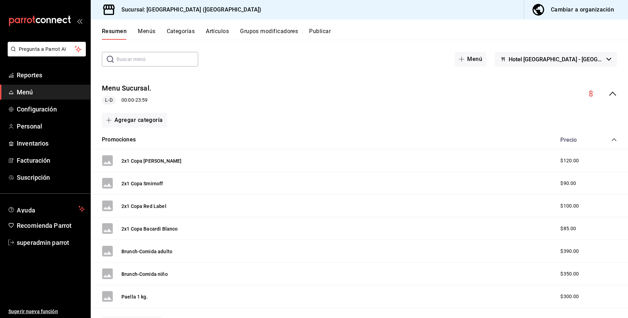
scroll to position [44, 0]
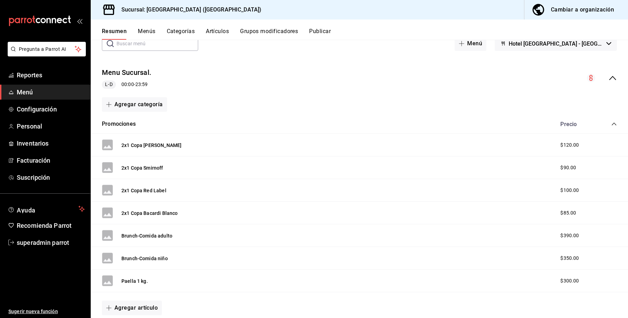
click at [611, 122] on icon "collapse-category-row" at bounding box center [614, 124] width 6 height 6
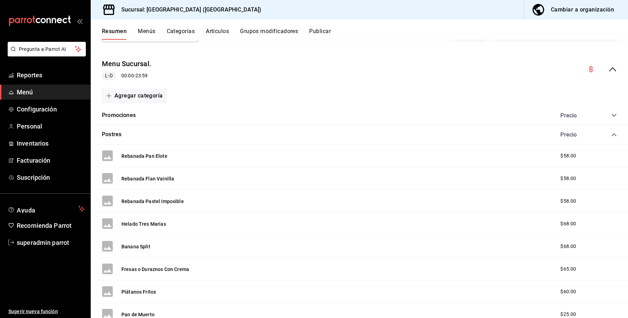
scroll to position [0, 0]
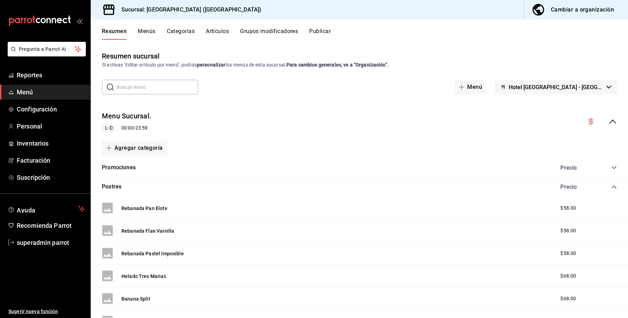
click at [602, 186] on div "Precio" at bounding box center [584, 187] width 63 height 7
click at [612, 186] on icon "collapse-category-row" at bounding box center [614, 187] width 5 height 3
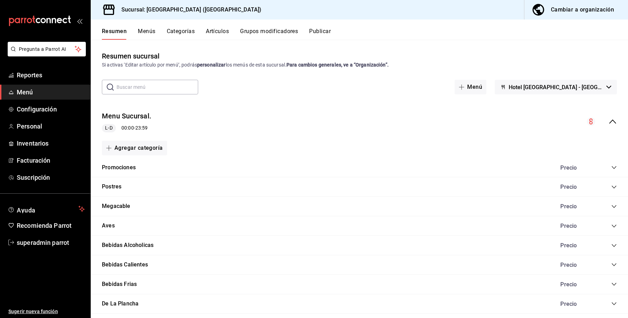
click at [215, 34] on button "Artículos" at bounding box center [217, 34] width 23 height 12
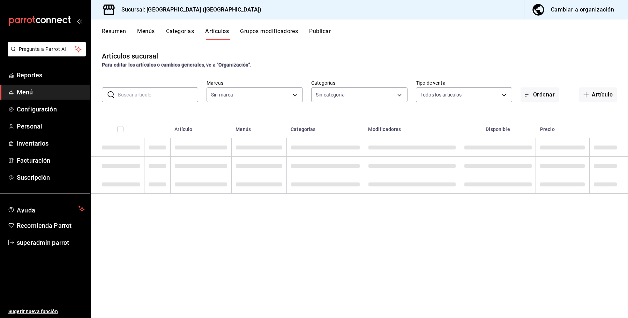
type input "78876d7d-d969-4c97-957f-d97bcaf374a8"
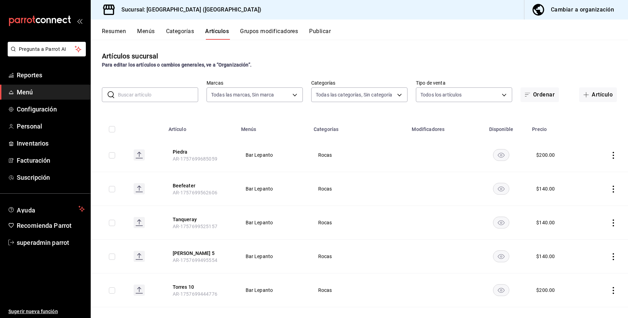
type input "9760281f-81ad-46c3-b9c0-be0c0613a977,ac4e71ac-81c4-4907-870b-e8ecc1dcb773,15b44…"
click at [164, 97] on input "text" at bounding box center [158, 95] width 80 height 14
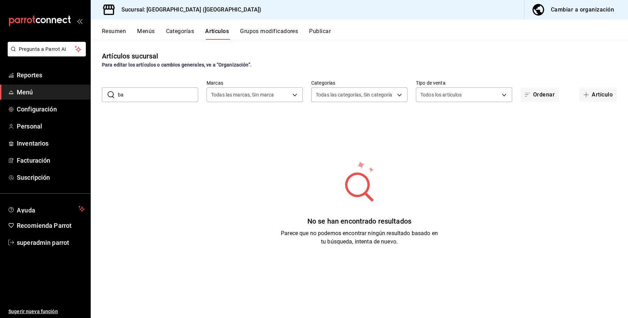
type input "b"
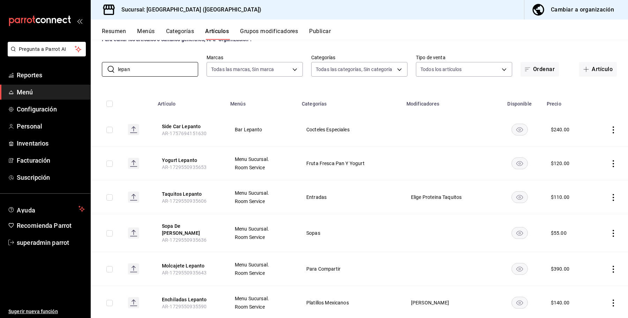
scroll to position [39, 0]
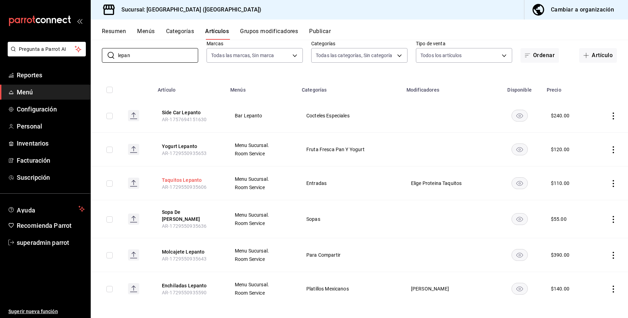
click at [190, 183] on button "Taquitos Lepanto" at bounding box center [190, 180] width 56 height 7
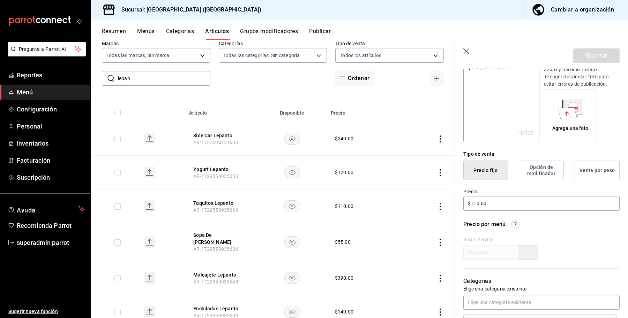
scroll to position [87, 0]
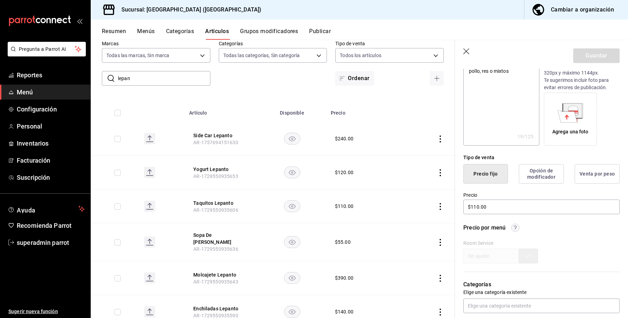
click at [497, 258] on div "Room Service" at bounding box center [541, 252] width 156 height 23
click at [463, 53] on icon "button" at bounding box center [466, 51] width 7 height 7
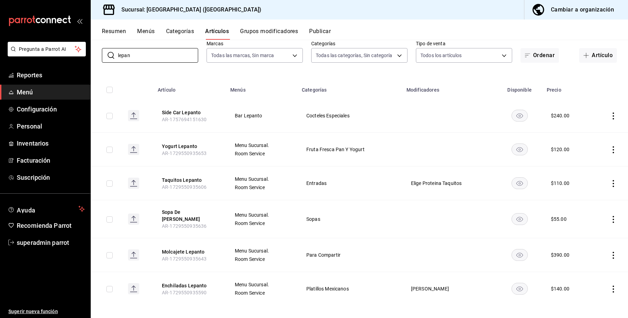
drag, startPoint x: 133, startPoint y: 53, endPoint x: 88, endPoint y: 50, distance: 45.5
click at [88, 50] on div "Pregunta a Parrot AI Reportes Menú Configuración Personal Inventarios Facturaci…" at bounding box center [314, 159] width 628 height 318
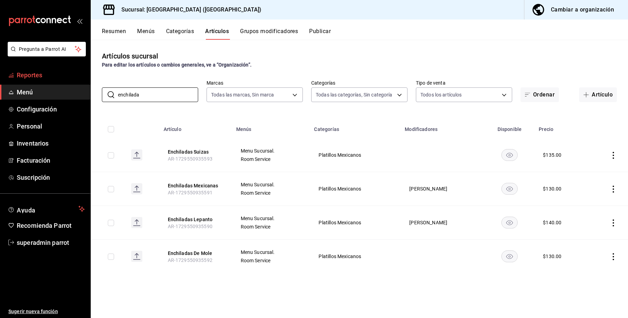
drag, startPoint x: 77, startPoint y: 73, endPoint x: 66, endPoint y: 71, distance: 12.0
click at [66, 71] on div "Pregunta a Parrot AI Reportes Menú Configuración Personal Inventarios Facturaci…" at bounding box center [314, 159] width 628 height 318
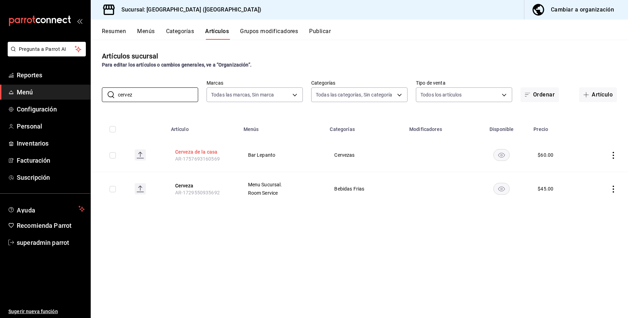
type input "cervez"
click at [218, 152] on button "Cerveza de la casa" at bounding box center [203, 152] width 56 height 7
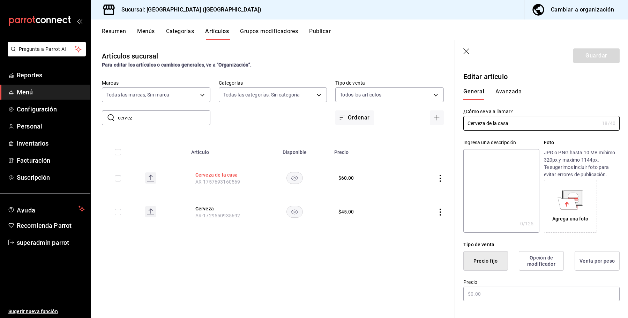
type input "$60.00"
radio input "false"
radio input "true"
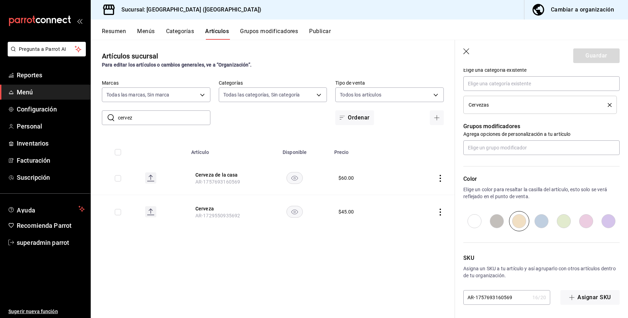
scroll to position [262, 0]
click at [465, 51] on icon "button" at bounding box center [466, 51] width 7 height 7
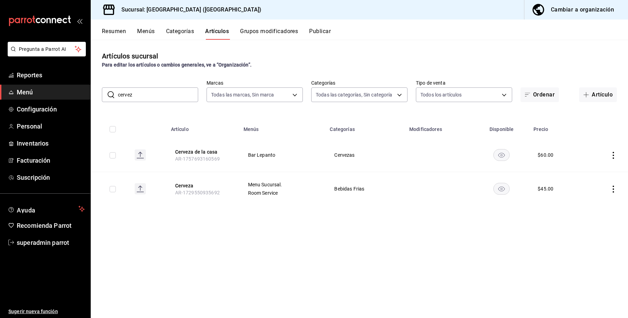
click at [118, 33] on button "Resumen" at bounding box center [114, 34] width 24 height 12
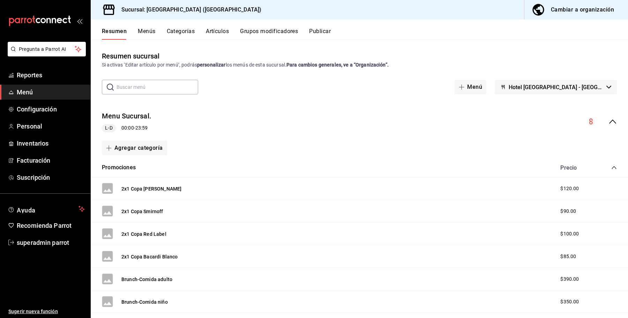
click at [608, 119] on icon "collapse-menu-row" at bounding box center [612, 122] width 8 height 8
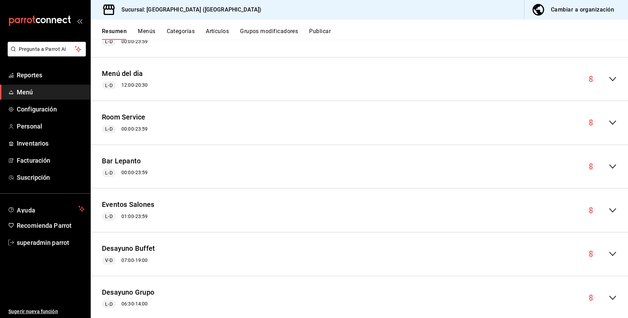
scroll to position [87, 0]
click at [600, 168] on div "collapse-menu-row" at bounding box center [602, 166] width 30 height 8
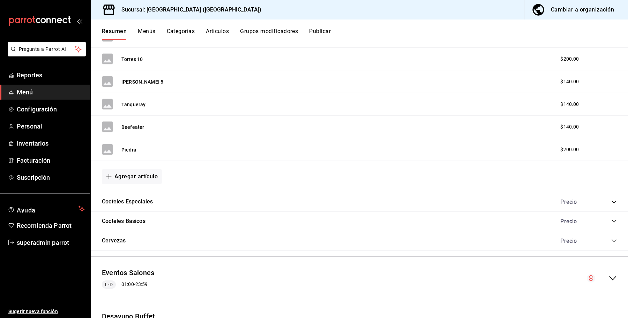
scroll to position [567, 0]
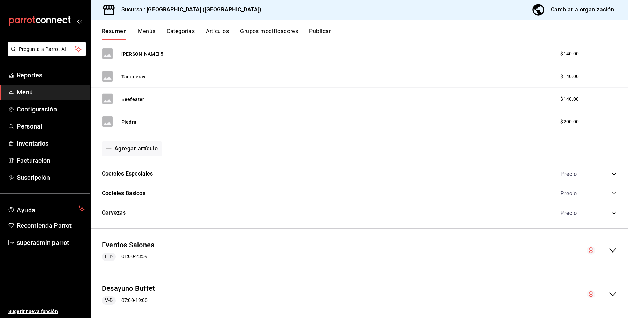
click at [205, 208] on div "Cervezas Precio" at bounding box center [359, 214] width 537 height 20
click at [612, 215] on div "Cervezas Precio" at bounding box center [359, 214] width 537 height 20
click at [611, 213] on icon "collapse-category-row" at bounding box center [614, 213] width 6 height 6
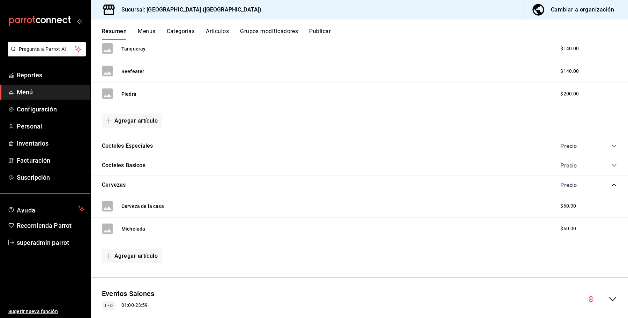
scroll to position [610, 0]
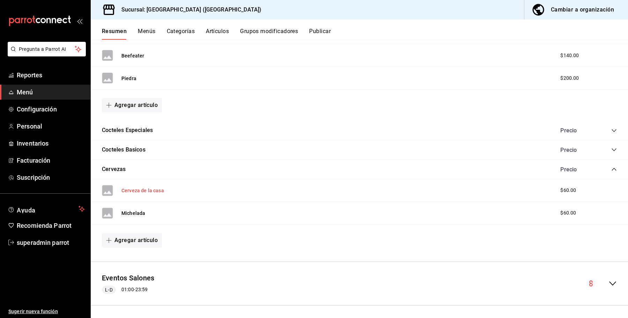
click at [151, 194] on button "Cerveza de la casa" at bounding box center [142, 190] width 43 height 7
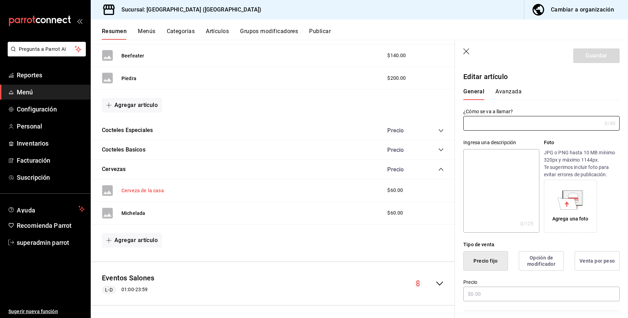
type input "Cerveza de la casa"
type input "AR-1757693160569"
type input "$60.00"
radio input "false"
radio input "true"
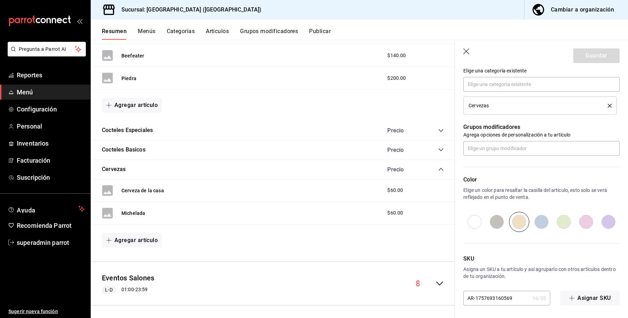
scroll to position [262, 0]
click at [324, 34] on button "Publicar" at bounding box center [320, 34] width 22 height 12
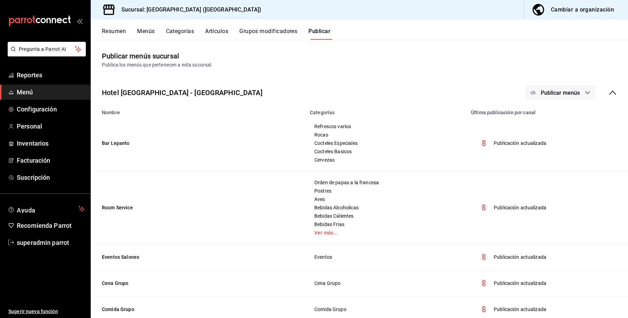
click at [576, 95] on button "Publicar menús" at bounding box center [560, 92] width 70 height 15
click at [561, 114] on span "Punto de venta" at bounding box center [563, 115] width 33 height 7
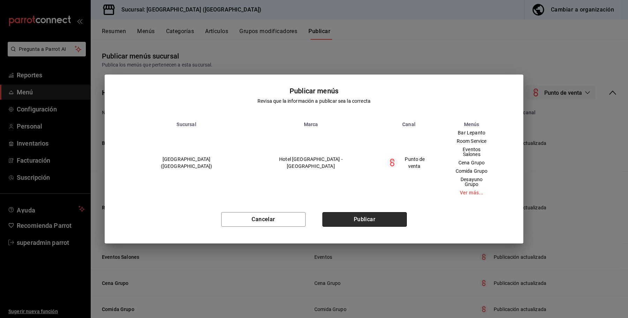
click at [352, 216] on button "Publicar" at bounding box center [364, 219] width 84 height 15
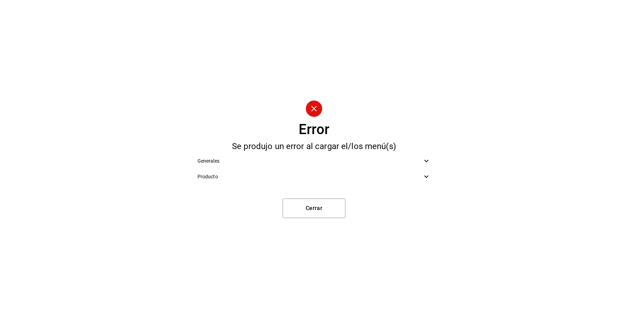
click at [325, 177] on span "Producto" at bounding box center [309, 176] width 225 height 7
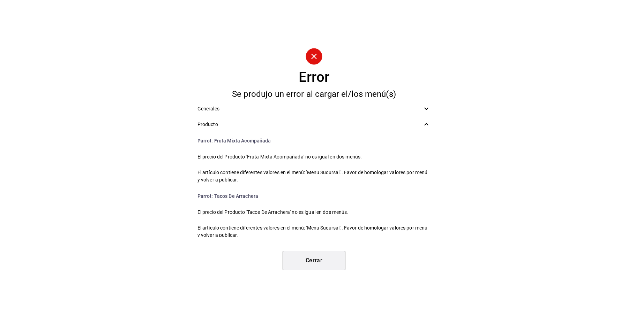
click at [294, 257] on button "Cerrar" at bounding box center [314, 261] width 63 height 20
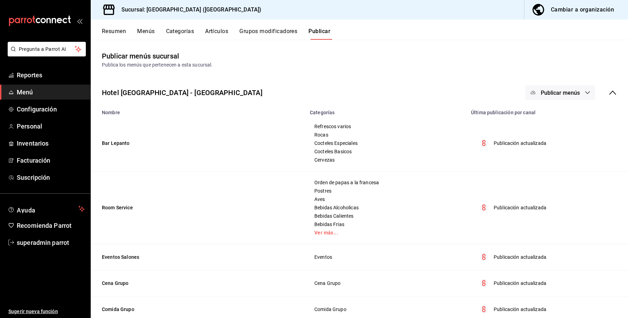
click at [213, 31] on button "Artículos" at bounding box center [216, 34] width 23 height 12
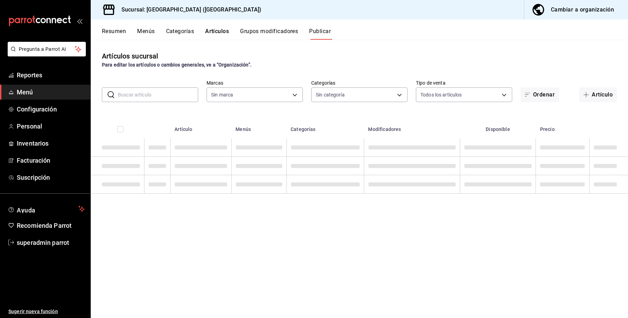
type input "78876d7d-d969-4c97-957f-d97bcaf374a8"
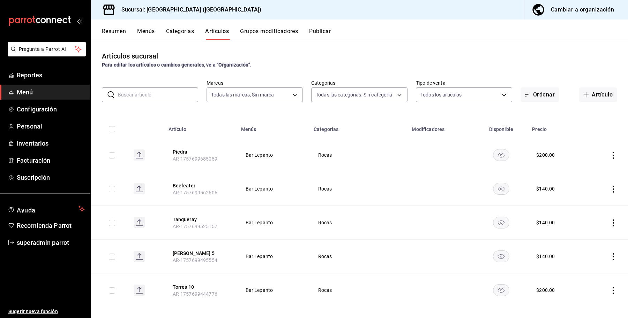
type input "9760281f-81ad-46c3-b9c0-be0c0613a977,ac4e71ac-81c4-4907-870b-e8ecc1dcb773,15b44…"
click at [160, 92] on input "text" at bounding box center [158, 95] width 80 height 14
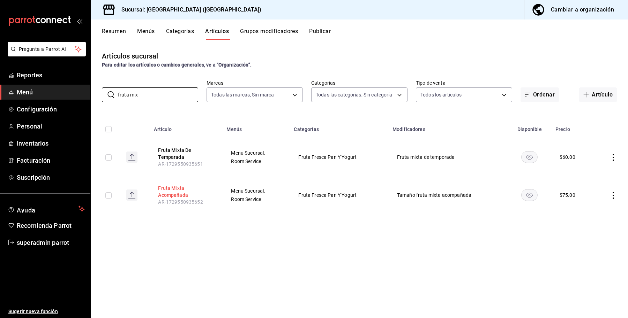
type input "fruta mix"
click at [180, 193] on button "Fruta Mixta Acompañada" at bounding box center [186, 192] width 56 height 14
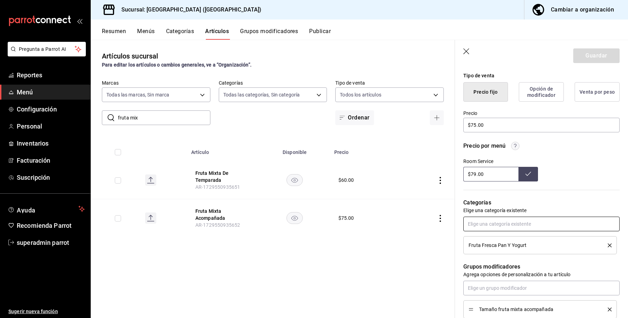
scroll to position [174, 0]
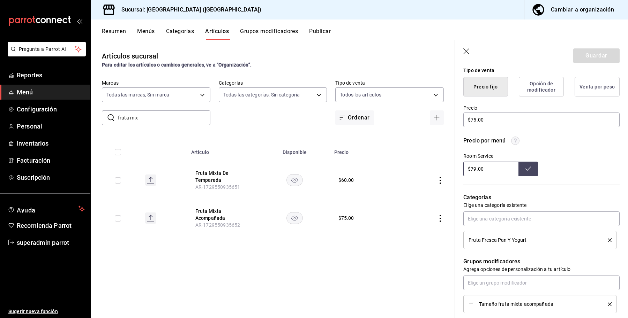
click at [468, 49] on icon "button" at bounding box center [466, 51] width 7 height 7
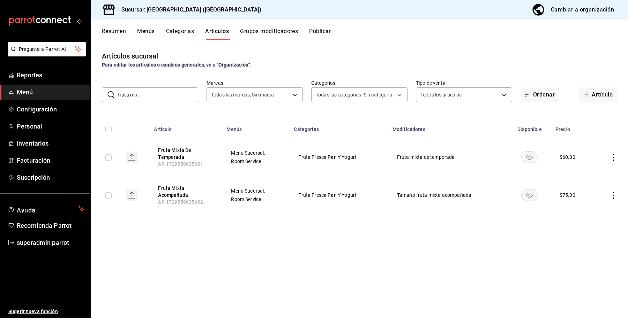
click at [114, 32] on button "Resumen" at bounding box center [114, 34] width 24 height 12
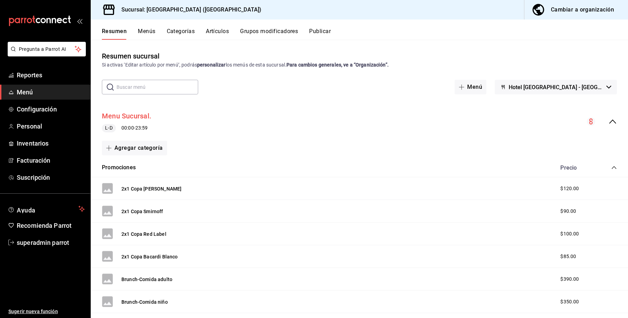
click at [141, 117] on button "Menu Sucursal." at bounding box center [127, 116] width 50 height 10
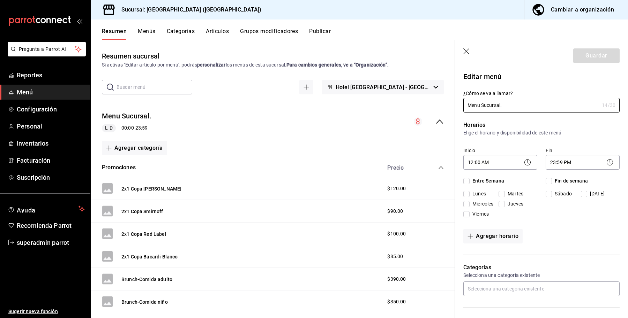
checkbox input "true"
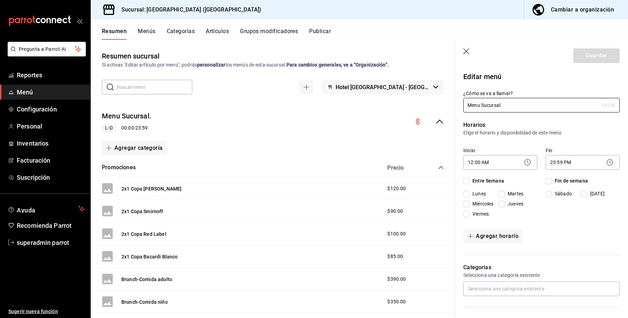
checkbox input "true"
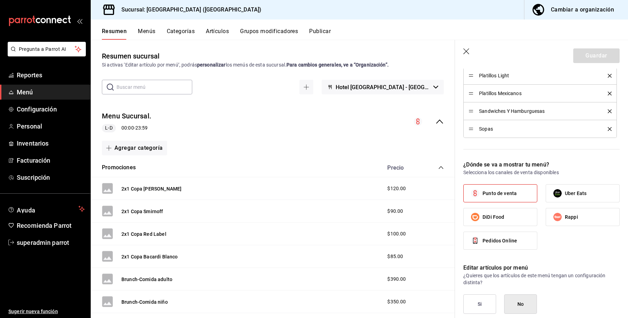
click at [466, 49] on icon "button" at bounding box center [466, 51] width 7 height 7
checkbox input "false"
type input "1758164298077"
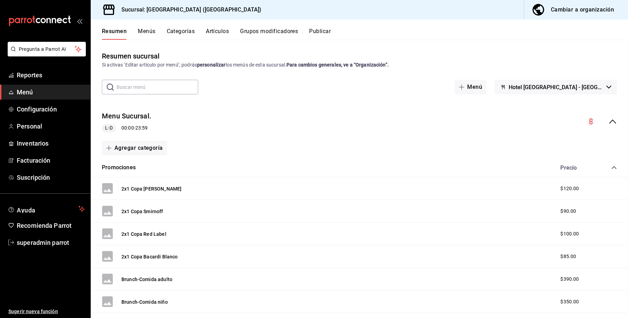
checkbox input "false"
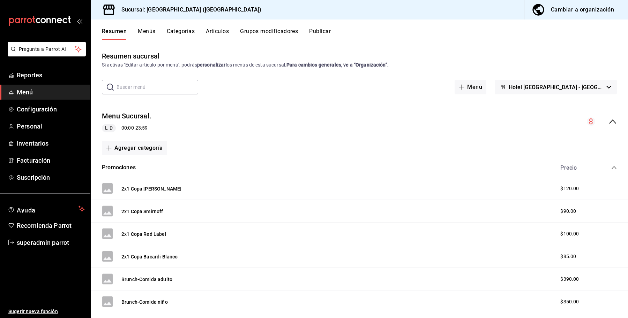
checkbox input "false"
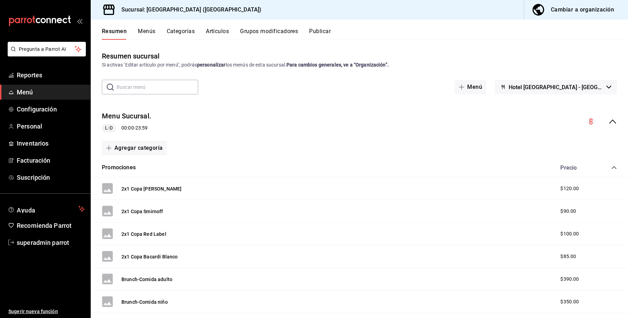
click at [608, 122] on icon "collapse-menu-row" at bounding box center [612, 122] width 8 height 8
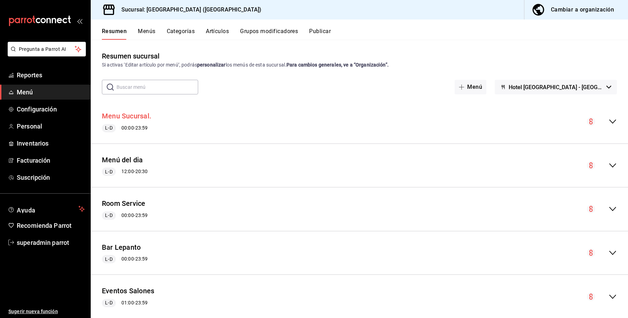
click at [131, 115] on button "Menu Sucursal." at bounding box center [127, 116] width 50 height 10
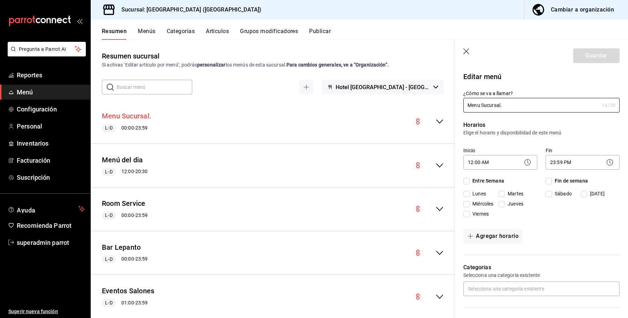
checkbox input "true"
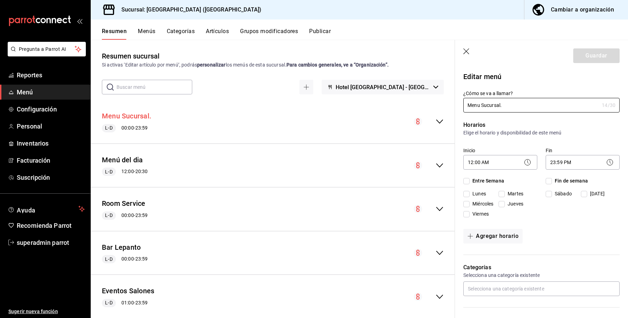
checkbox input "true"
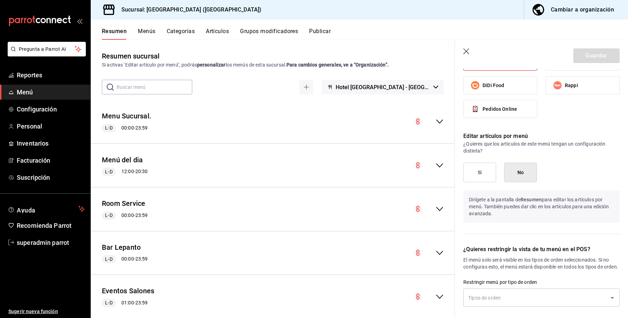
scroll to position [668, 0]
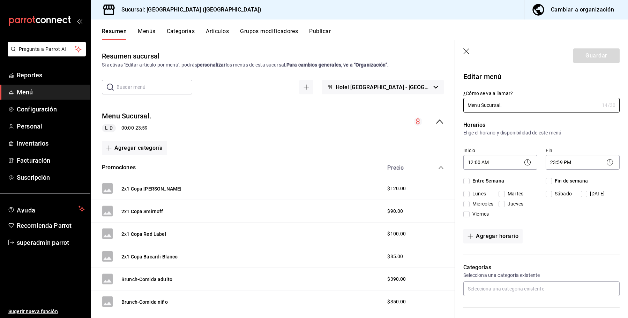
checkbox input "true"
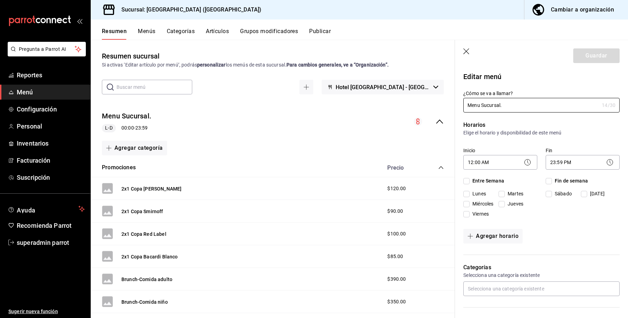
checkbox input "true"
click at [464, 50] on icon "button" at bounding box center [466, 51] width 7 height 7
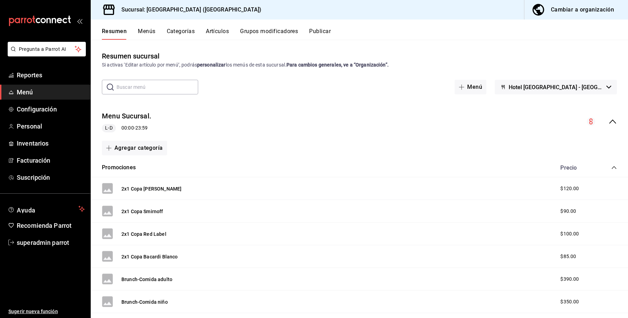
click at [113, 33] on button "Resumen" at bounding box center [114, 34] width 25 height 12
click at [608, 125] on icon "collapse-menu-row" at bounding box center [612, 122] width 8 height 8
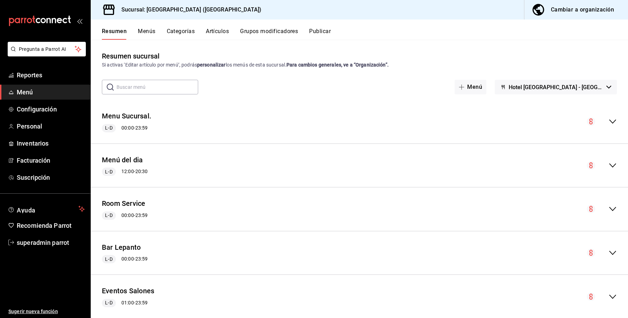
click at [600, 257] on div "Bar Lepanto L-D 00:00 - 23:59" at bounding box center [359, 253] width 537 height 32
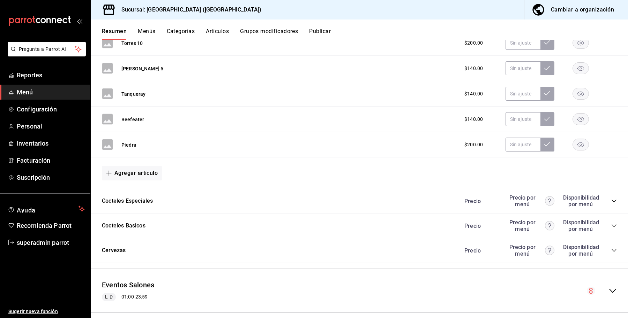
scroll to position [610, 0]
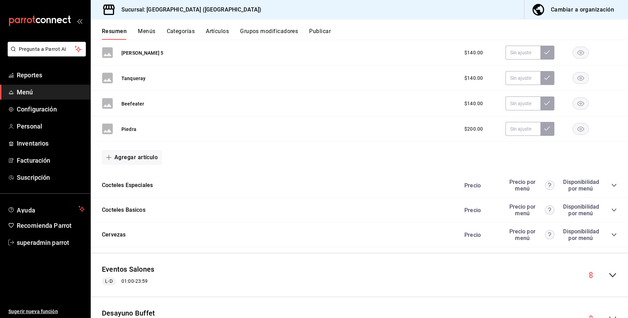
click at [611, 238] on icon "collapse-category-row" at bounding box center [614, 235] width 6 height 6
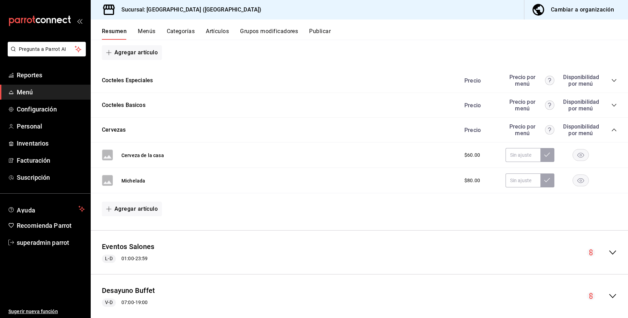
scroll to position [741, 0]
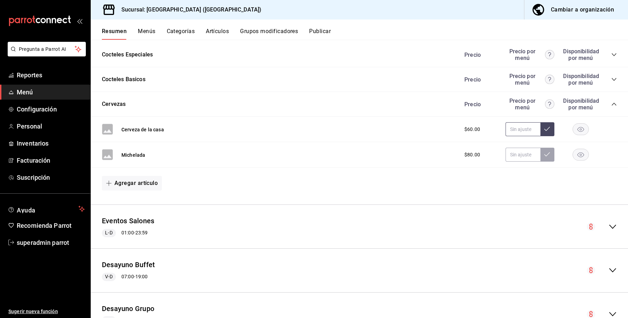
click at [525, 129] on input "text" at bounding box center [522, 129] width 35 height 14
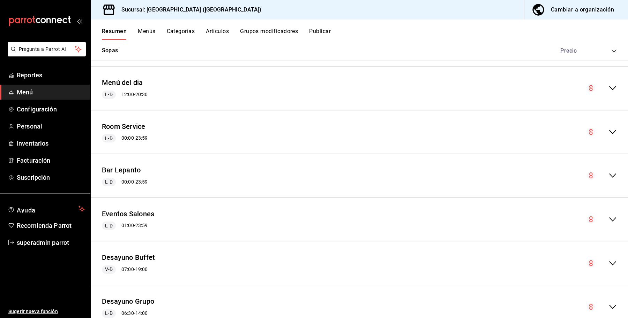
scroll to position [959, 0]
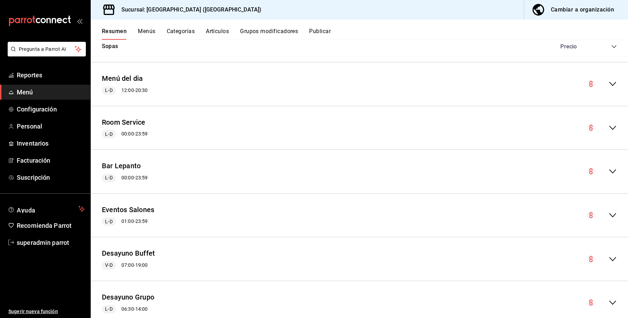
click at [543, 175] on div "Bar Lepanto L-D 00:00 - 23:59" at bounding box center [359, 172] width 537 height 32
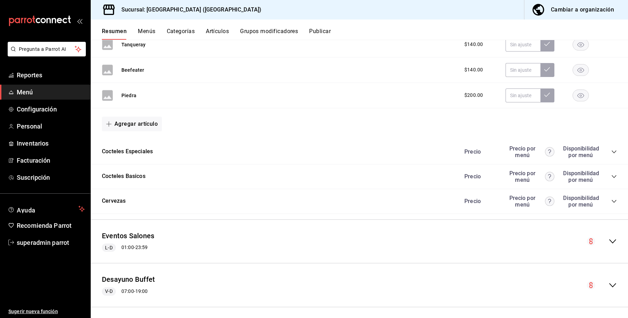
scroll to position [1570, 0]
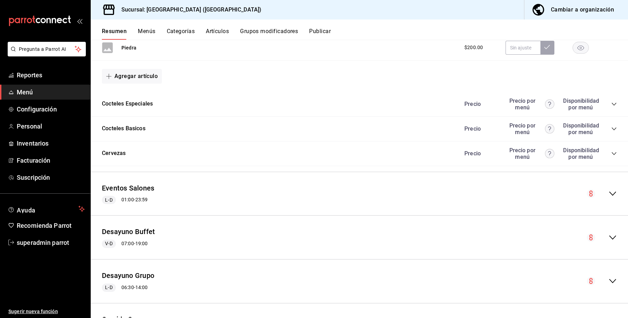
click at [547, 158] on circle at bounding box center [549, 153] width 9 height 9
click at [611, 157] on icon "collapse-category-row" at bounding box center [614, 154] width 6 height 6
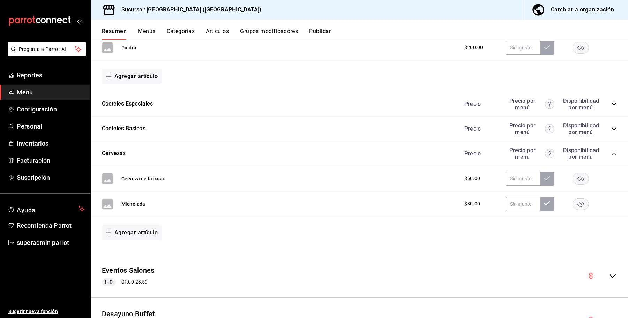
scroll to position [1526, 0]
